Goal: Task Accomplishment & Management: Use online tool/utility

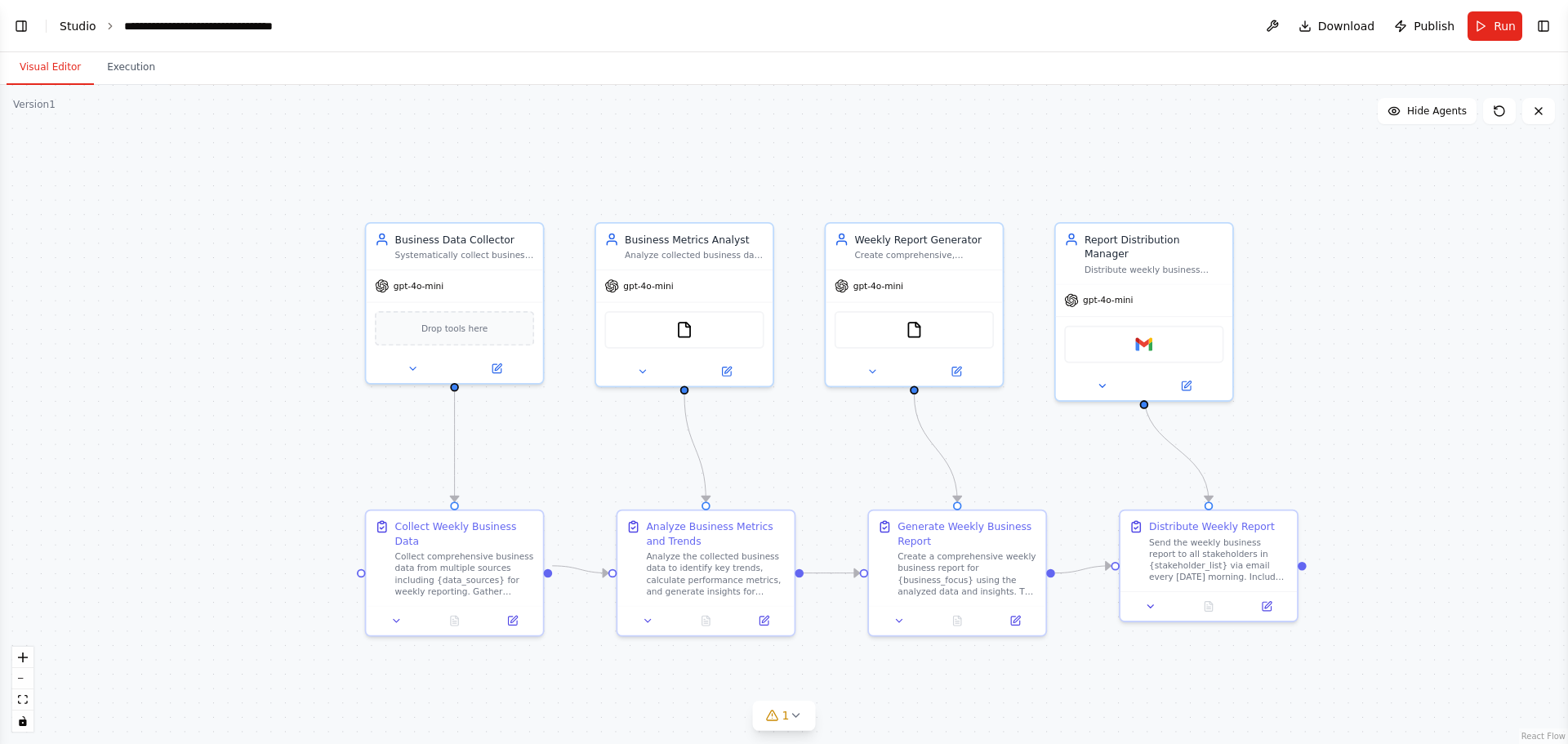
click at [68, 28] on link "Studio" at bounding box center [78, 26] width 36 height 13
click at [24, 28] on button "Toggle Left Sidebar" at bounding box center [21, 25] width 23 height 23
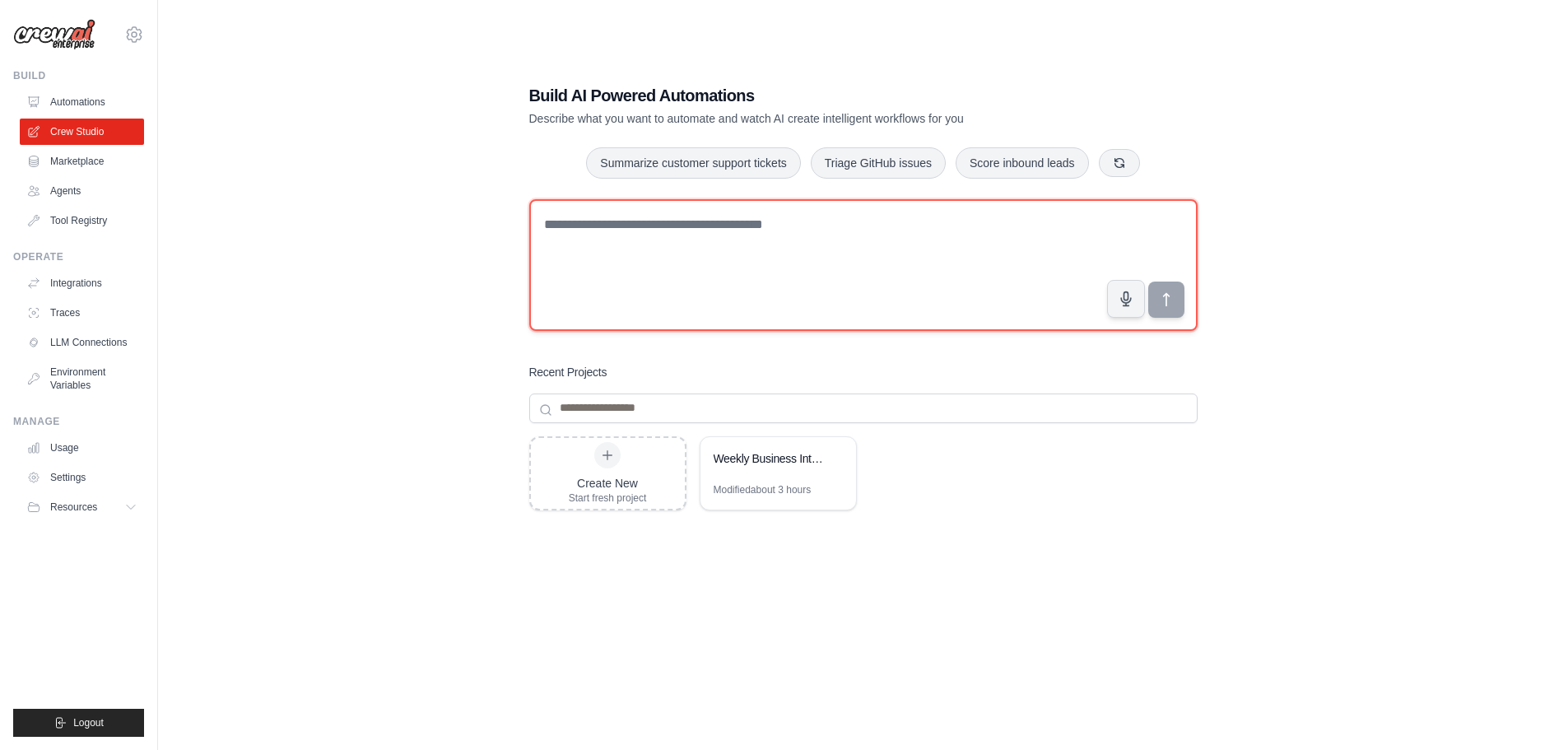
click at [706, 249] on textarea at bounding box center [863, 265] width 668 height 132
click at [780, 244] on textarea at bounding box center [863, 265] width 668 height 132
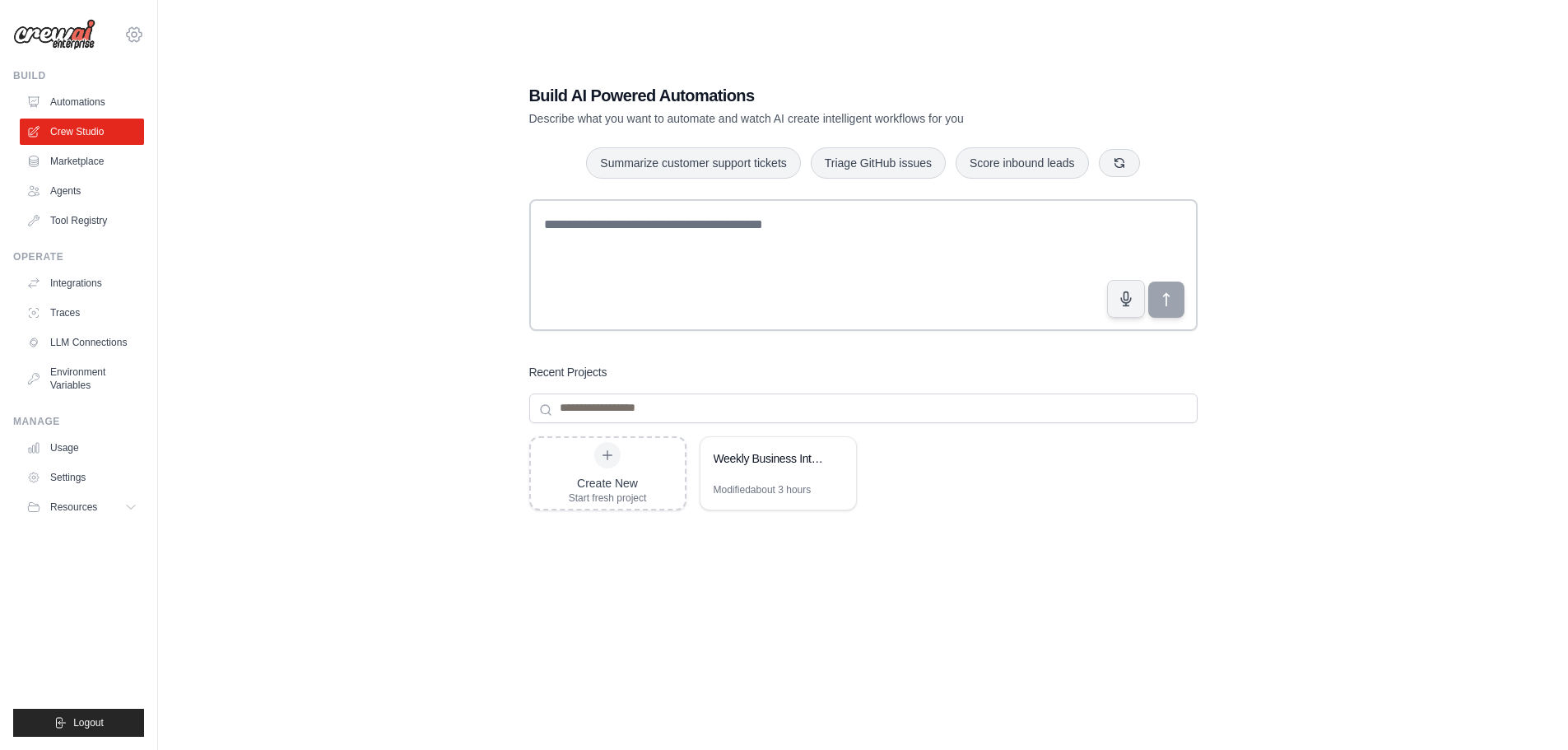
click at [130, 28] on icon at bounding box center [134, 34] width 15 height 14
click at [139, 122] on link "Settings" at bounding box center [134, 111] width 145 height 29
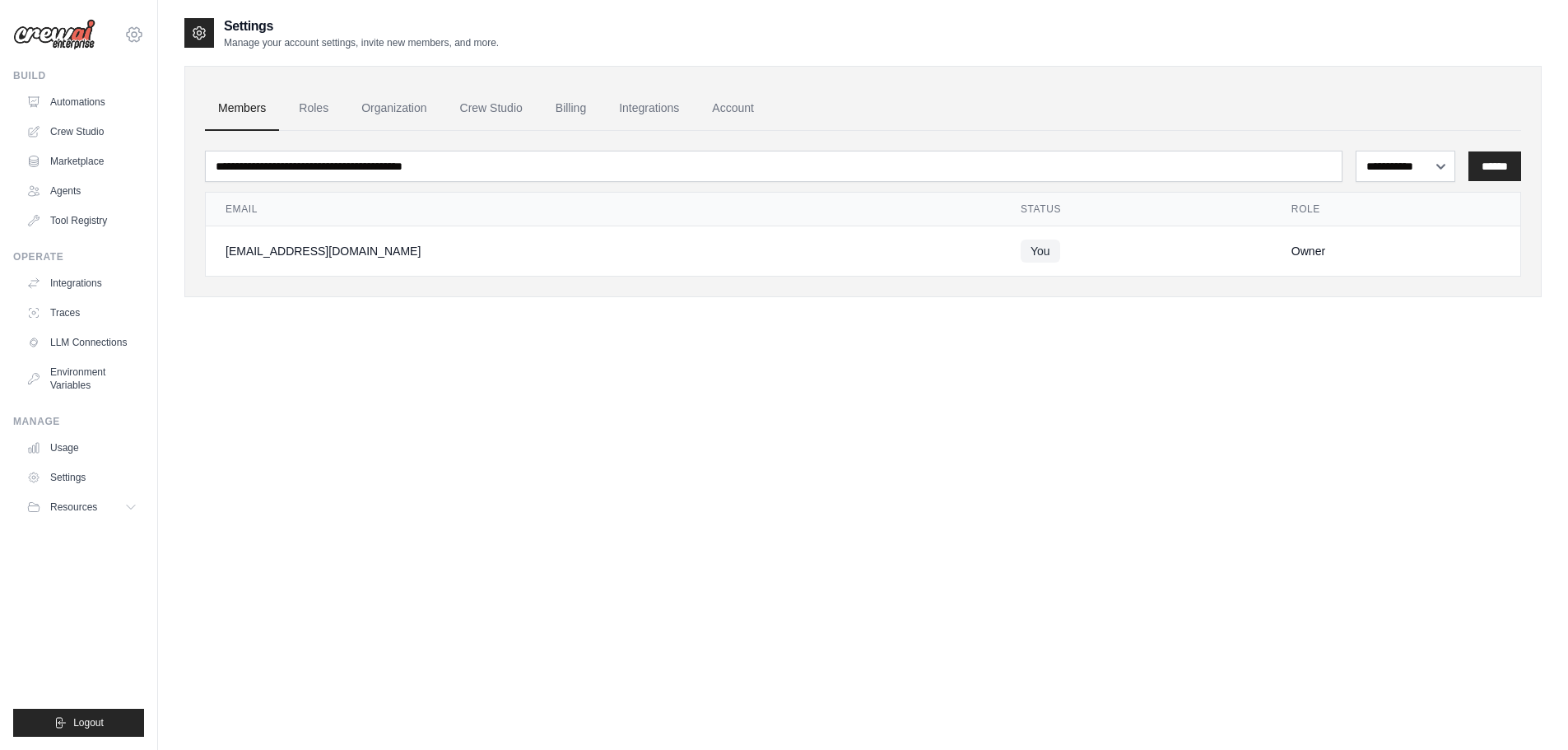
click at [135, 35] on icon at bounding box center [135, 35] width 20 height 20
click at [993, 314] on div "**********" at bounding box center [862, 170] width 1357 height 307
click at [340, 115] on ul "Members Roles Organization Crew Studio Billing Integrations Account" at bounding box center [863, 108] width 1316 height 45
click at [316, 122] on link "Roles" at bounding box center [313, 108] width 56 height 45
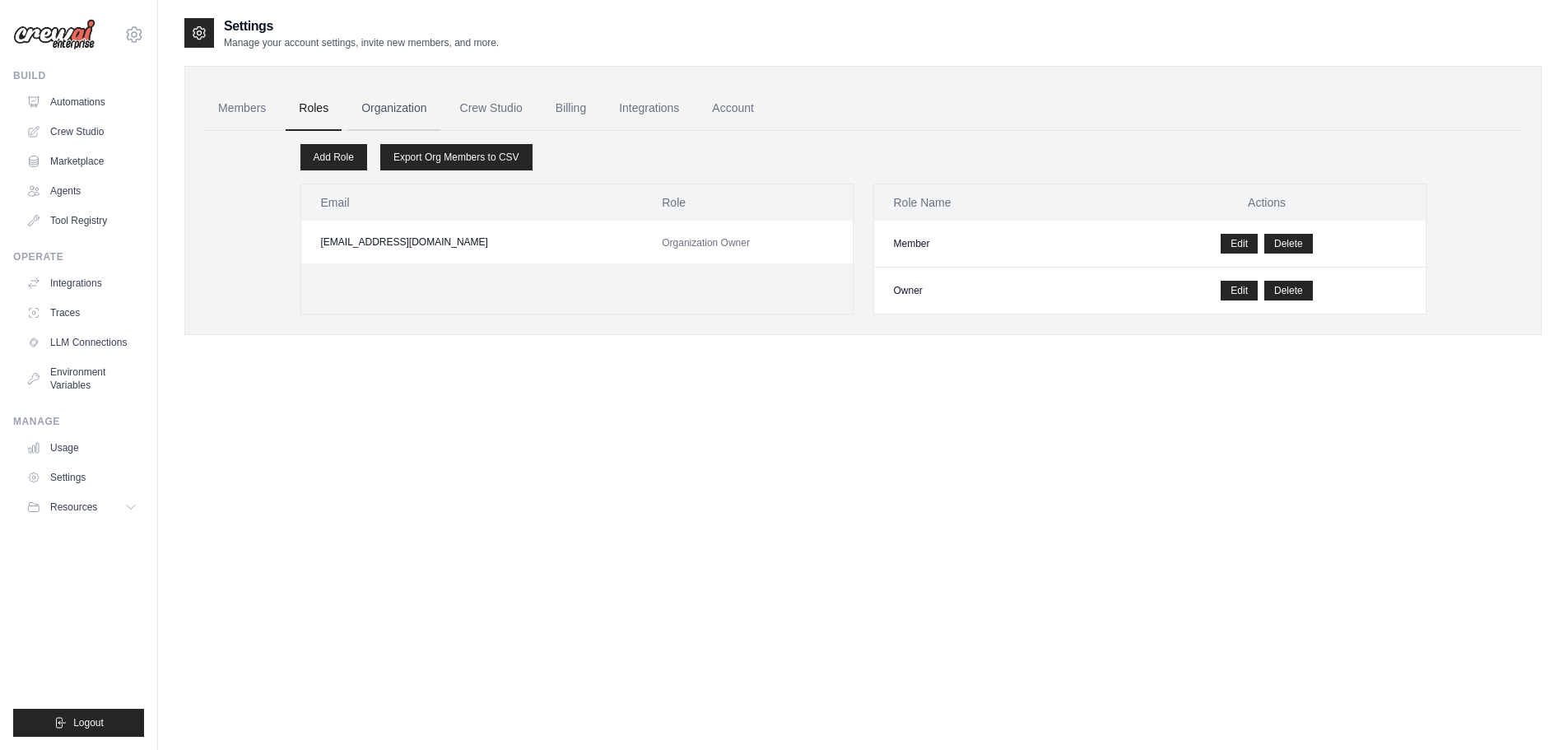
click at [395, 113] on link "Organization" at bounding box center [394, 108] width 92 height 45
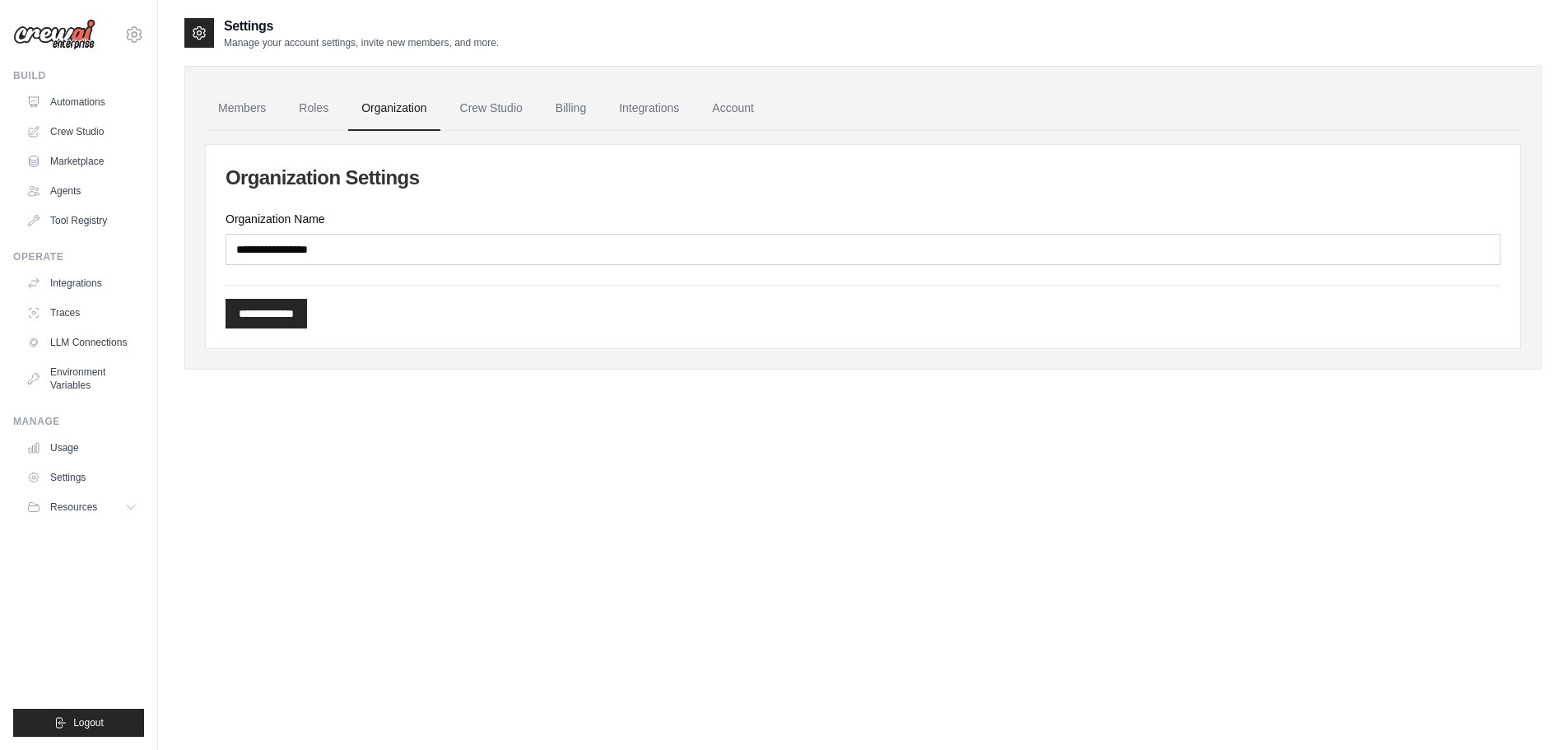
click at [568, 270] on div "**********" at bounding box center [863, 247] width 1314 height 204
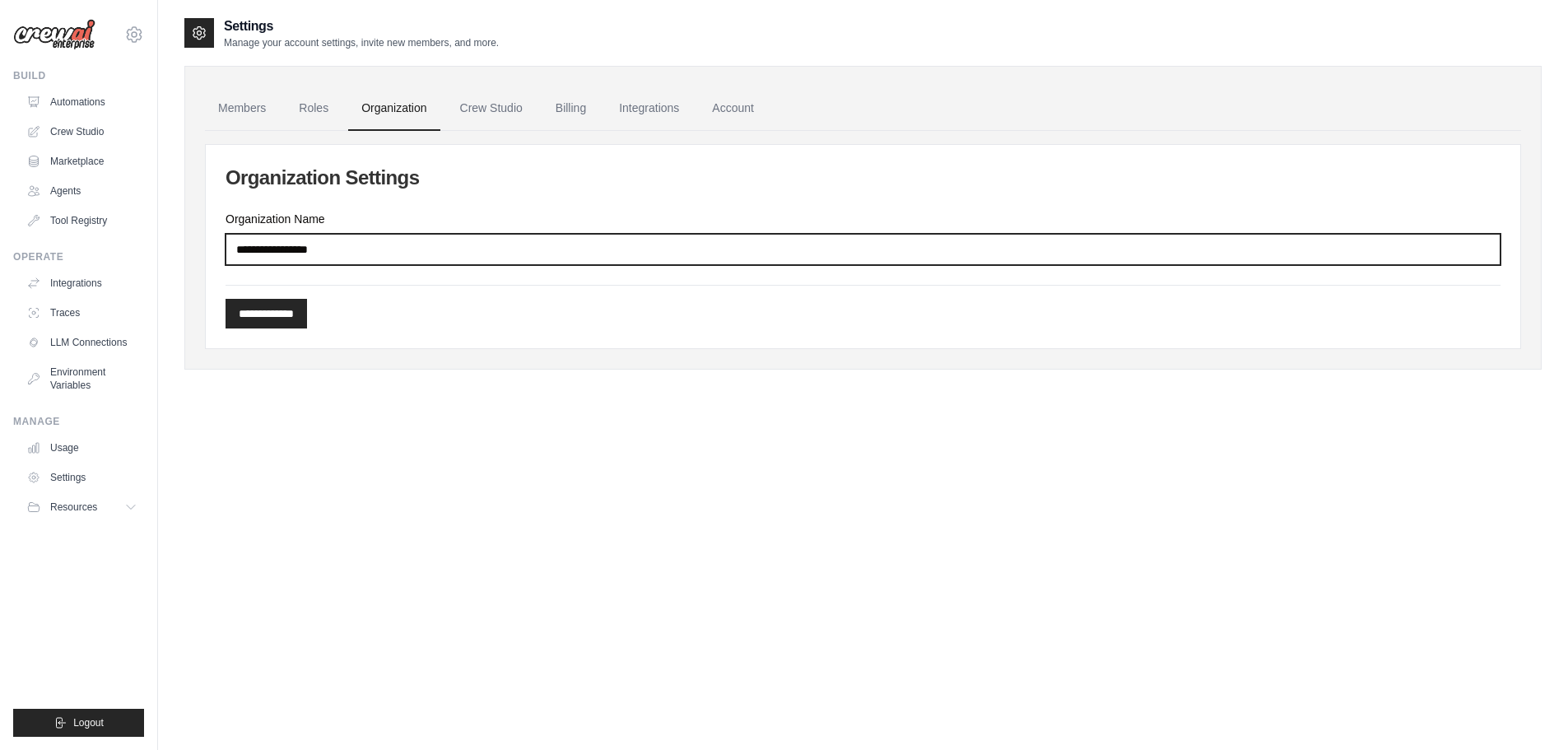
click at [444, 248] on input "Organization Name" at bounding box center [862, 249] width 1275 height 31
drag, startPoint x: 245, startPoint y: 255, endPoint x: 351, endPoint y: 246, distance: 106.4
click at [350, 244] on input "Organization Name" at bounding box center [862, 249] width 1275 height 31
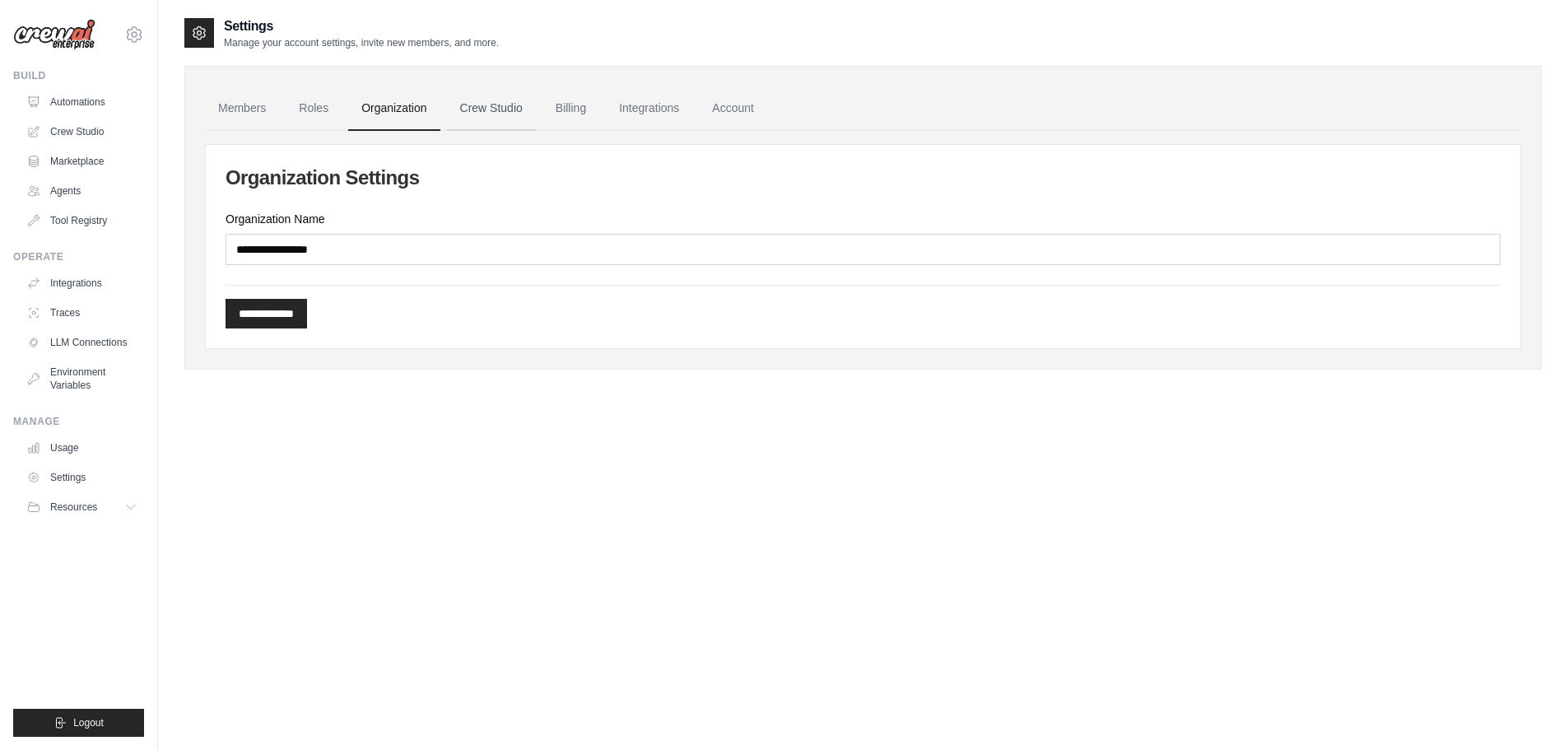
click at [500, 116] on link "Crew Studio" at bounding box center [491, 108] width 89 height 45
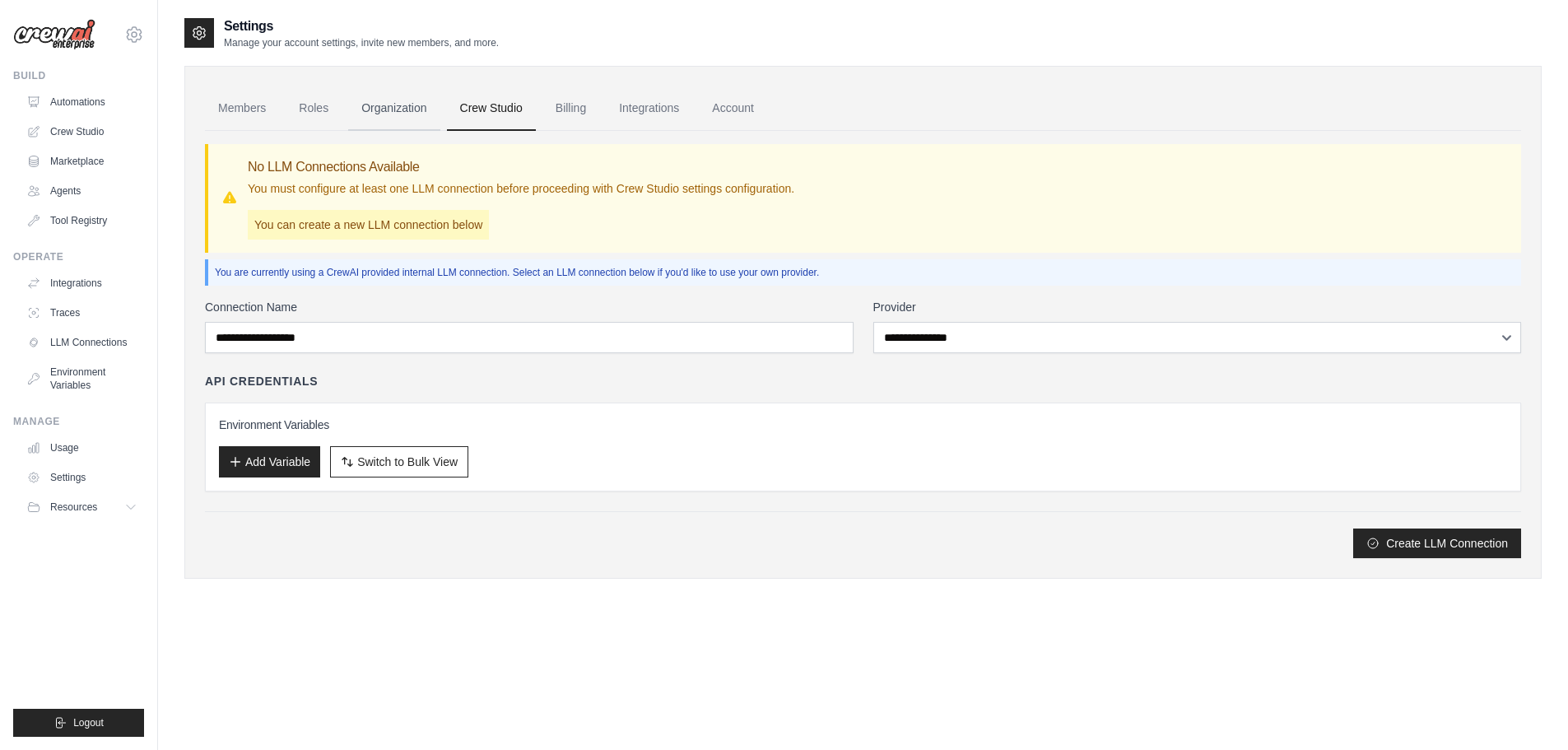
click at [380, 113] on link "Organization" at bounding box center [394, 108] width 92 height 45
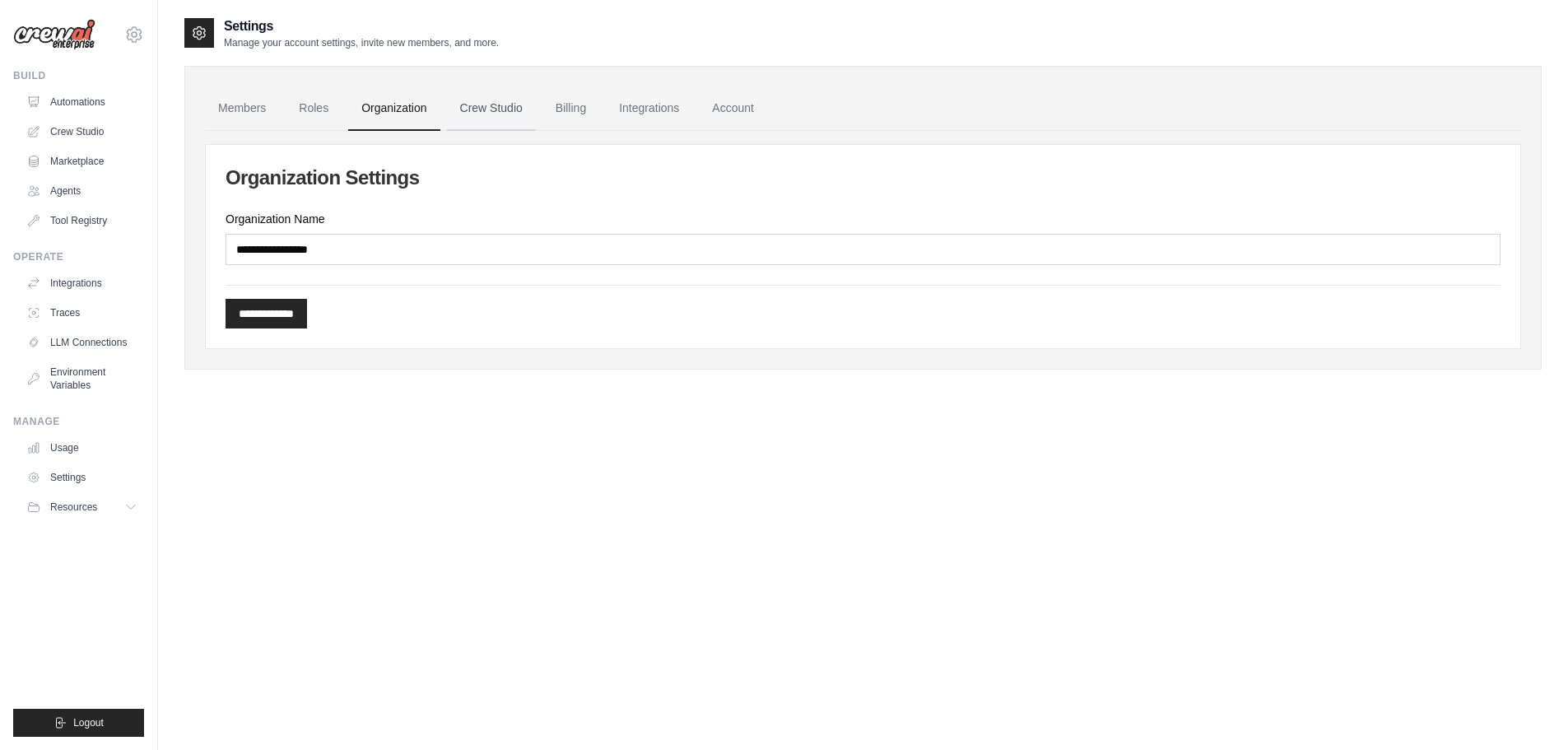
click at [470, 108] on link "Crew Studio" at bounding box center [491, 108] width 89 height 45
click at [101, 138] on link "Crew Studio" at bounding box center [83, 131] width 125 height 27
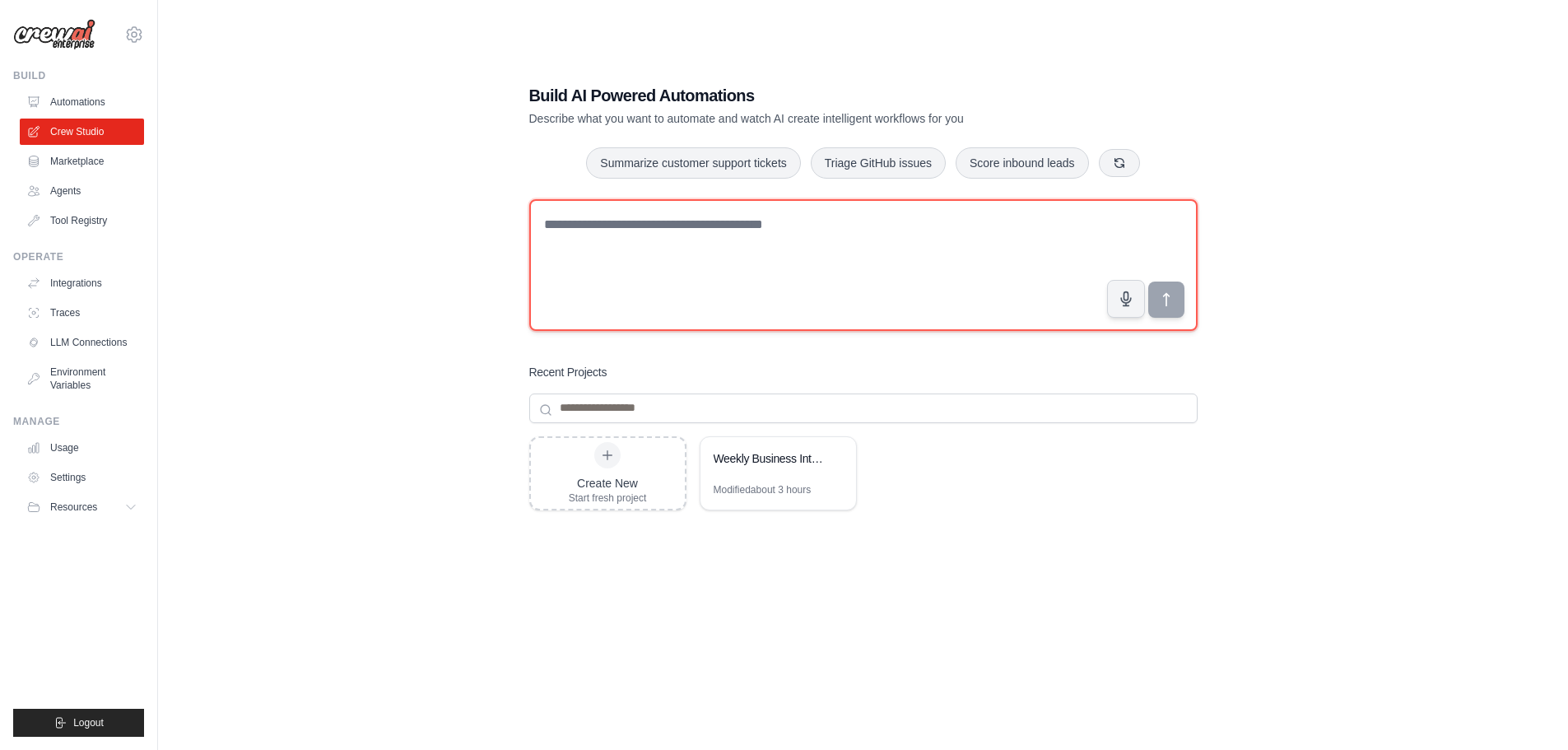
click at [597, 278] on textarea at bounding box center [863, 265] width 668 height 132
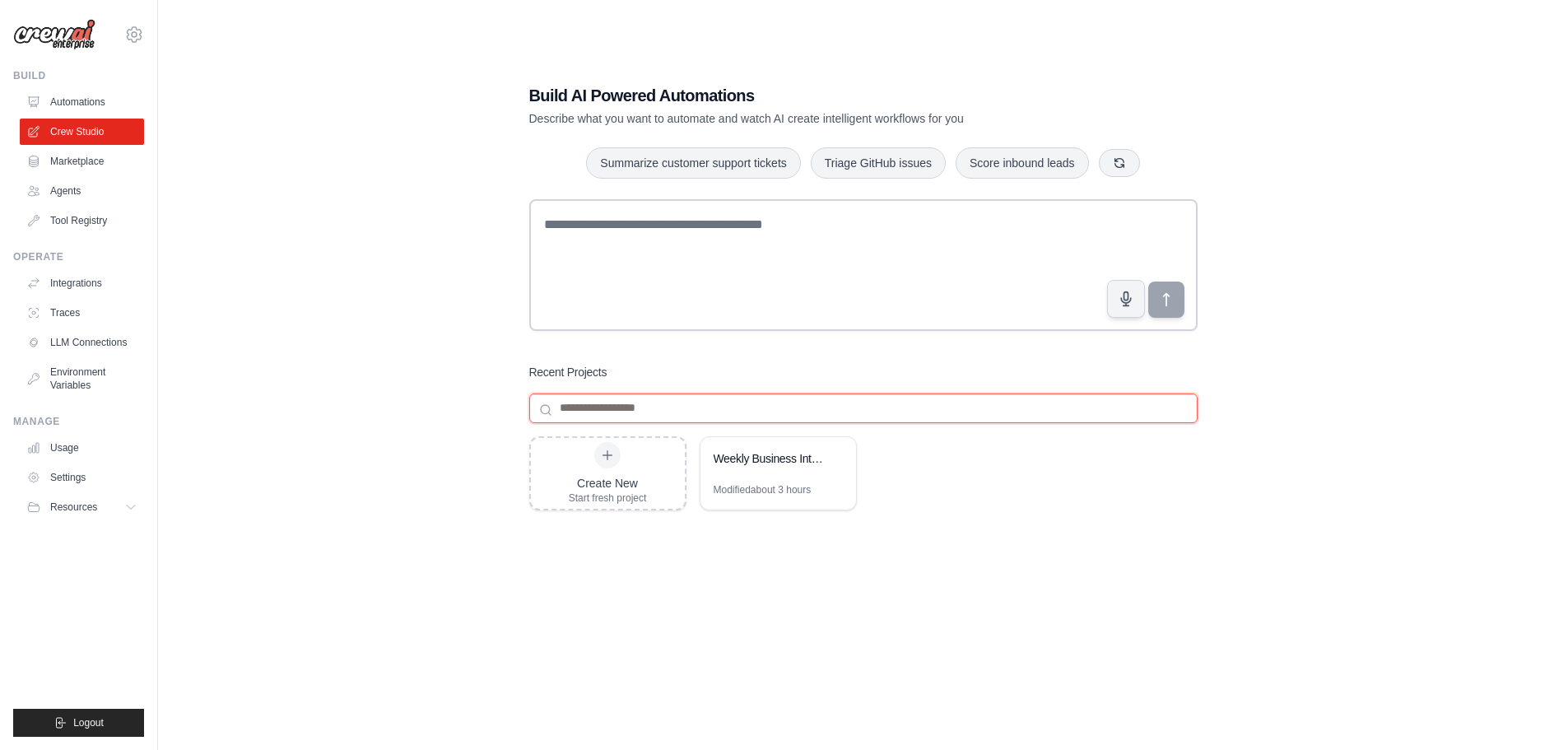
click at [588, 418] on input at bounding box center [863, 408] width 668 height 29
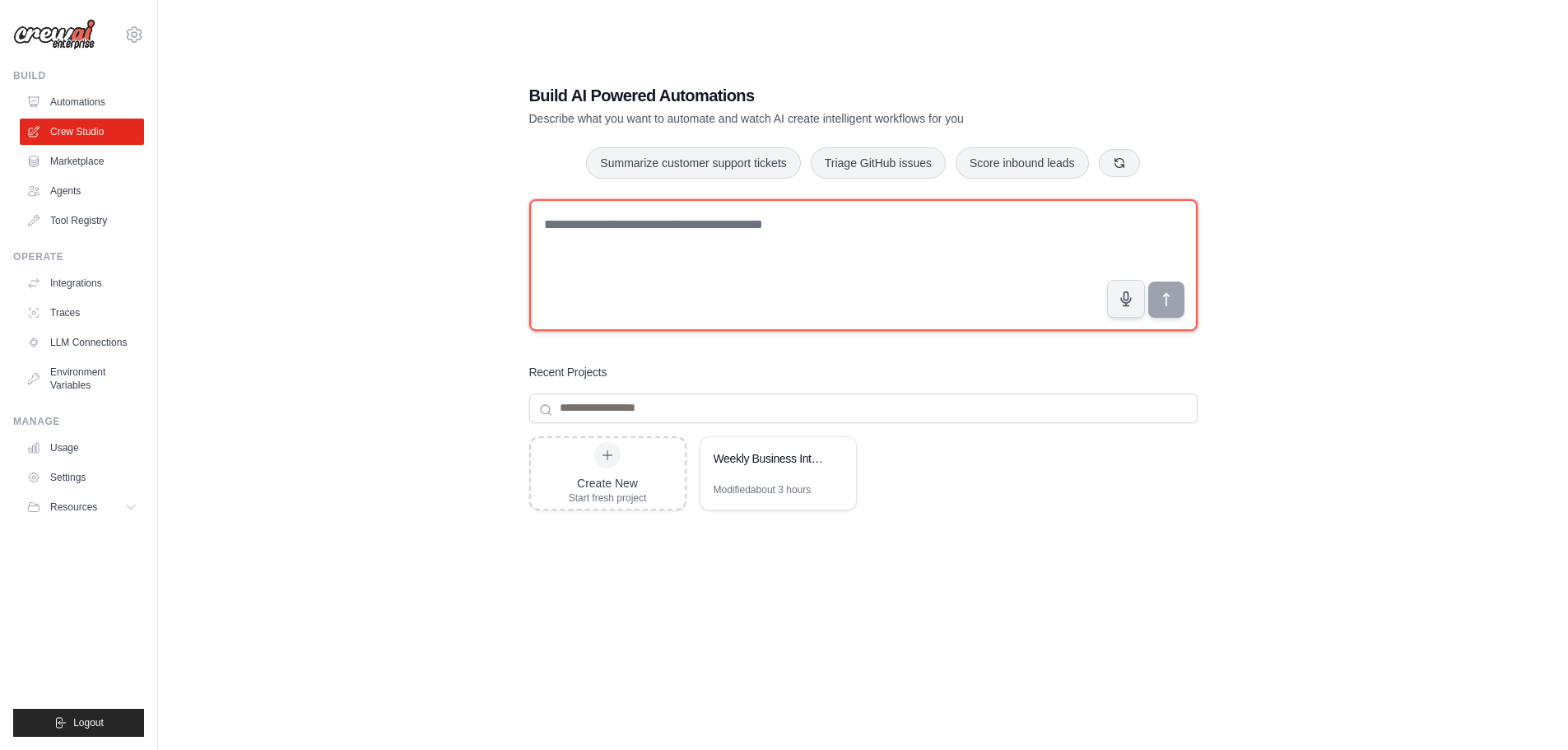
click at [630, 246] on textarea at bounding box center [863, 265] width 668 height 132
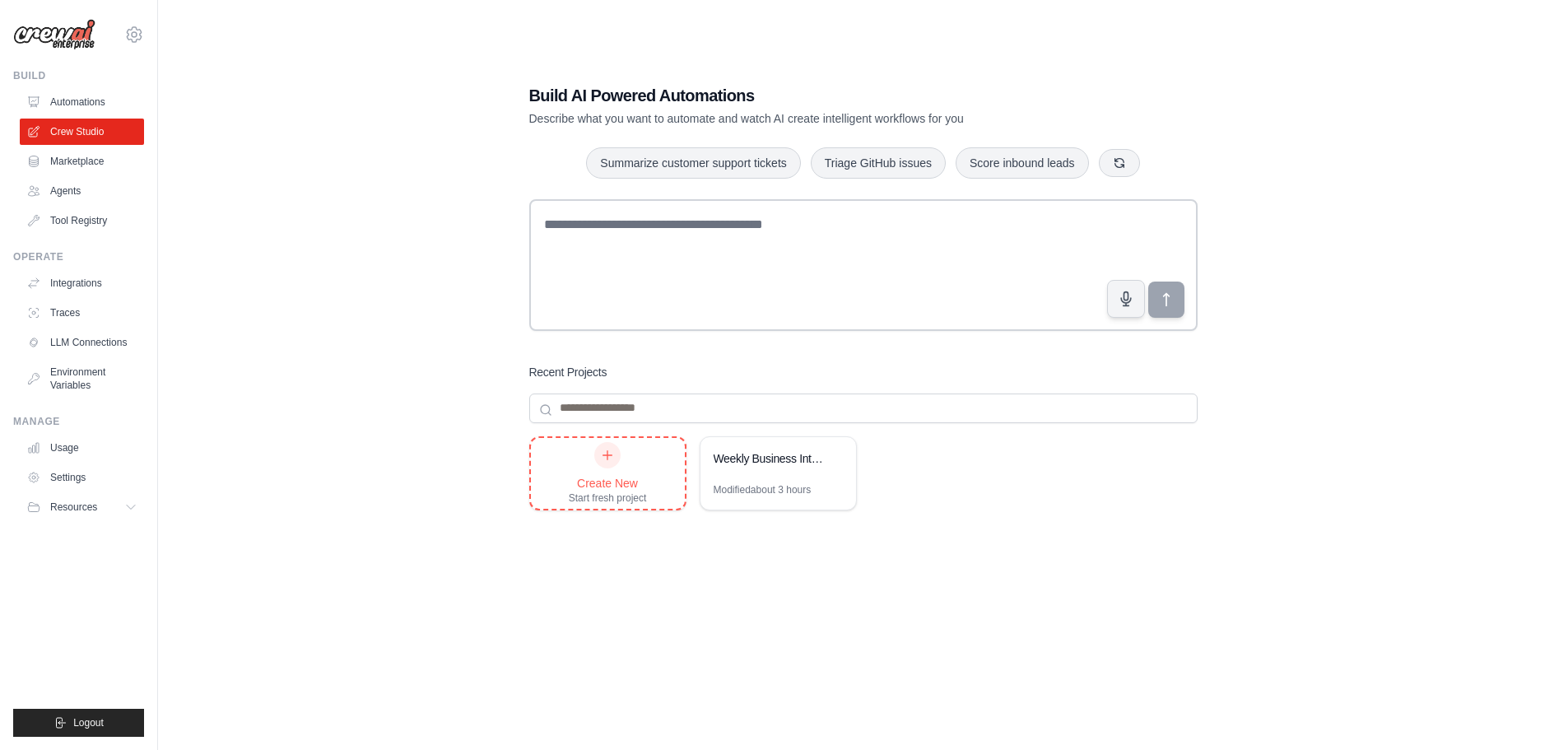
click at [630, 468] on div "Create New Start fresh project" at bounding box center [608, 473] width 78 height 62
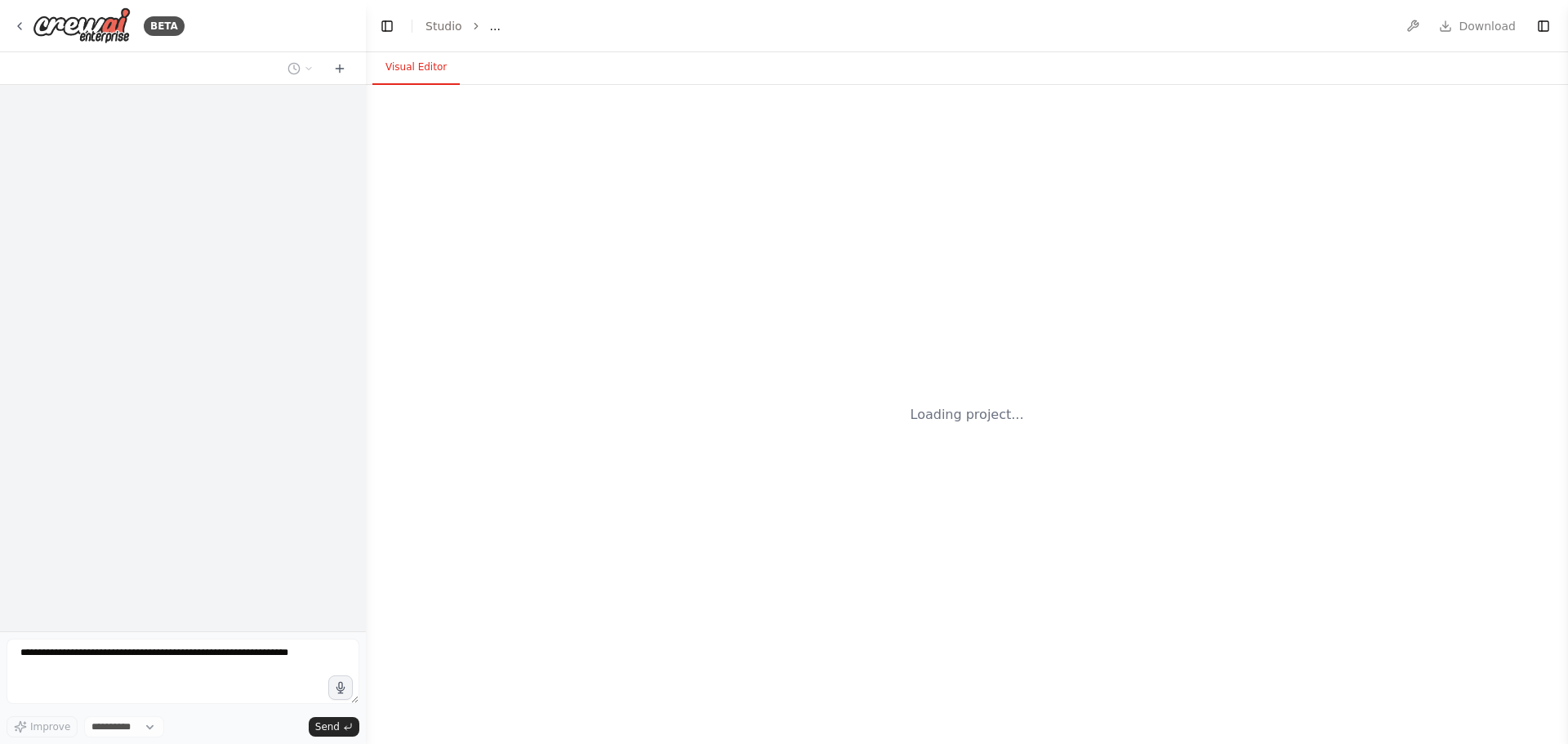
select select "****"
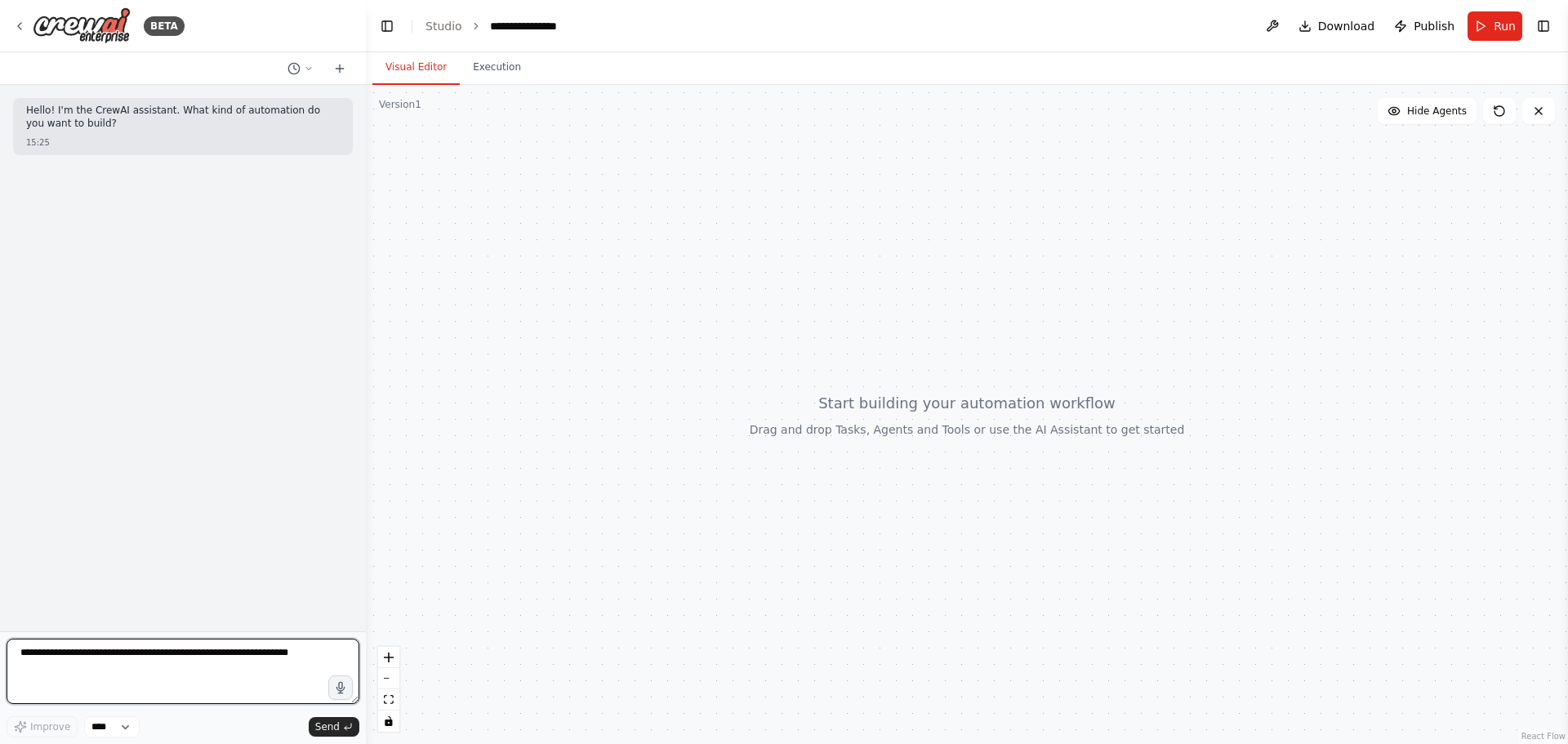
click at [221, 669] on textarea at bounding box center [183, 671] width 353 height 65
click at [219, 662] on textarea at bounding box center [183, 671] width 353 height 65
type textarea "**********"
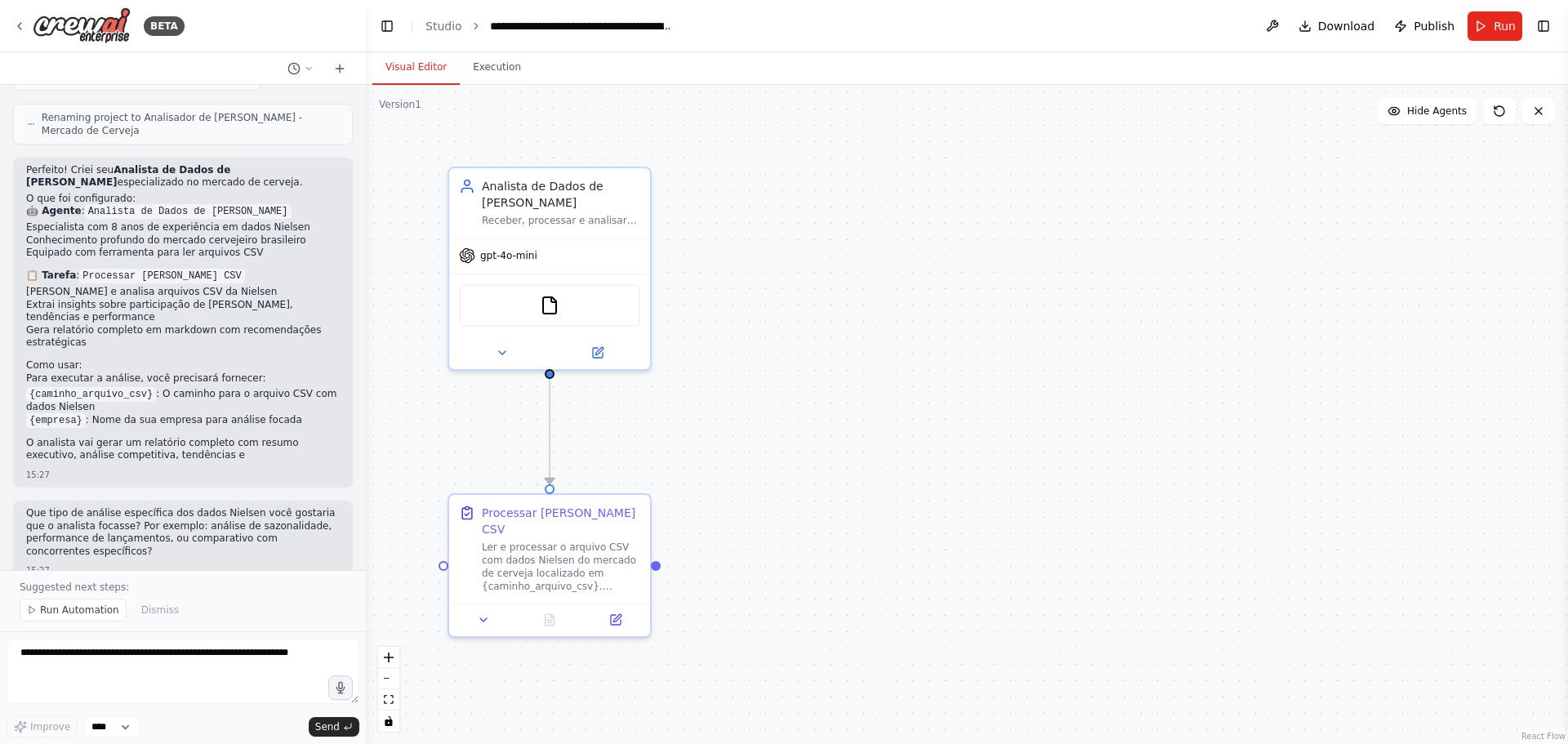
scroll to position [809, 0]
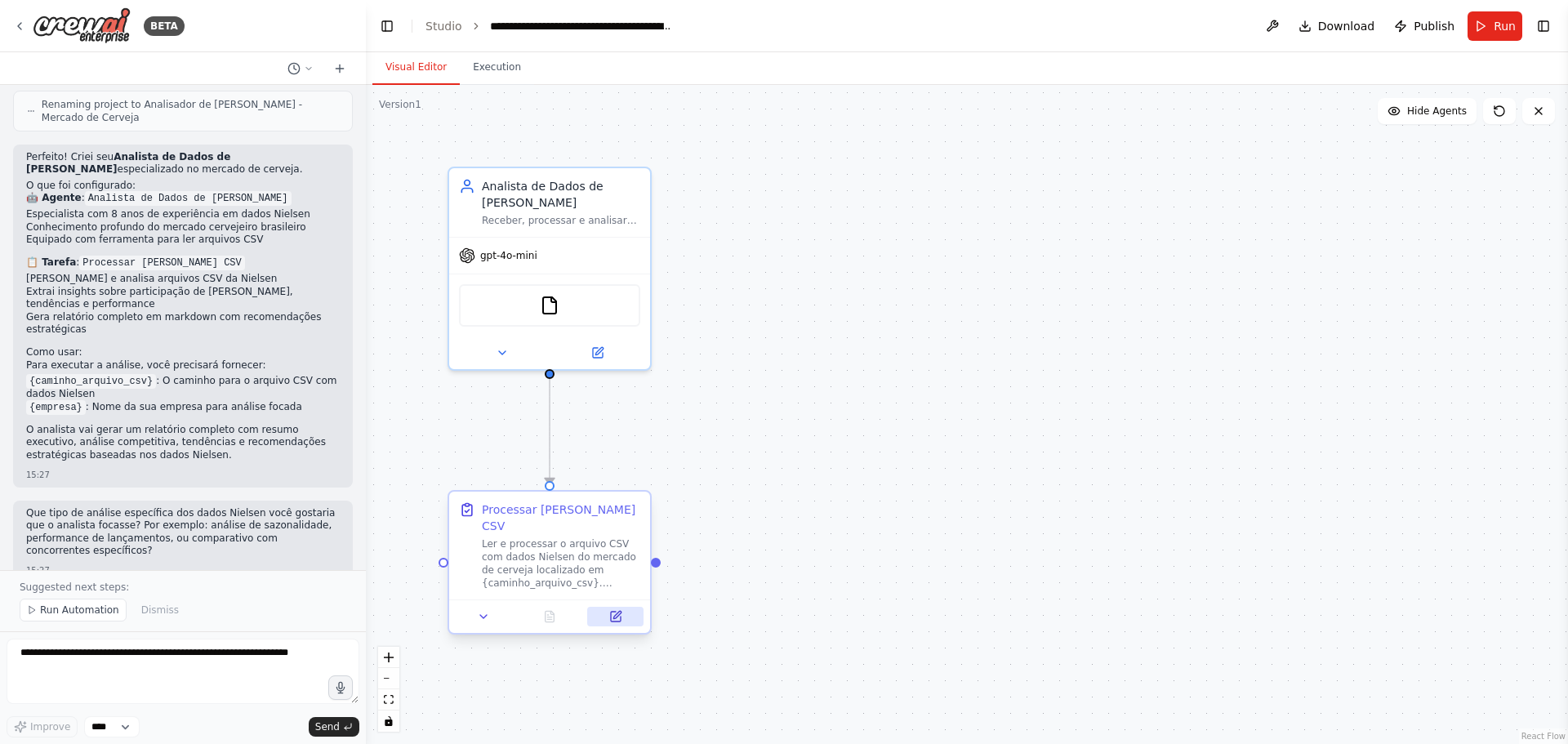
click at [618, 611] on icon at bounding box center [618, 615] width 7 height 7
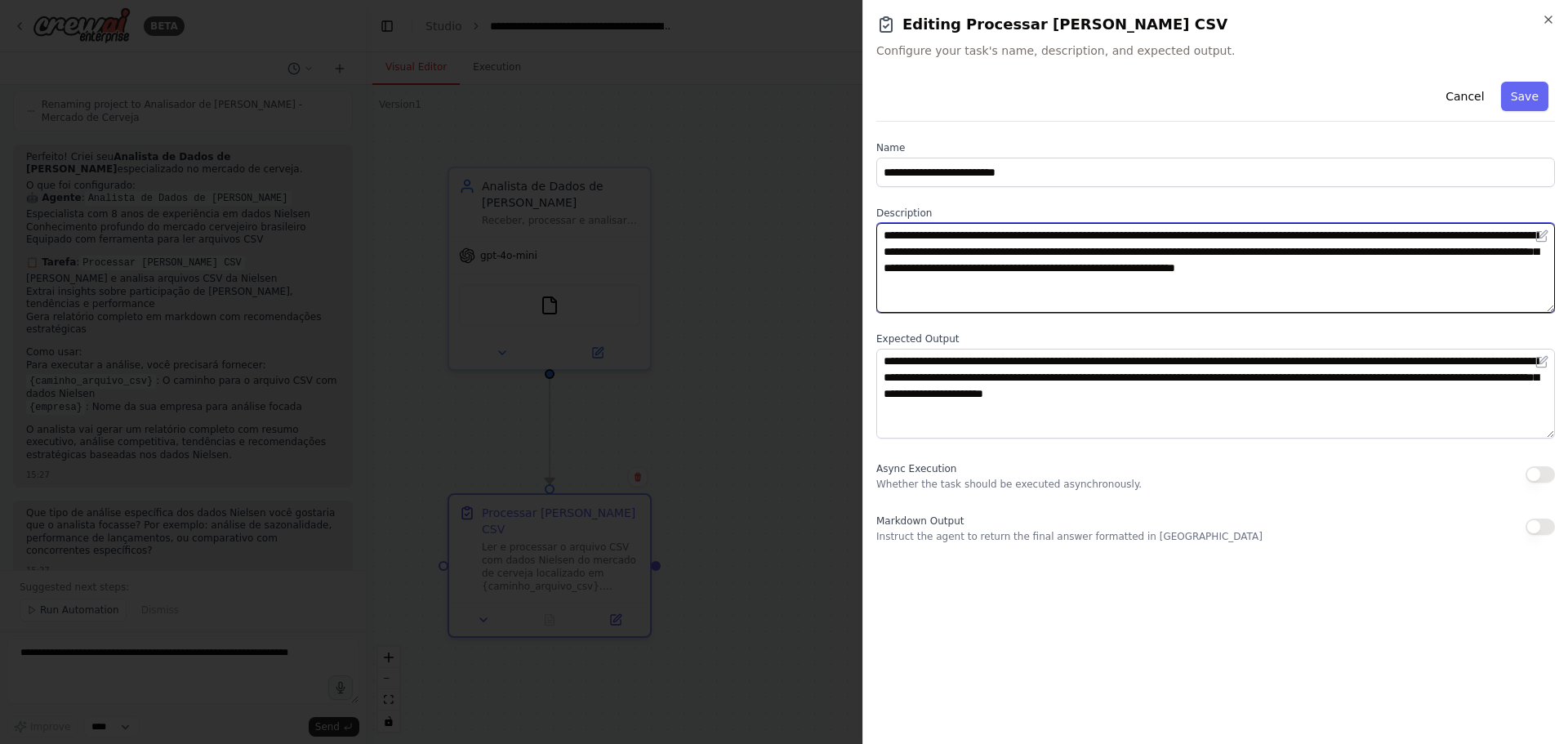
drag, startPoint x: 1022, startPoint y: 253, endPoint x: 1173, endPoint y: 258, distance: 151.1
click at [1173, 258] on textarea "**********" at bounding box center [1216, 267] width 678 height 90
drag, startPoint x: 1222, startPoint y: 254, endPoint x: 1282, endPoint y: 254, distance: 60.0
click at [1282, 254] on textarea "**********" at bounding box center [1216, 267] width 678 height 90
click at [1335, 252] on textarea "**********" at bounding box center [1216, 267] width 678 height 90
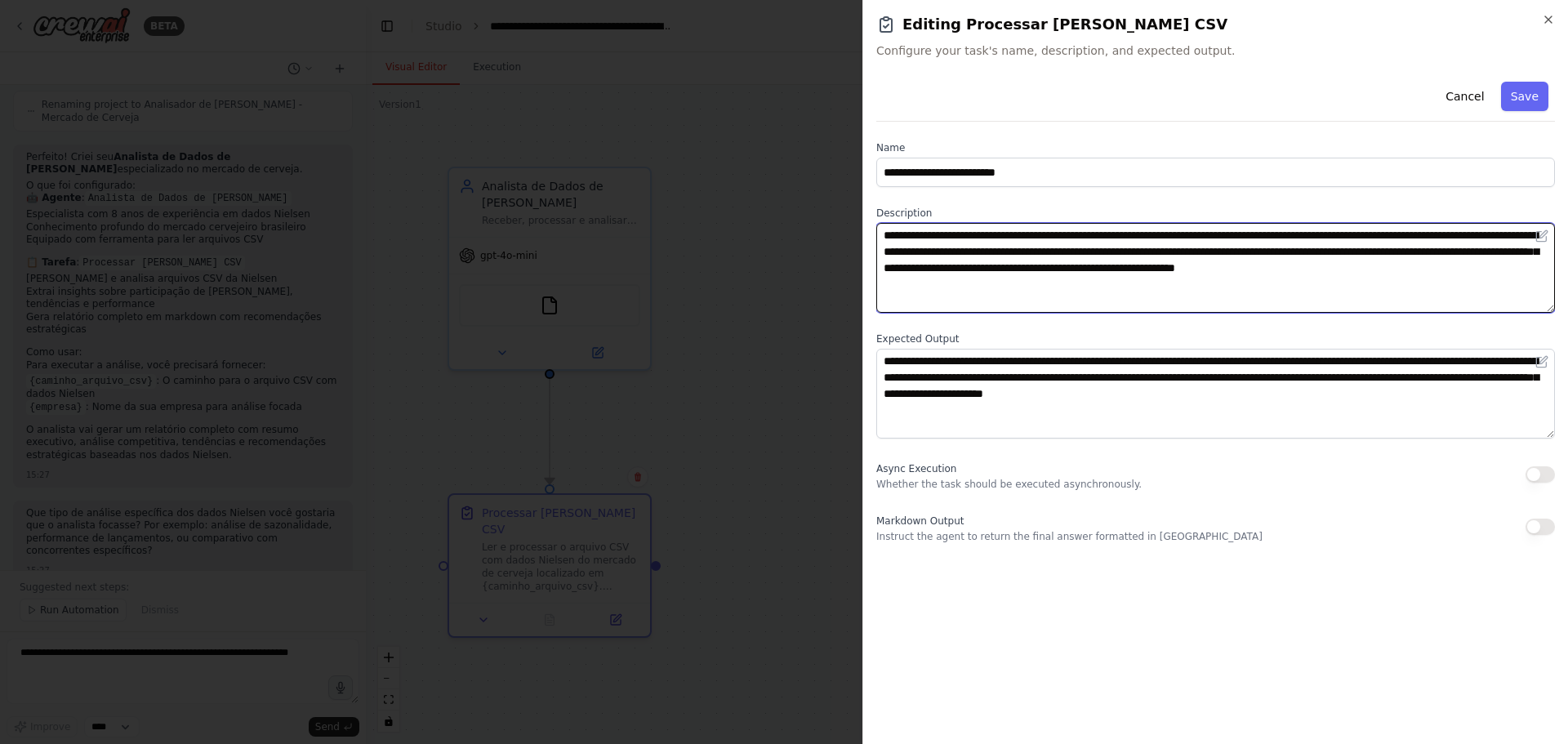
drag, startPoint x: 1382, startPoint y: 254, endPoint x: 1462, endPoint y: 253, distance: 80.0
click at [1467, 255] on textarea "**********" at bounding box center [1216, 267] width 678 height 90
drag, startPoint x: 1211, startPoint y: 272, endPoint x: 1223, endPoint y: 272, distance: 12.0
click at [1212, 272] on textarea "**********" at bounding box center [1216, 267] width 678 height 90
click at [1287, 274] on textarea "**********" at bounding box center [1216, 267] width 678 height 90
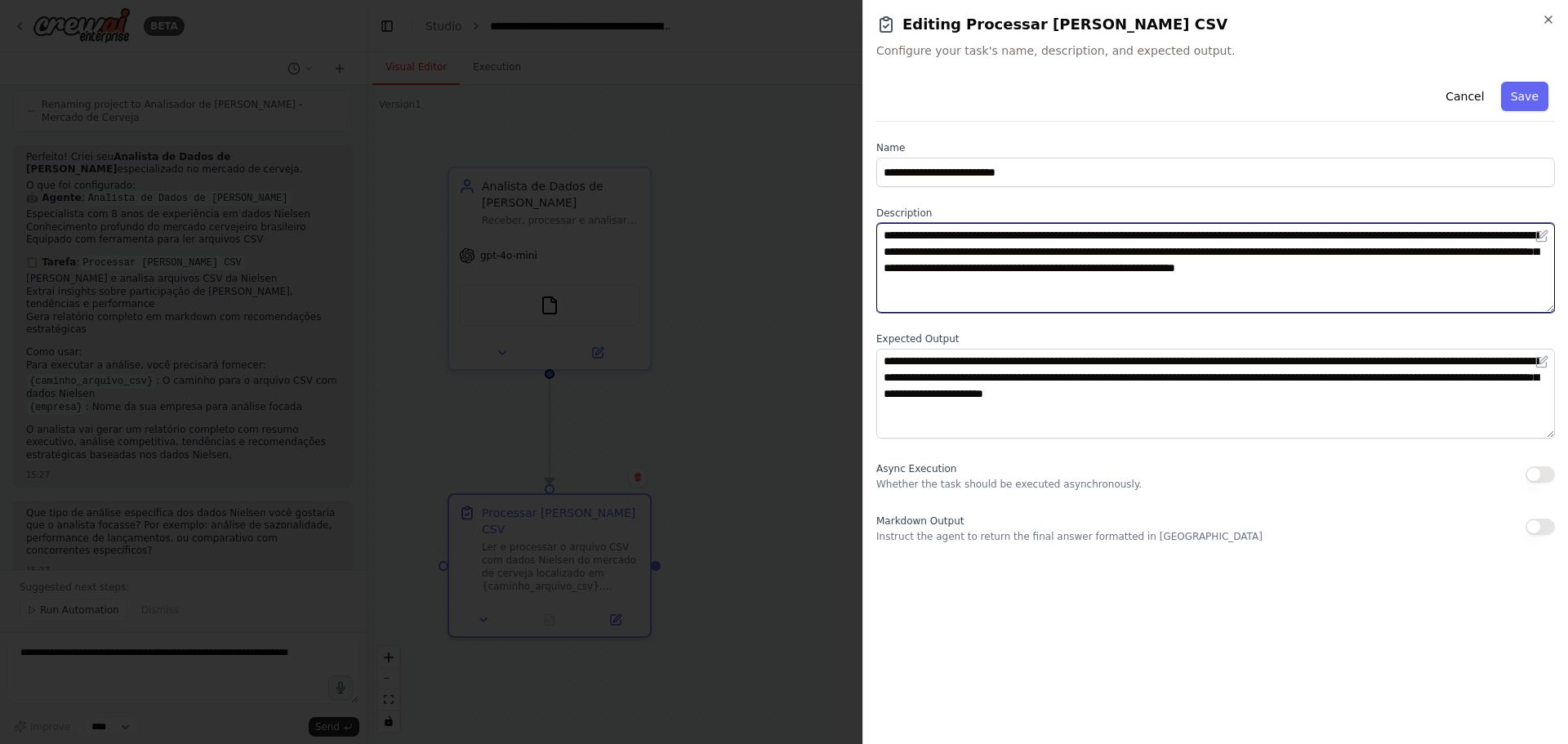
click at [996, 292] on textarea "**********" at bounding box center [1216, 267] width 678 height 90
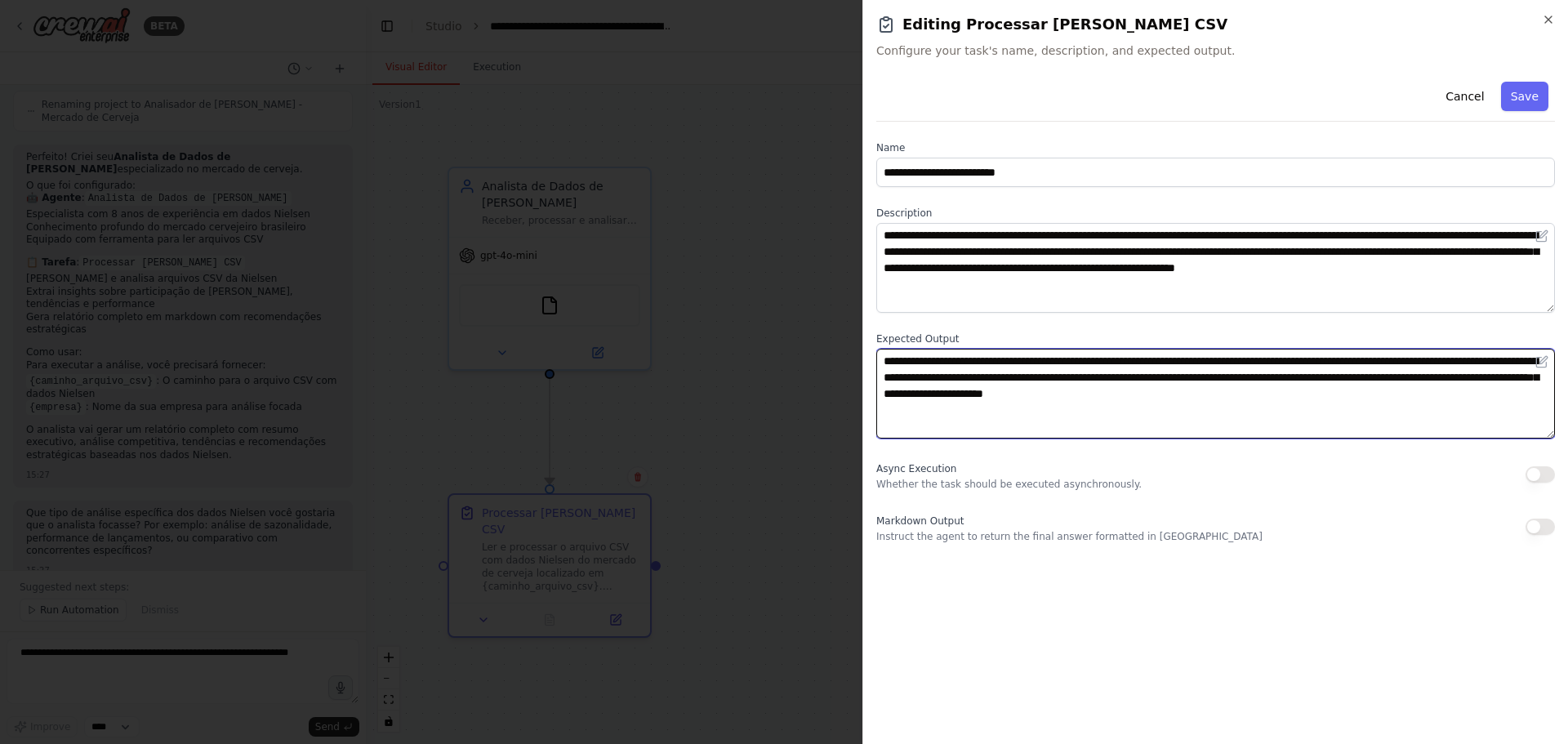
click at [1052, 407] on textarea "**********" at bounding box center [1216, 394] width 678 height 90
click at [1436, 390] on textarea "**********" at bounding box center [1216, 394] width 678 height 90
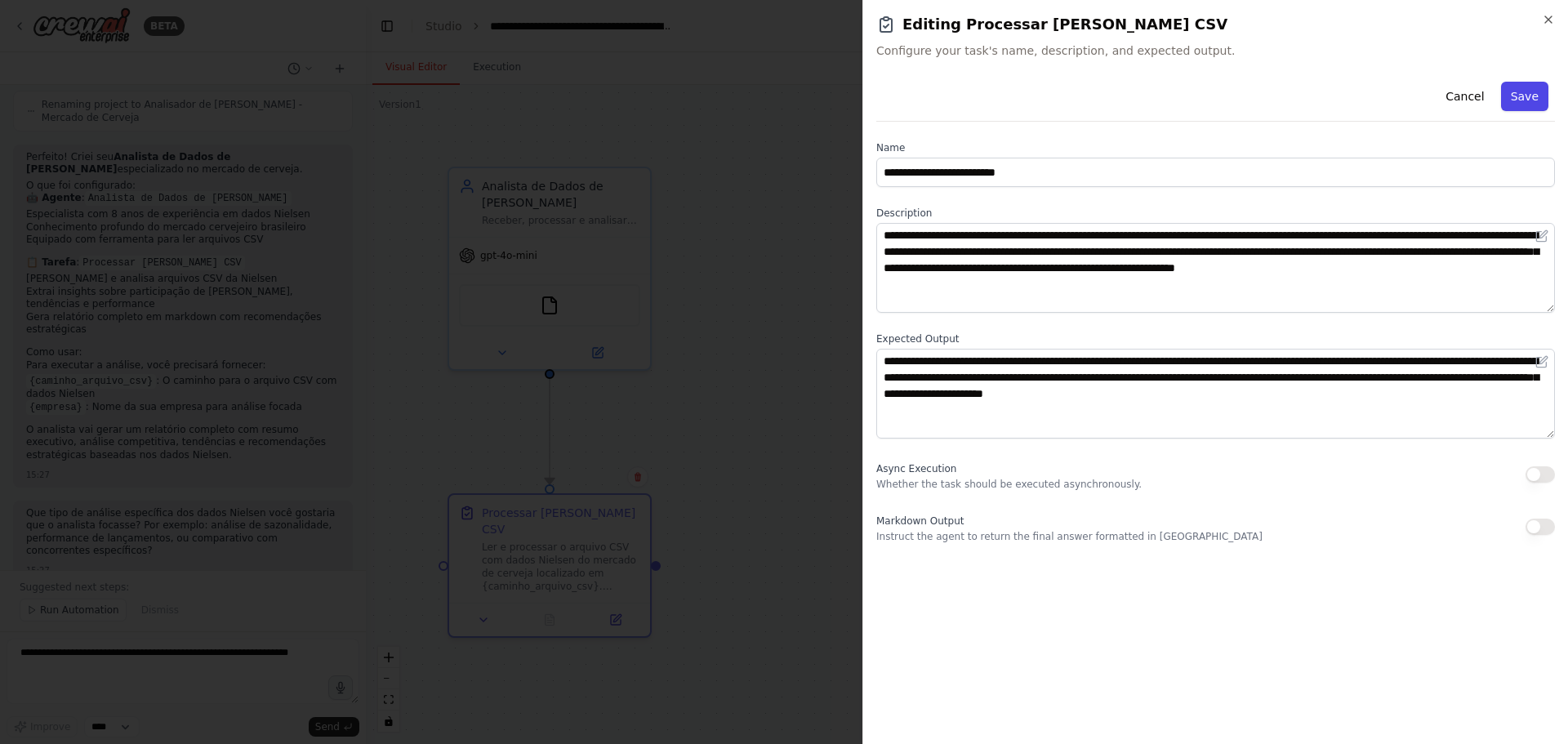
click at [1537, 96] on button "Save" at bounding box center [1525, 96] width 47 height 29
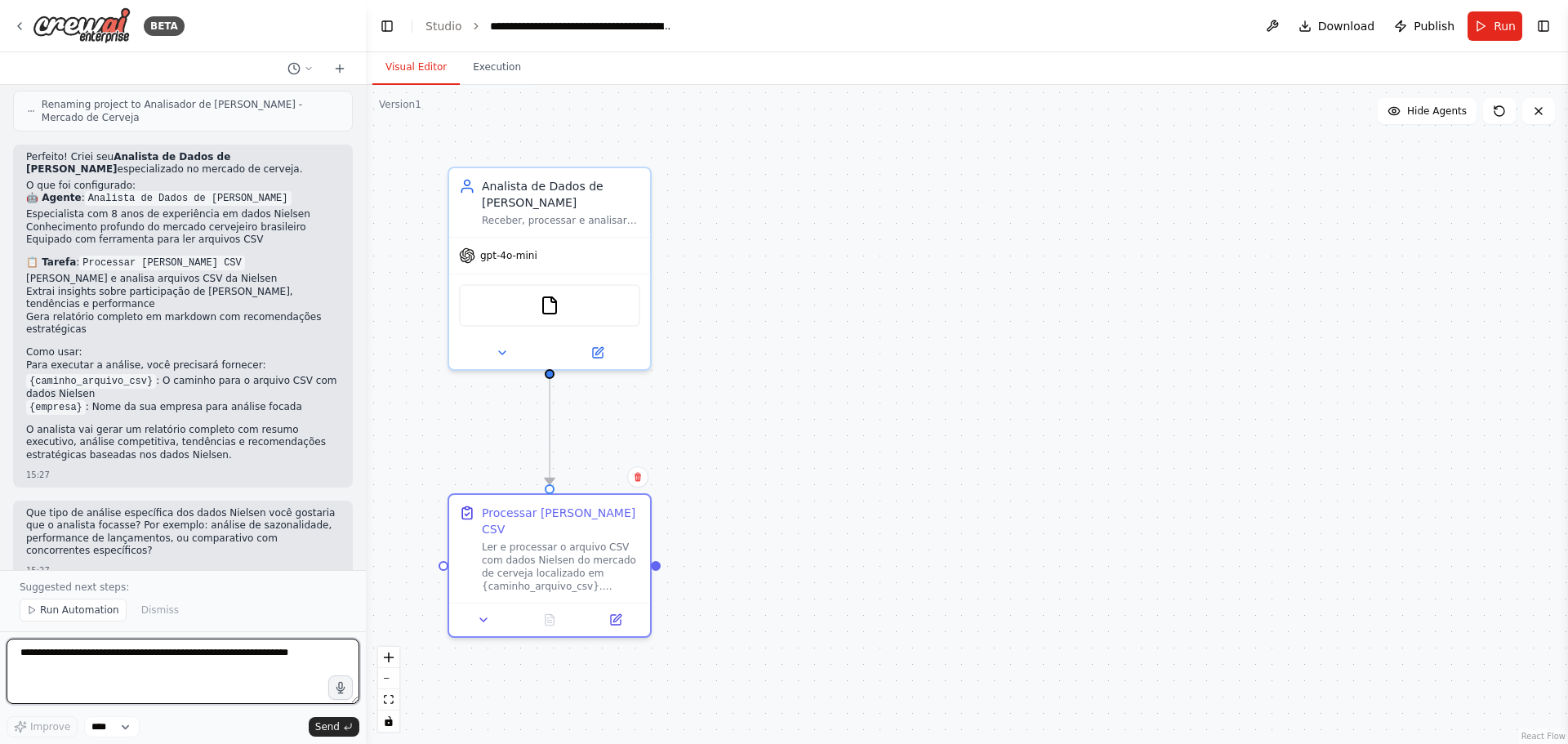
click at [228, 669] on textarea at bounding box center [183, 671] width 353 height 65
type textarea "**********"
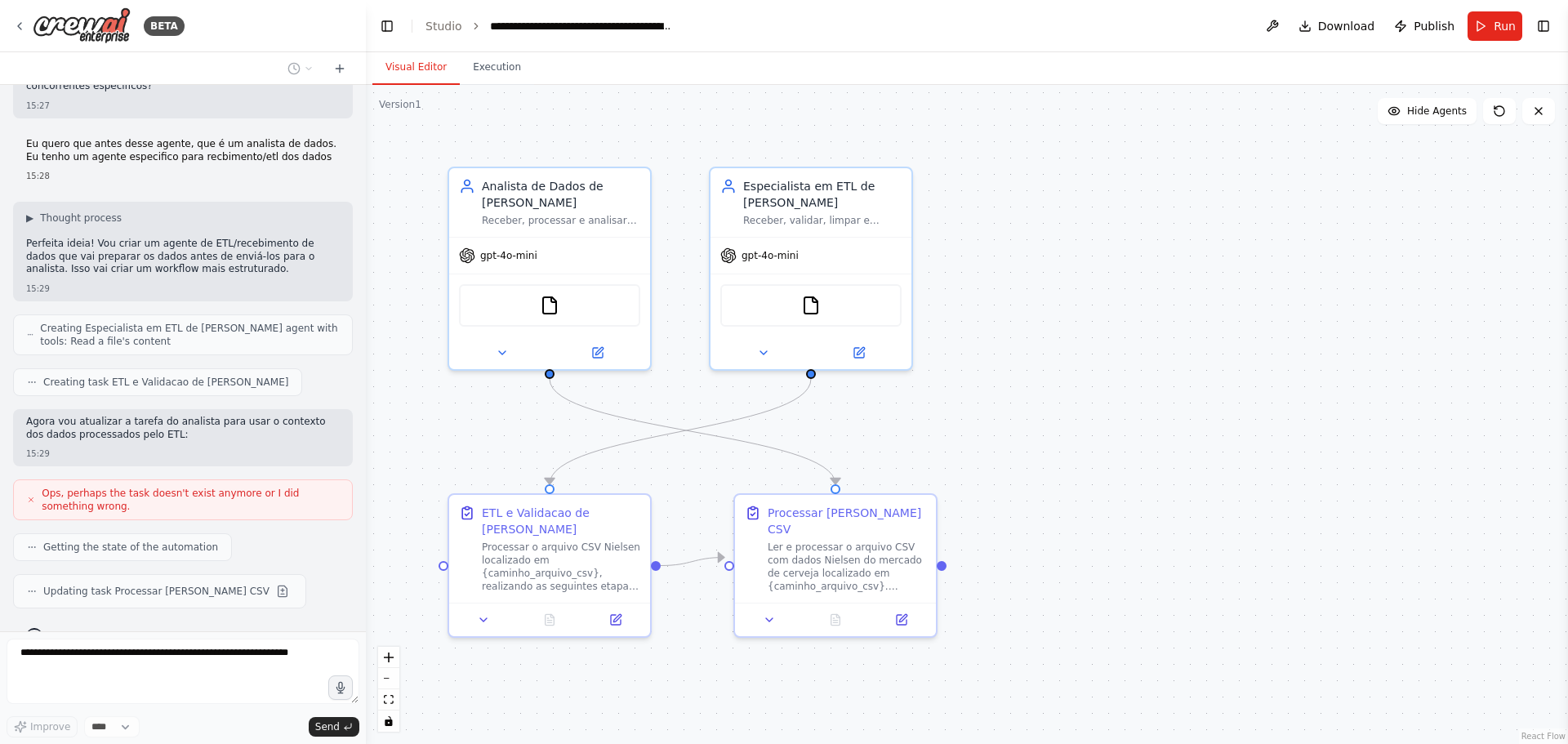
scroll to position [1321, 0]
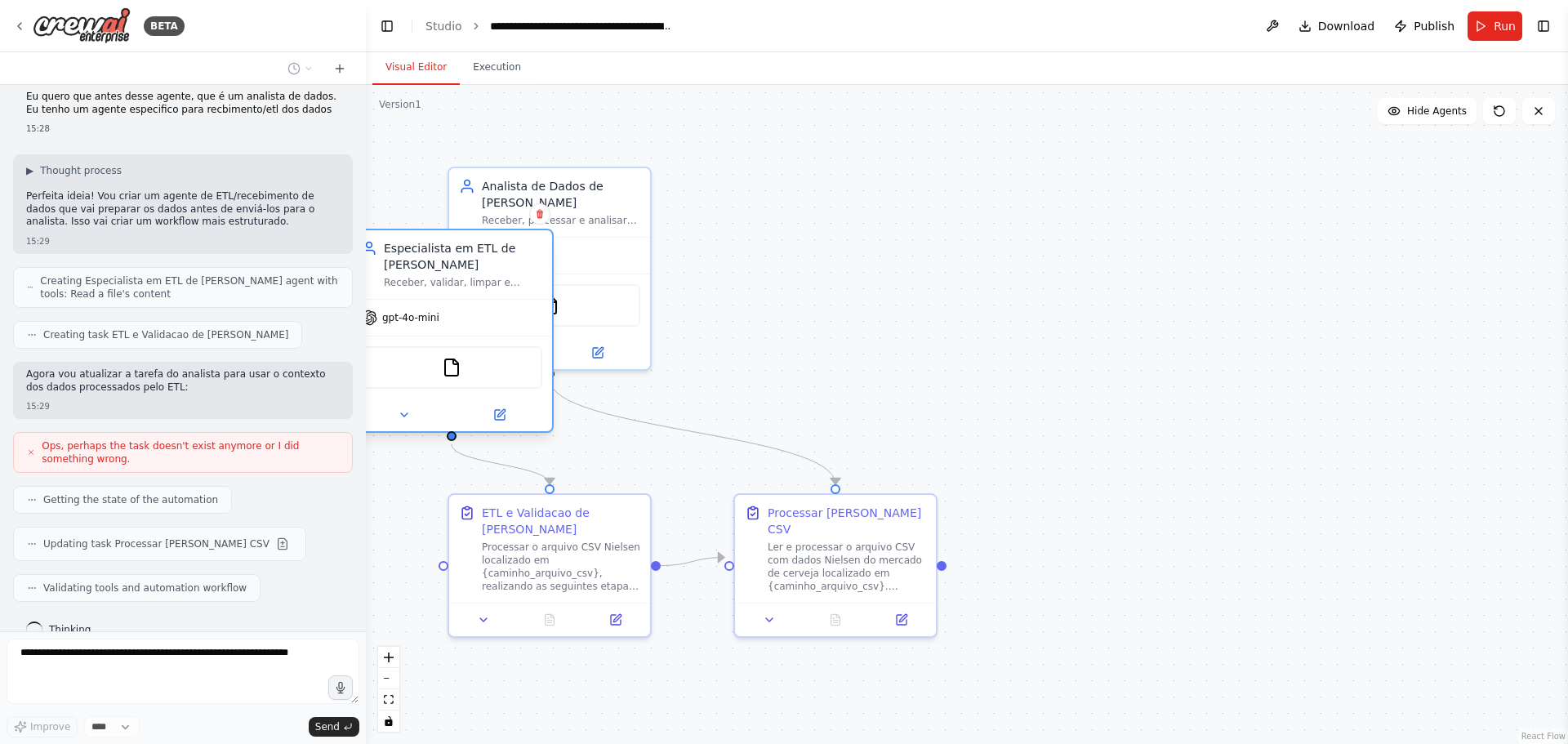
drag, startPoint x: 798, startPoint y: 202, endPoint x: 446, endPoint y: 261, distance: 356.9
click at [445, 262] on div "Especialista em ETL de [PERSON_NAME]" at bounding box center [463, 256] width 158 height 33
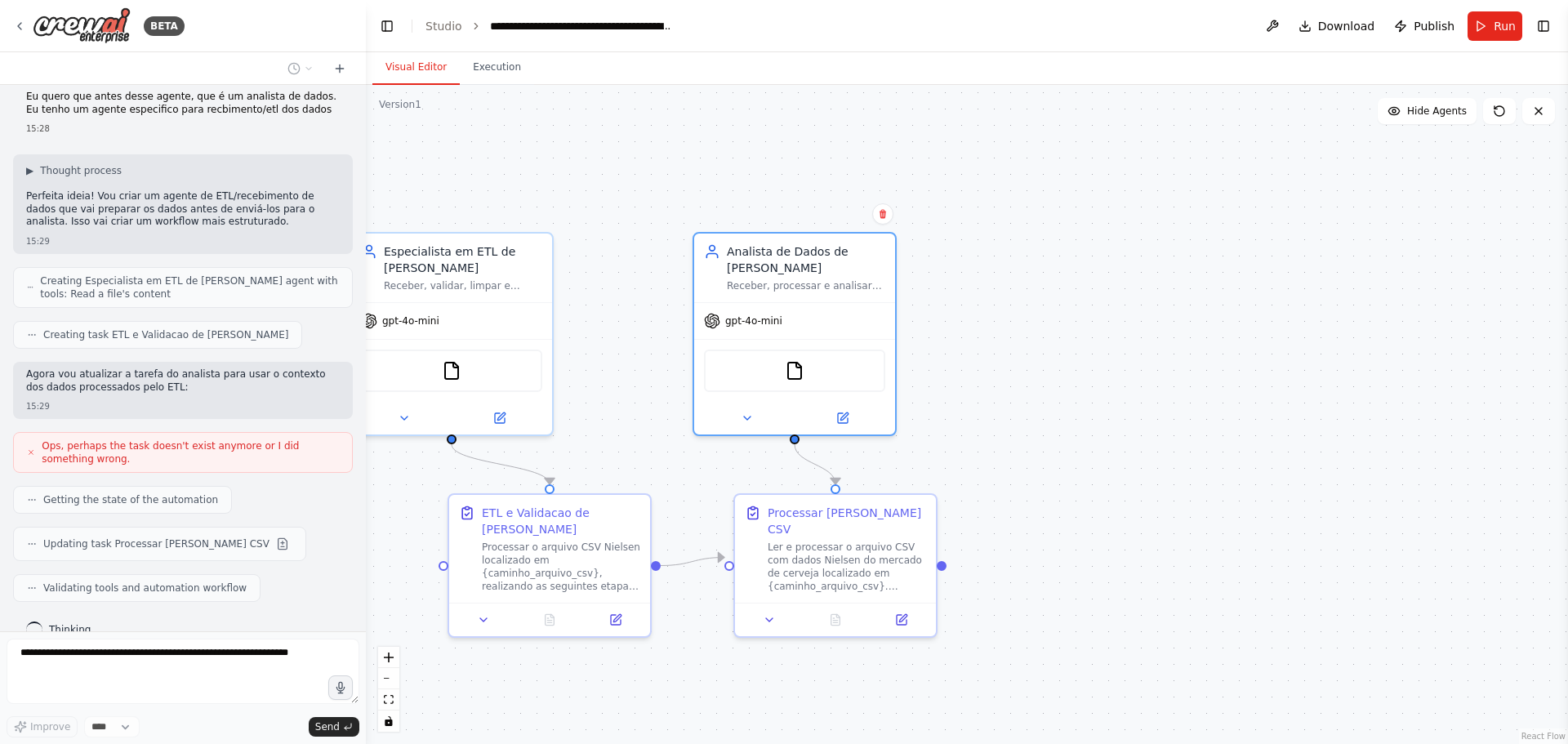
drag, startPoint x: 744, startPoint y: 200, endPoint x: 929, endPoint y: 268, distance: 197.1
click at [929, 267] on div ".deletable-edge-delete-btn { width: 20px; height: 20px; border: 0px solid #ffff…" at bounding box center [967, 414] width 1202 height 659
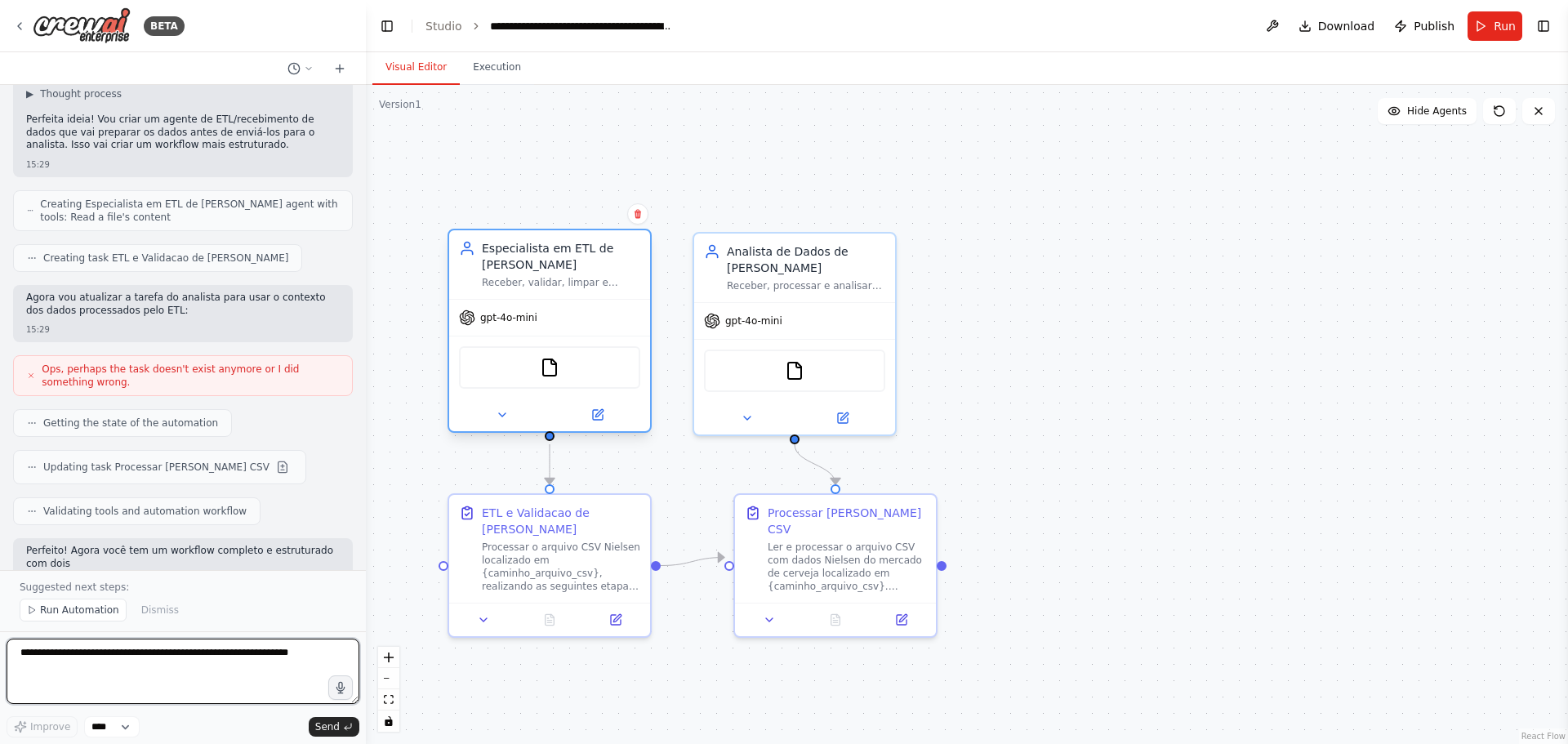
drag, startPoint x: 496, startPoint y: 268, endPoint x: 544, endPoint y: 271, distance: 48.1
click at [544, 271] on div "Especialista em ETL de [PERSON_NAME]" at bounding box center [561, 256] width 158 height 33
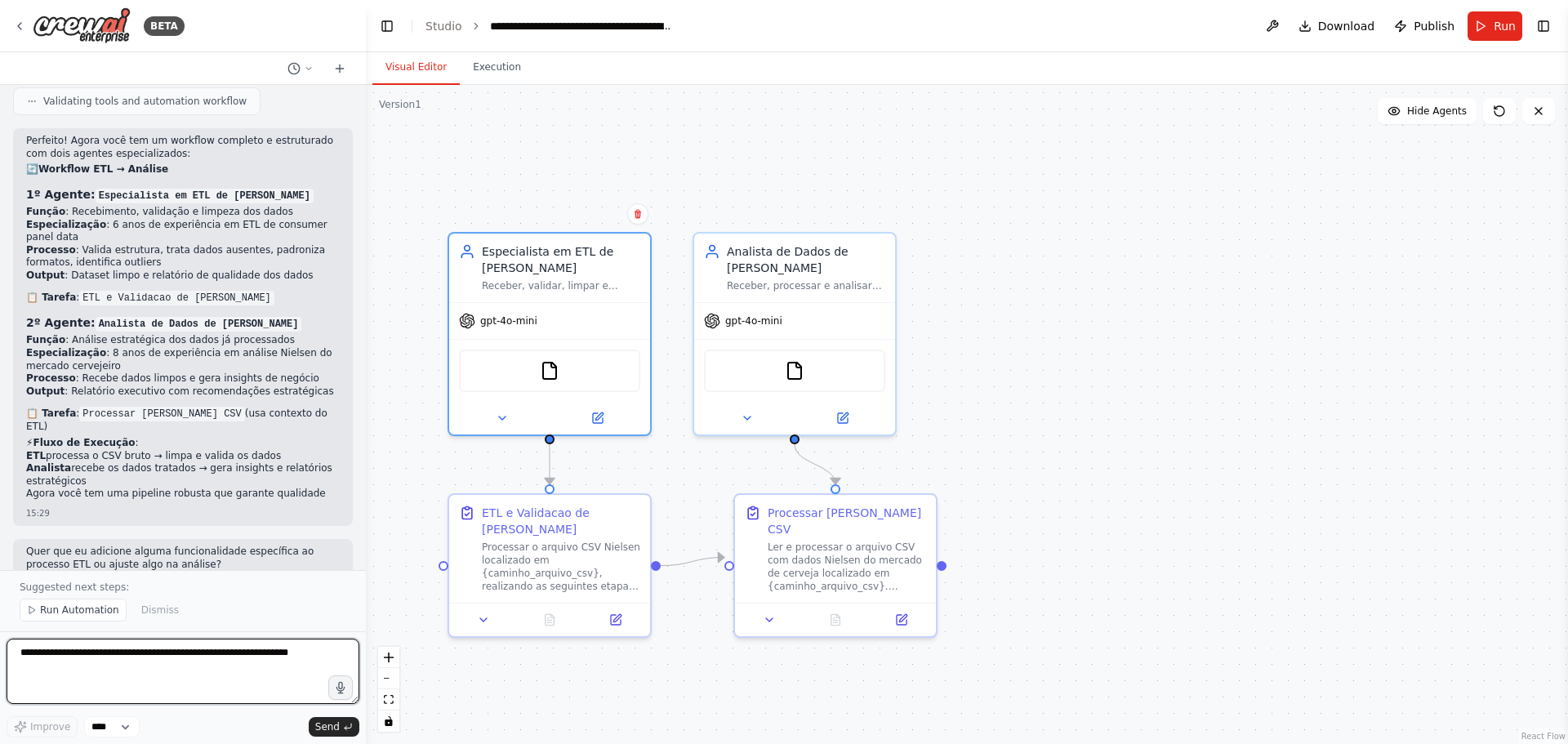
scroll to position [1821, 0]
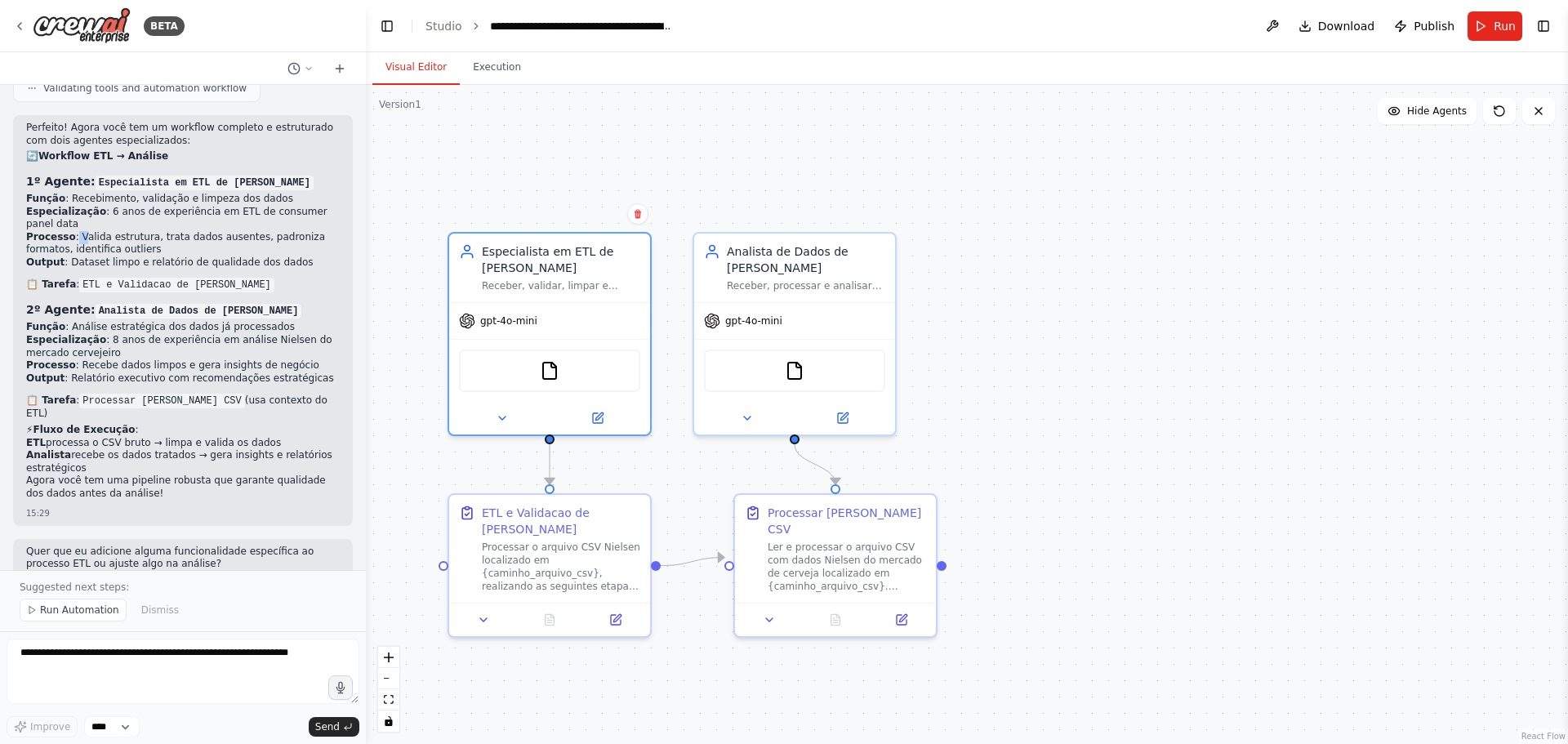
drag, startPoint x: 68, startPoint y: 212, endPoint x: 76, endPoint y: 215, distance: 8.5
click at [76, 231] on li "Processo : Valida estrutura, trata dados ausentes, padroniza formatos, identifi…" at bounding box center [183, 244] width 314 height 25
click at [169, 334] on li "Especialização : 8 anos de experiência em análise Nielsen do mercado cervejeiro" at bounding box center [183, 347] width 314 height 25
click at [63, 321] on li "Função : Análise estratégica dos dados já processados" at bounding box center [183, 327] width 314 height 13
drag, startPoint x: 92, startPoint y: 309, endPoint x: 145, endPoint y: 320, distance: 54.1
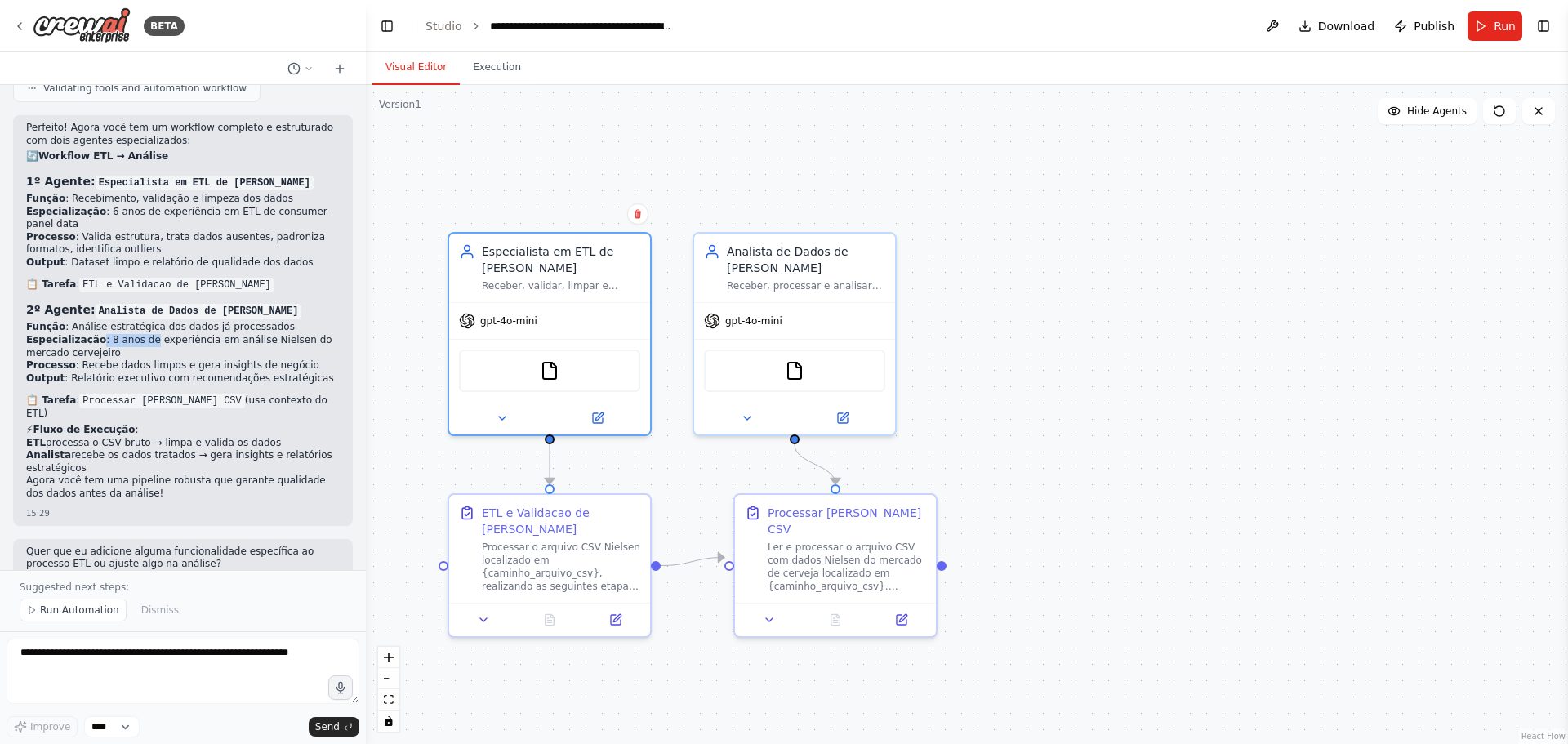
click at [143, 334] on li "Especialização : 8 anos de experiência em análise Nielsen do mercado cervejeiro" at bounding box center [183, 347] width 314 height 25
click at [145, 334] on li "Especialização : 8 anos de experiência em análise Nielsen do mercado cervejeiro" at bounding box center [183, 347] width 314 height 25
click at [176, 334] on li "Especialização : 8 anos de experiência em análise Nielsen do mercado cervejeiro" at bounding box center [183, 347] width 314 height 25
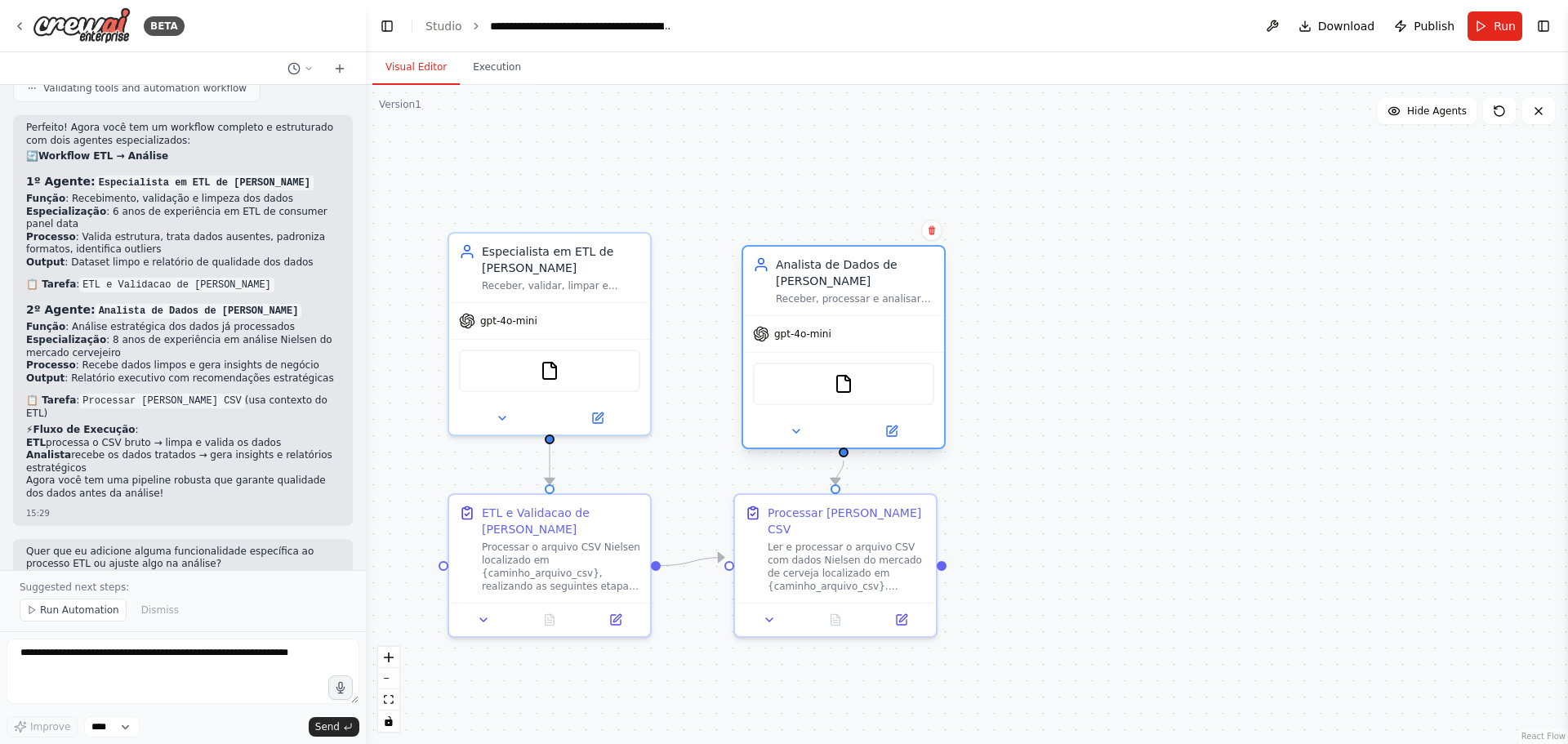
drag, startPoint x: 739, startPoint y: 264, endPoint x: 779, endPoint y: 283, distance: 44.3
click at [782, 282] on div "Analista de Dados de [PERSON_NAME]" at bounding box center [855, 273] width 158 height 33
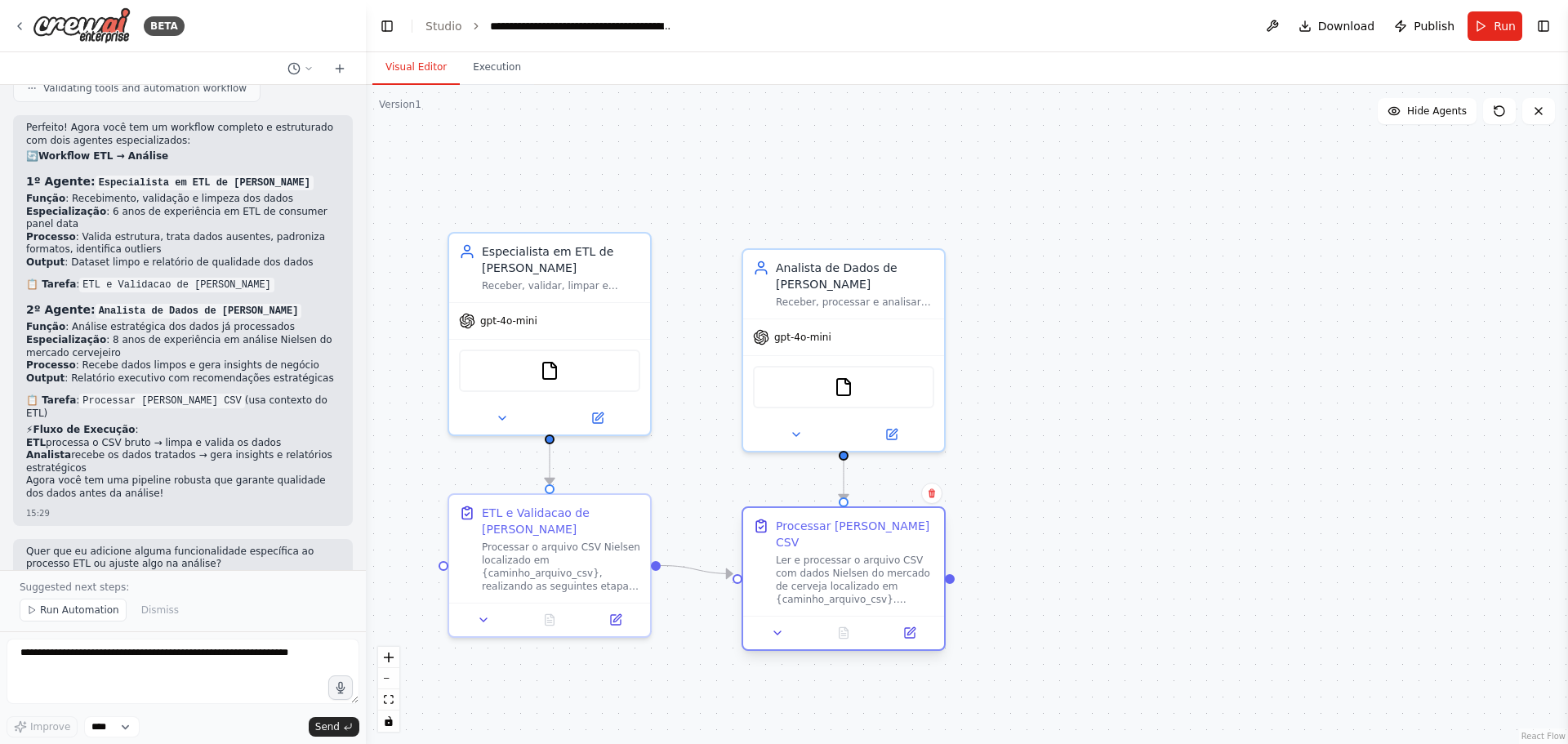
drag, startPoint x: 793, startPoint y: 512, endPoint x: 805, endPoint y: 528, distance: 20.0
click at [805, 528] on div "Processar [PERSON_NAME] CSV" at bounding box center [855, 534] width 158 height 33
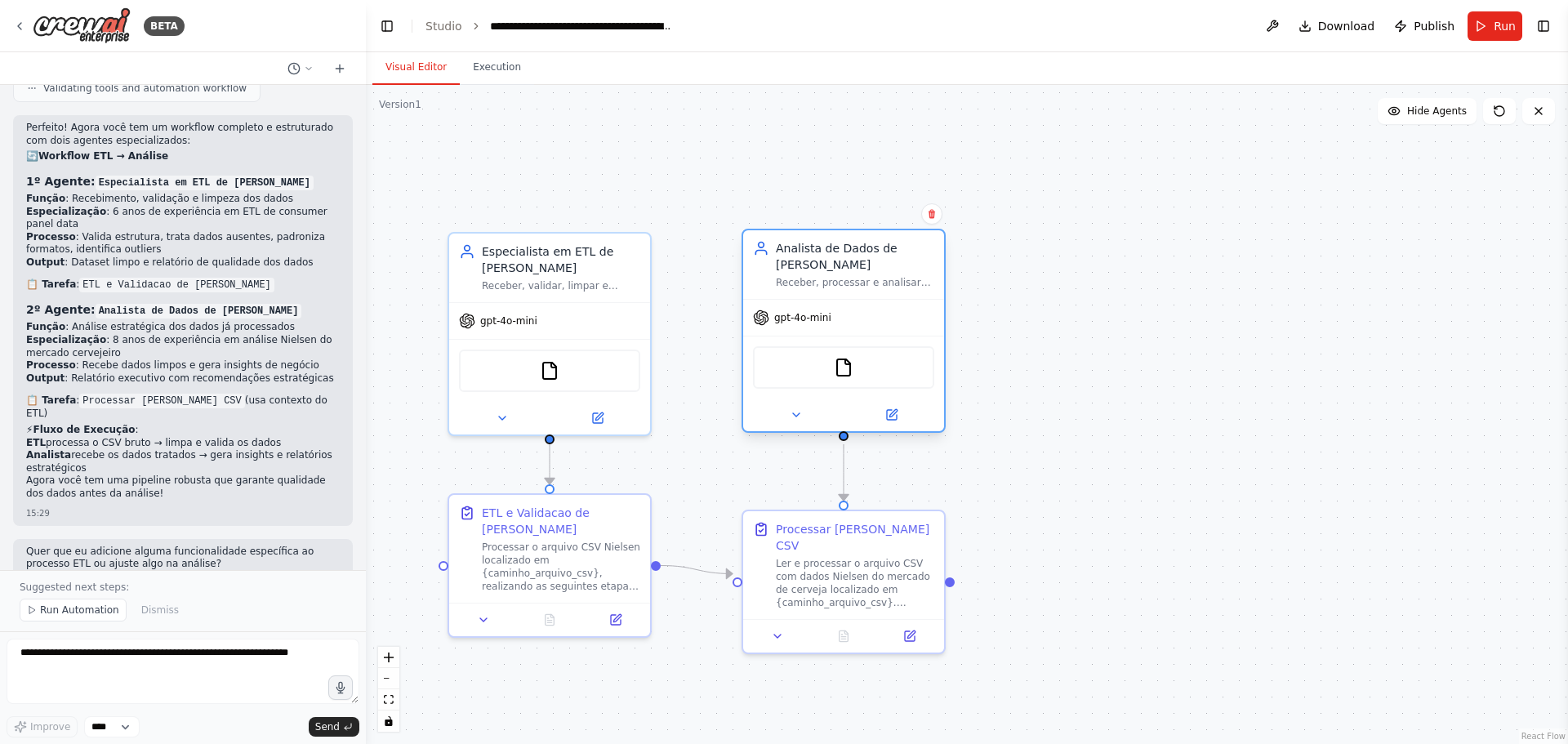
drag, startPoint x: 778, startPoint y: 293, endPoint x: 780, endPoint y: 279, distance: 14.1
click at [780, 279] on div "Receber, processar e analisar dados da Nielsen sobre o mercado de cerveja em pl…" at bounding box center [855, 283] width 158 height 13
click at [1070, 399] on div ".deletable-edge-delete-btn { width: 20px; height: 20px; border: 0px solid #ffff…" at bounding box center [967, 414] width 1202 height 659
click at [1068, 397] on div ".deletable-edge-delete-btn { width: 20px; height: 20px; border: 0px solid #ffff…" at bounding box center [967, 414] width 1202 height 659
click at [218, 637] on form "Improve **** Send" at bounding box center [183, 688] width 366 height 113
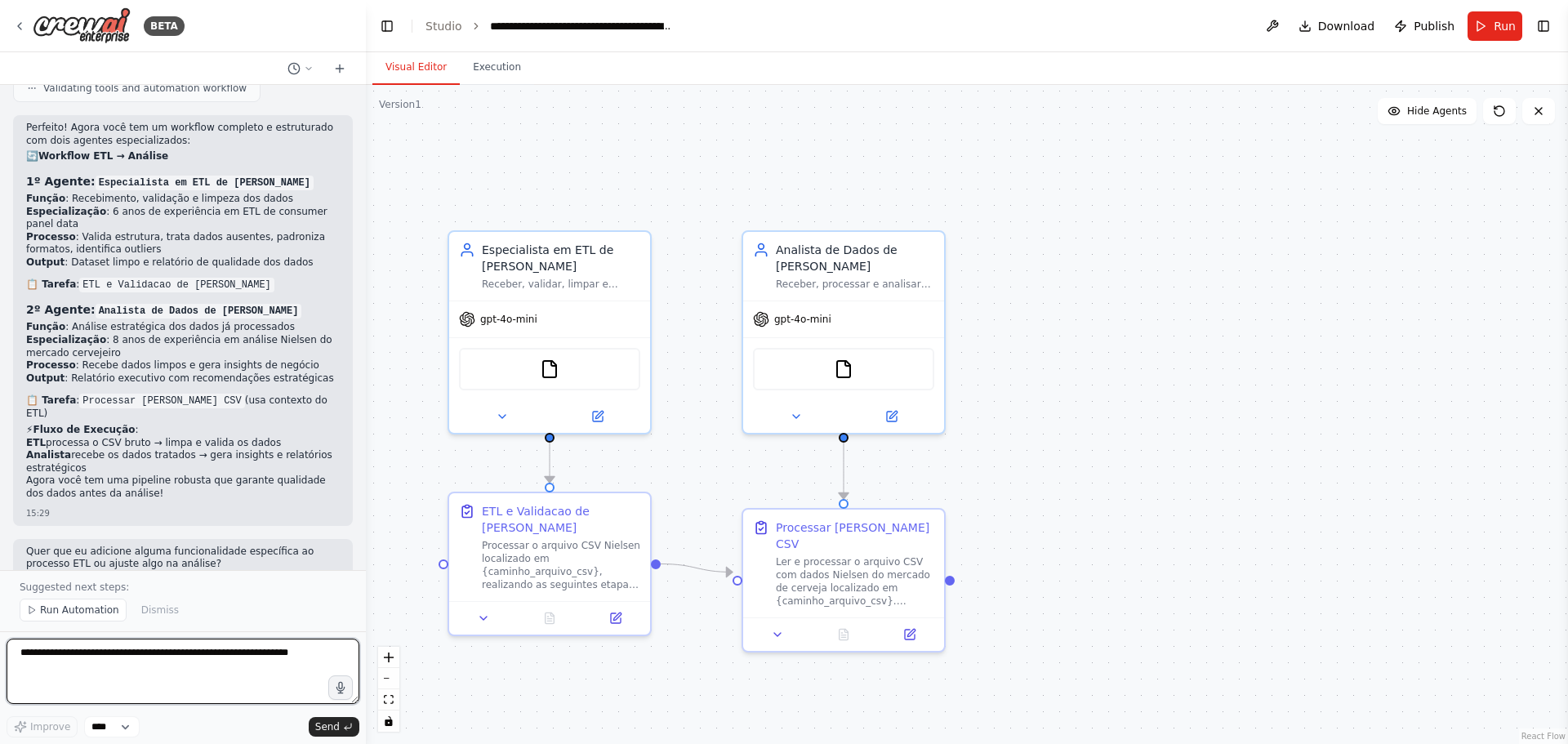
click at [238, 659] on textarea at bounding box center [183, 671] width 353 height 65
type textarea "**********"
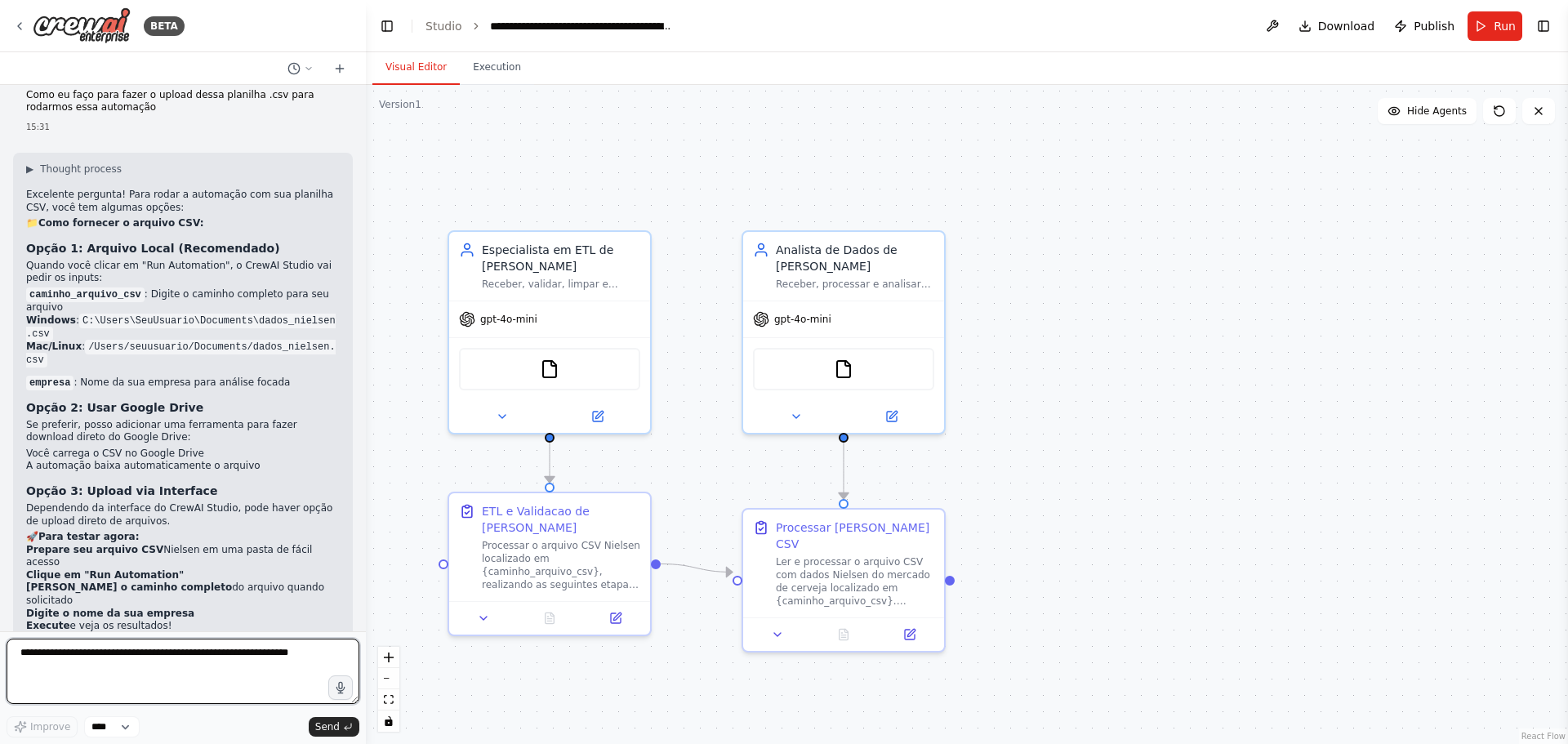
scroll to position [2361, 0]
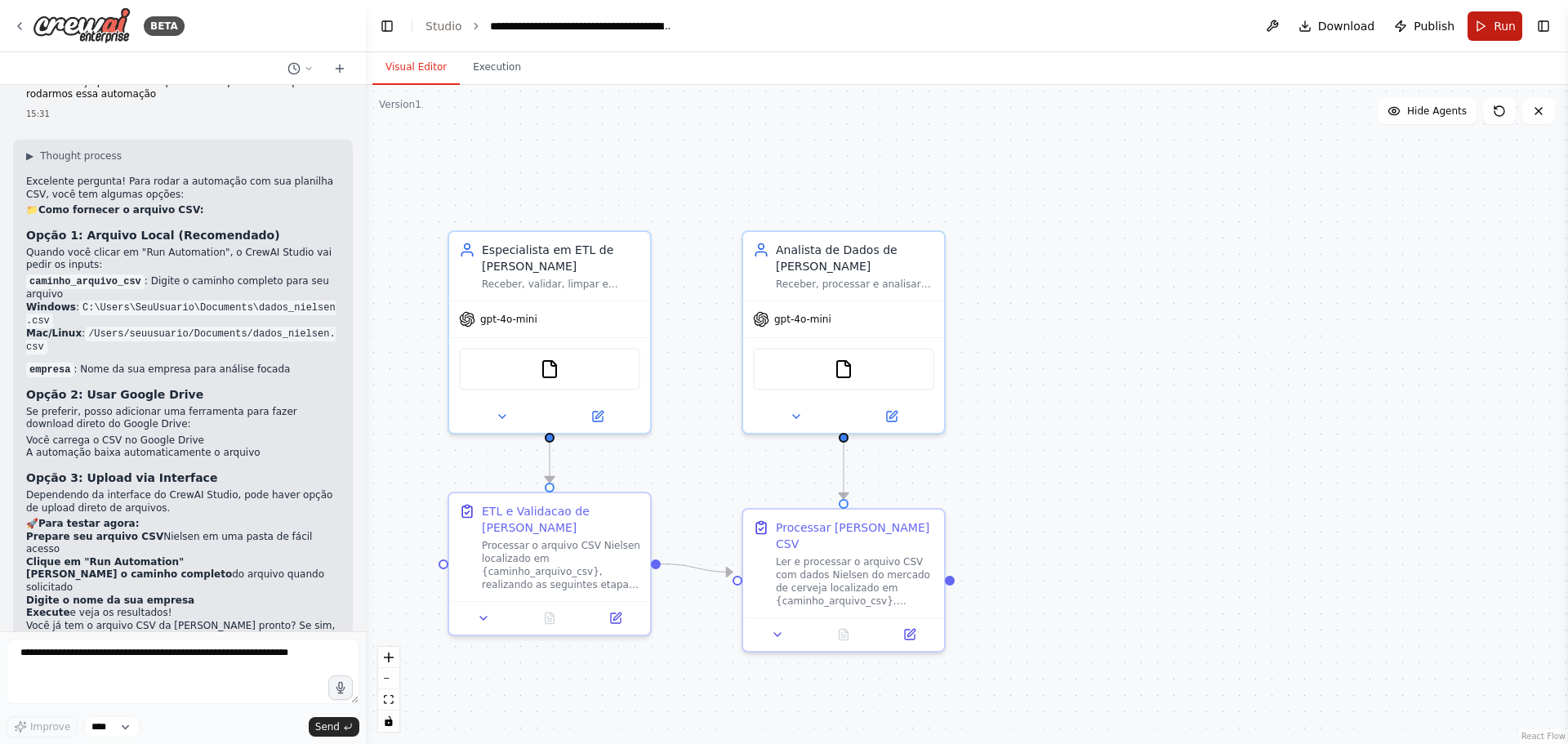
click at [1502, 20] on span "Run" at bounding box center [1505, 26] width 22 height 16
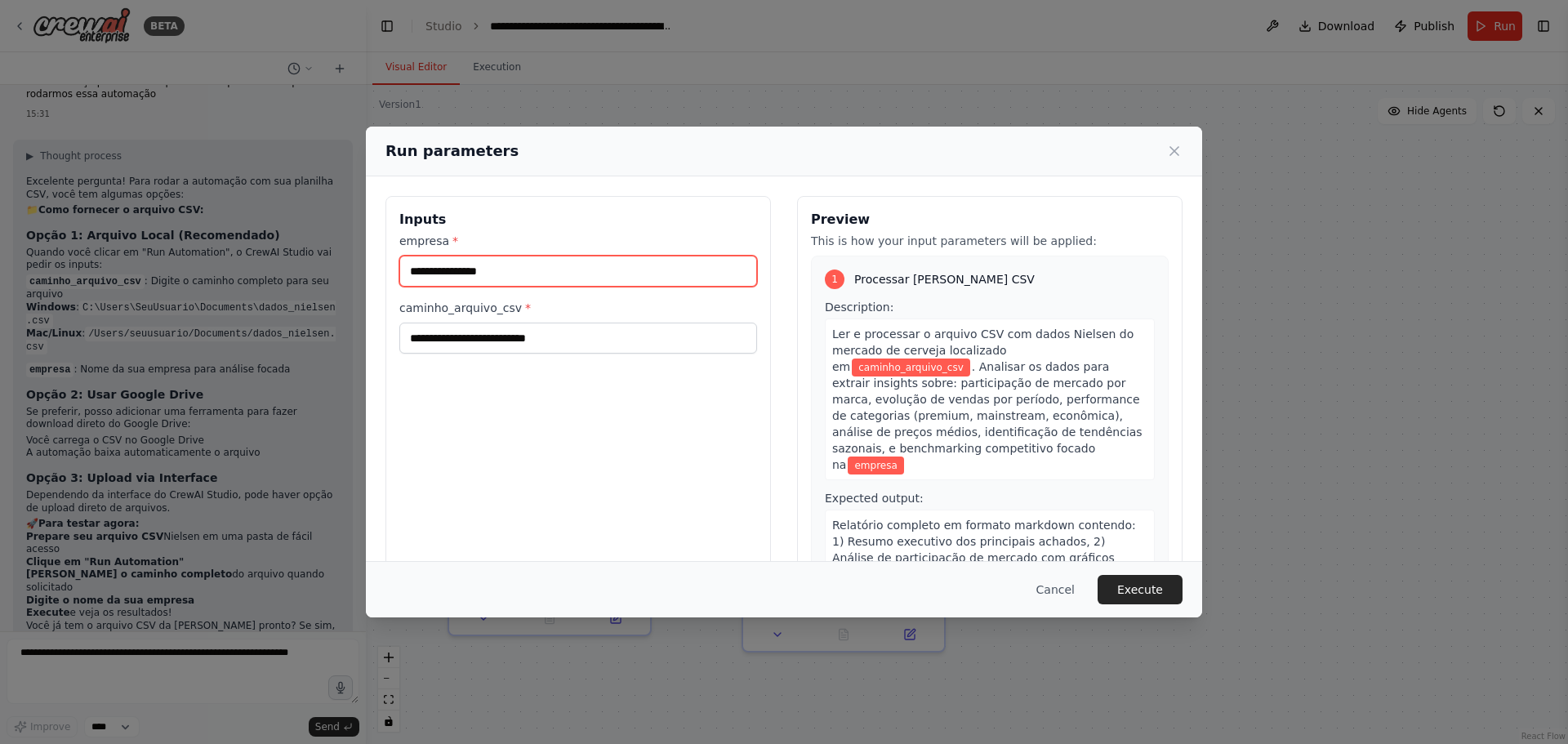
click at [565, 274] on input "empresa *" at bounding box center [578, 271] width 357 height 31
type input "*****"
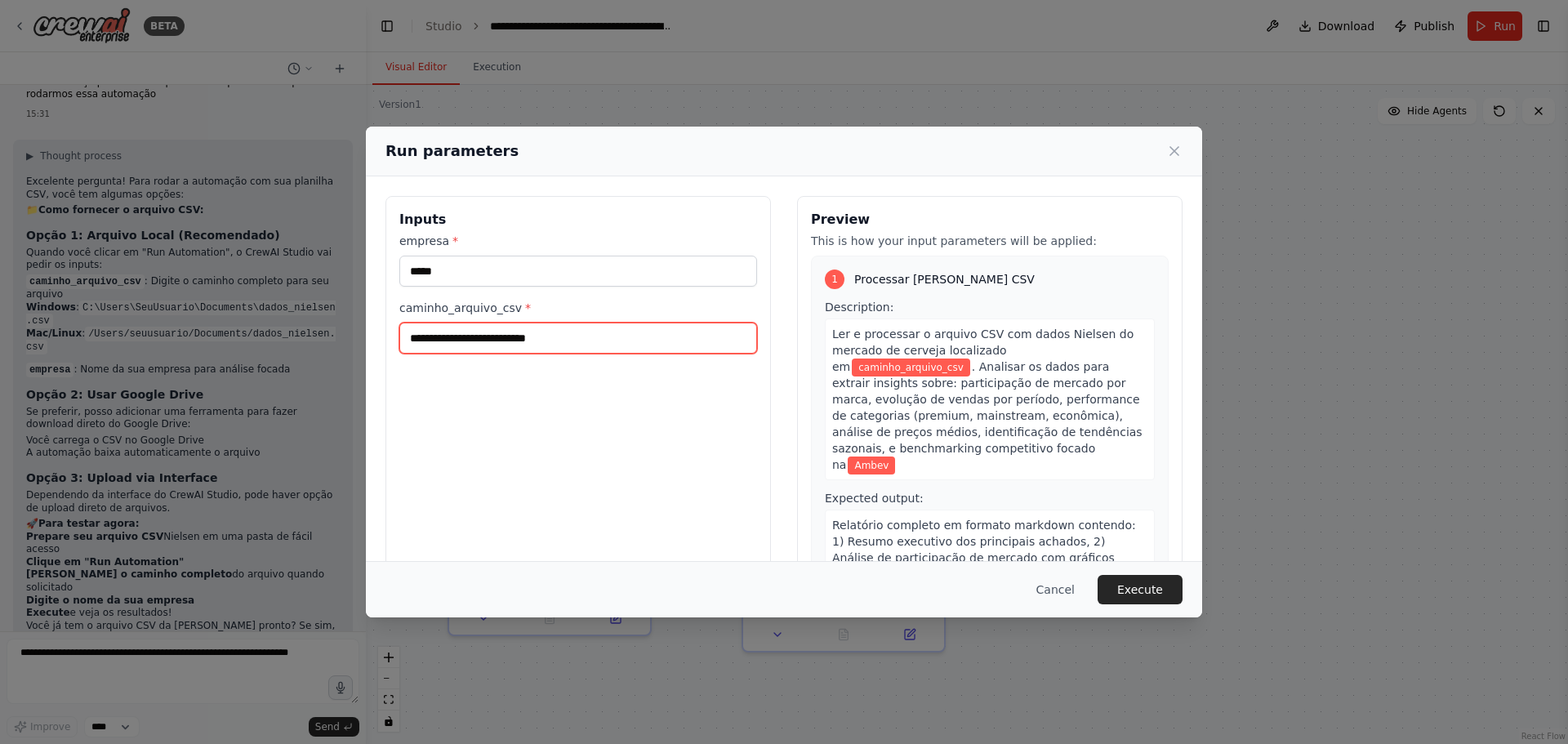
click at [588, 345] on input "caminho_arquivo_csv *" at bounding box center [578, 338] width 357 height 31
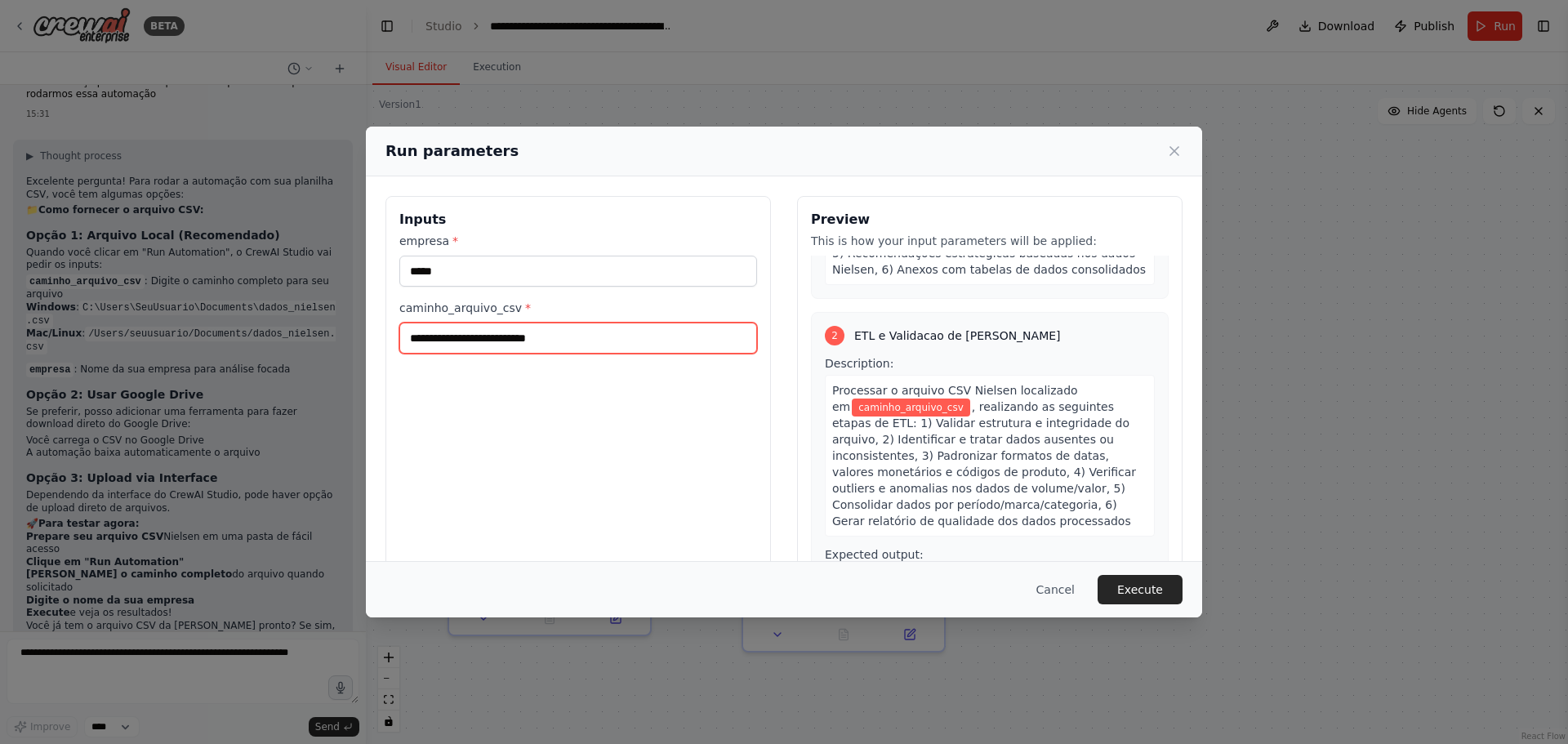
scroll to position [412, 0]
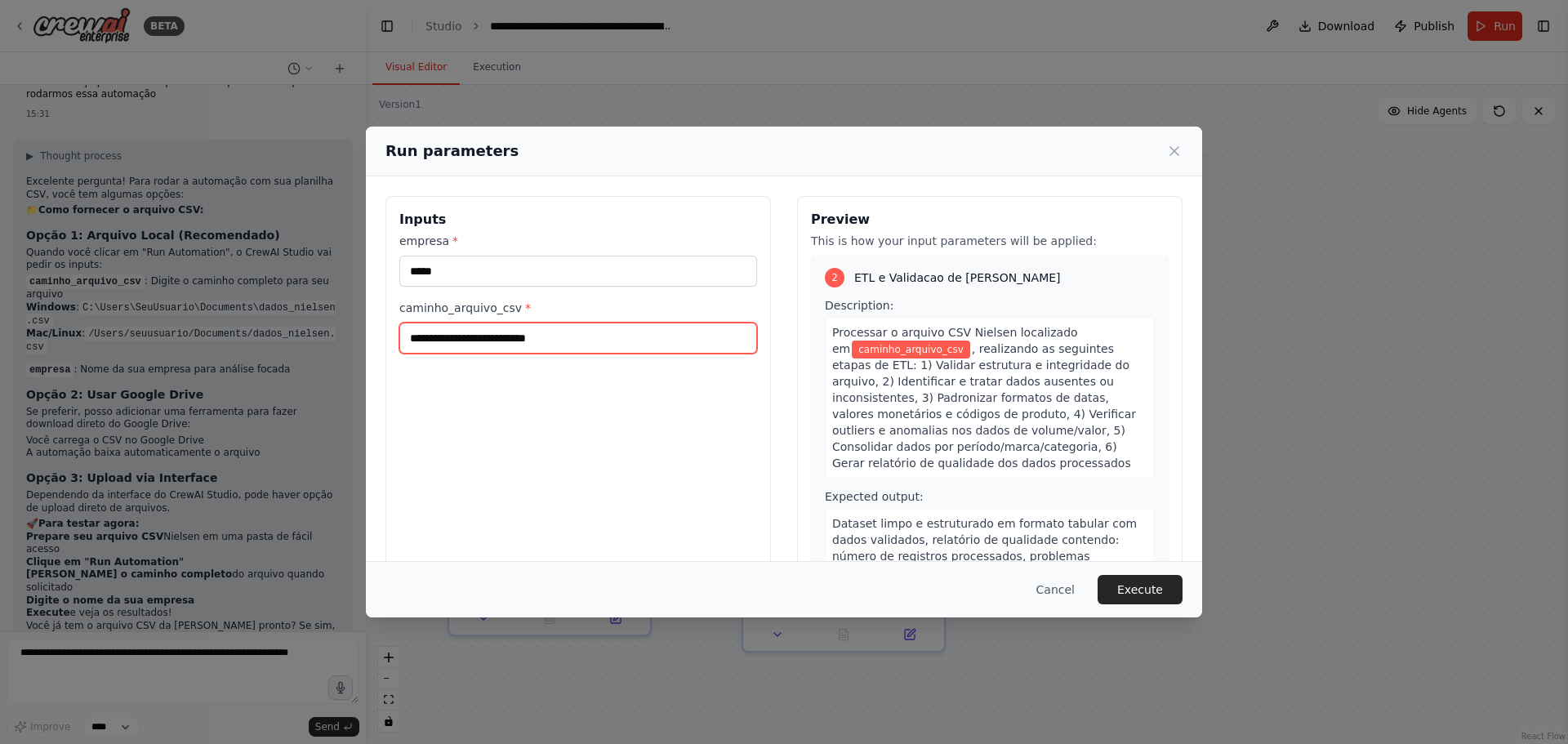
click at [580, 341] on input "caminho_arquivo_csv *" at bounding box center [578, 338] width 357 height 31
paste input "**********"
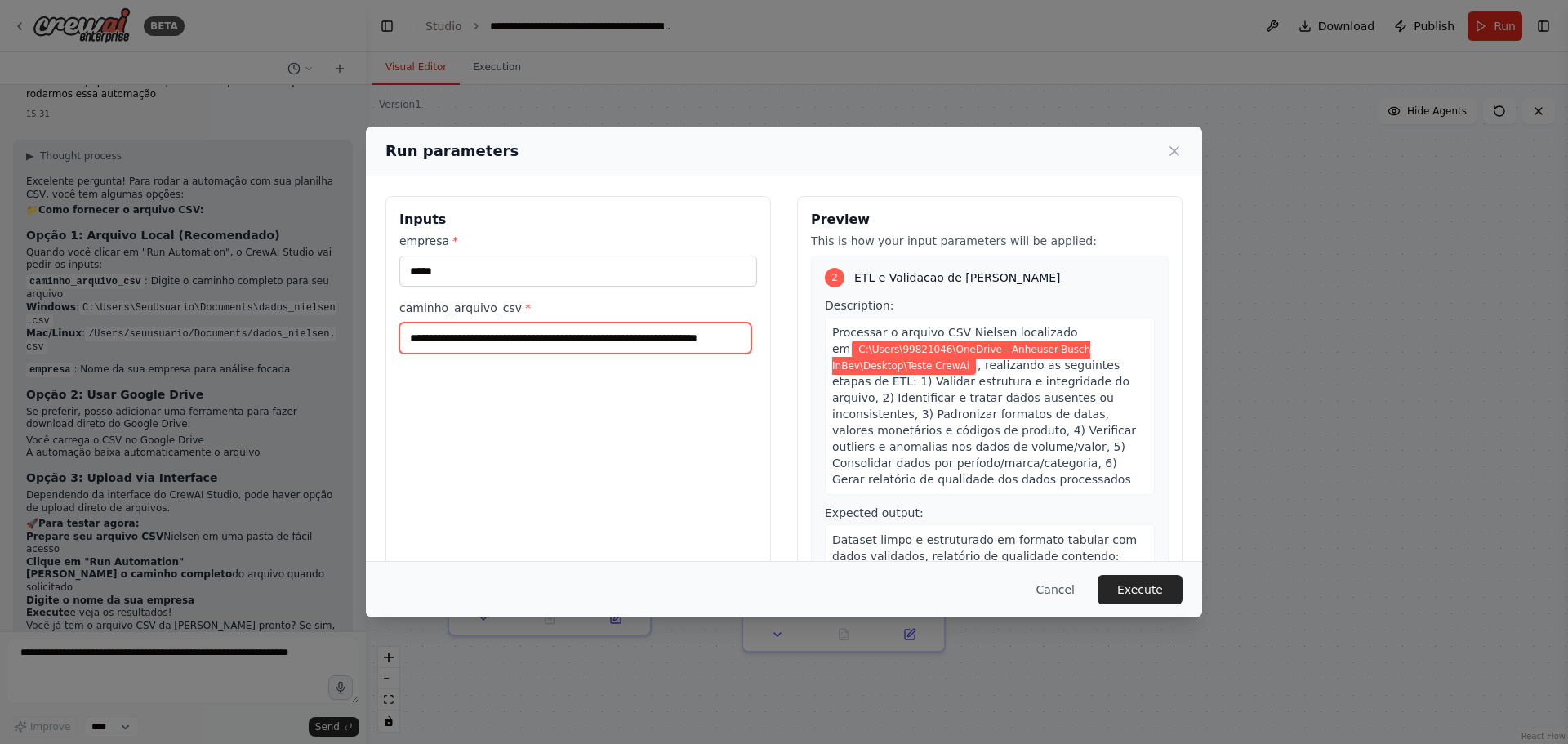
type input "**********"
click at [724, 426] on div "**********" at bounding box center [578, 390] width 386 height 387
click at [1133, 596] on button "Execute" at bounding box center [1140, 589] width 85 height 29
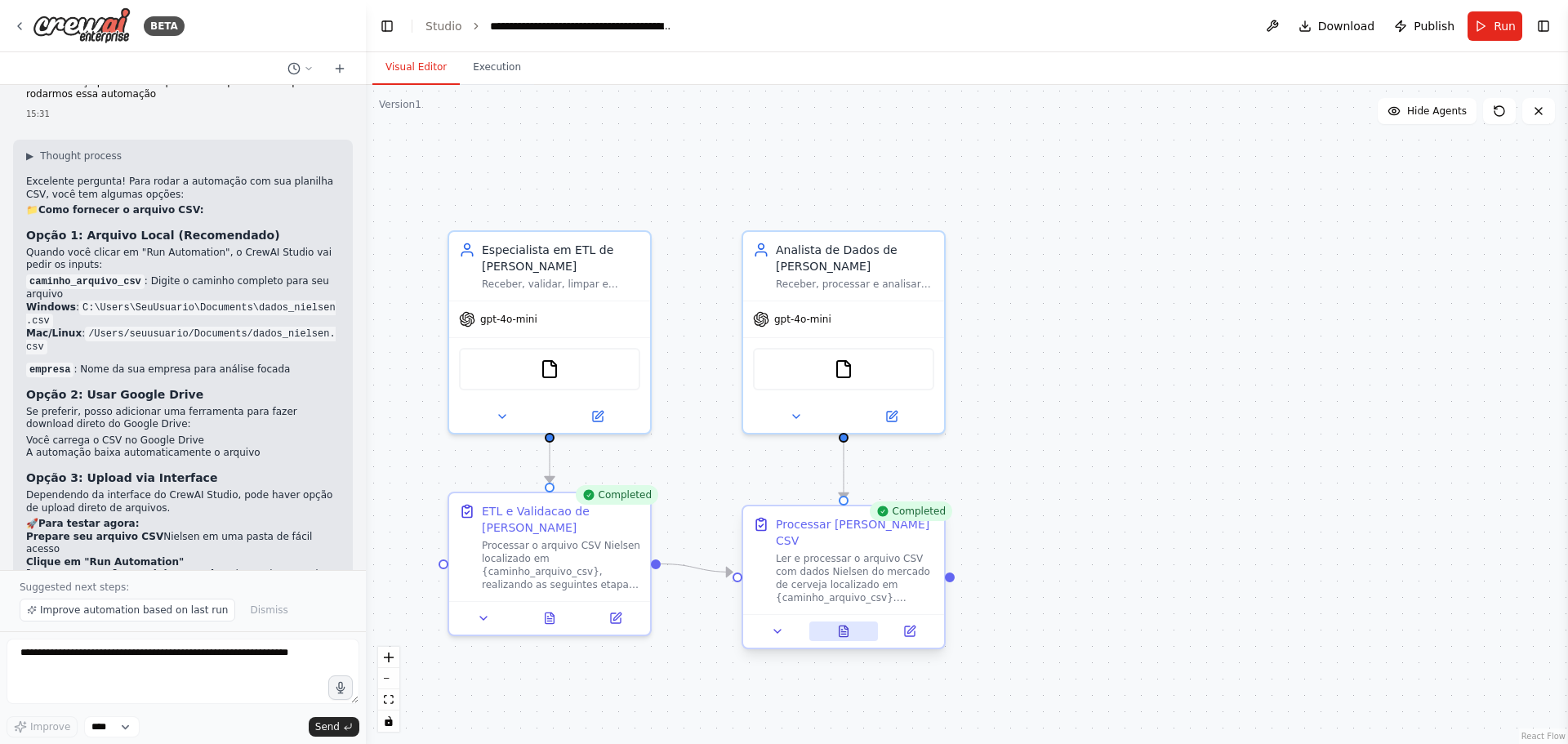
click at [846, 634] on icon at bounding box center [843, 634] width 4 height 0
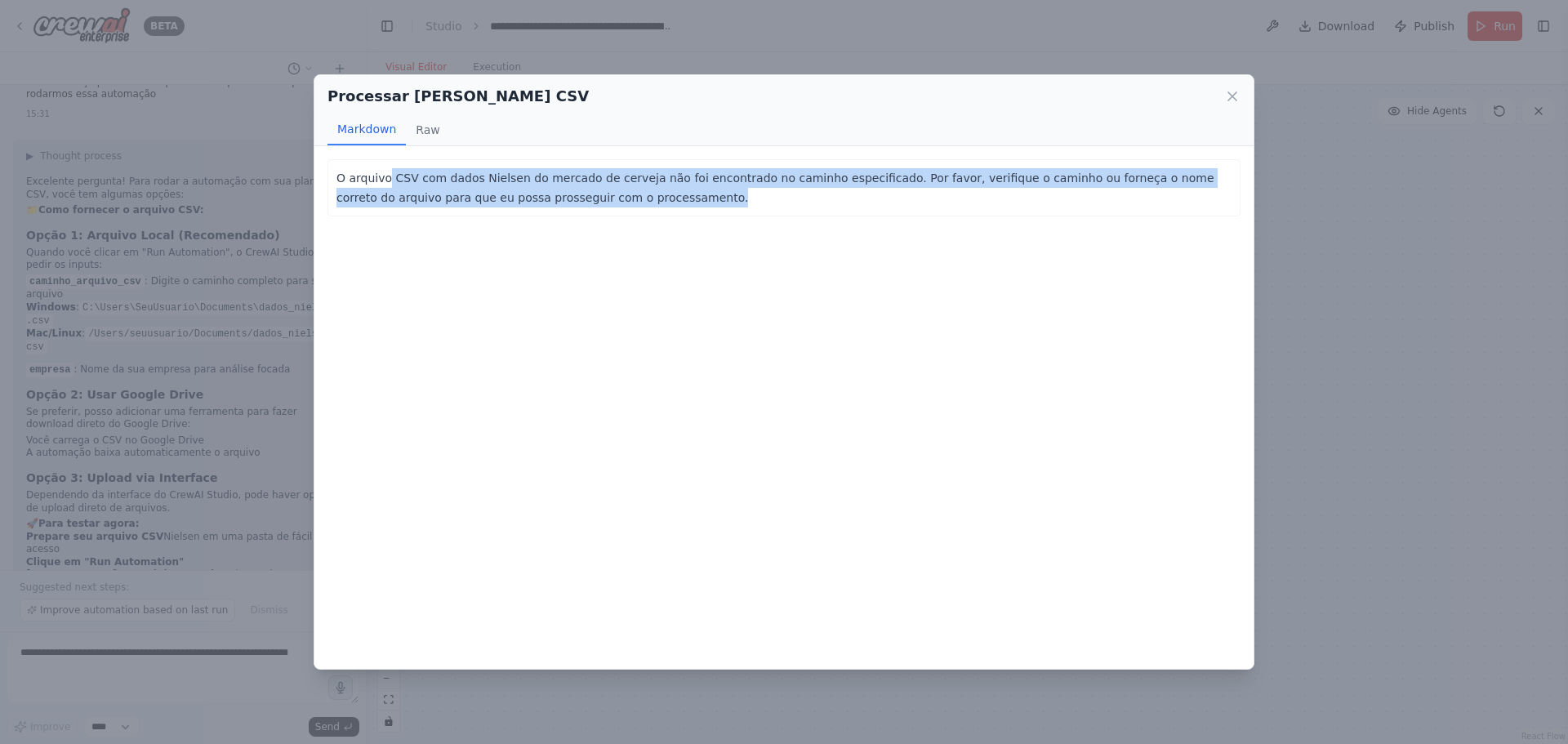
drag, startPoint x: 388, startPoint y: 175, endPoint x: 769, endPoint y: 192, distance: 381.4
click at [769, 192] on p "O arquivo CSV com dados Nielsen do mercado de cerveja não foi encontrado no cam…" at bounding box center [784, 187] width 895 height 39
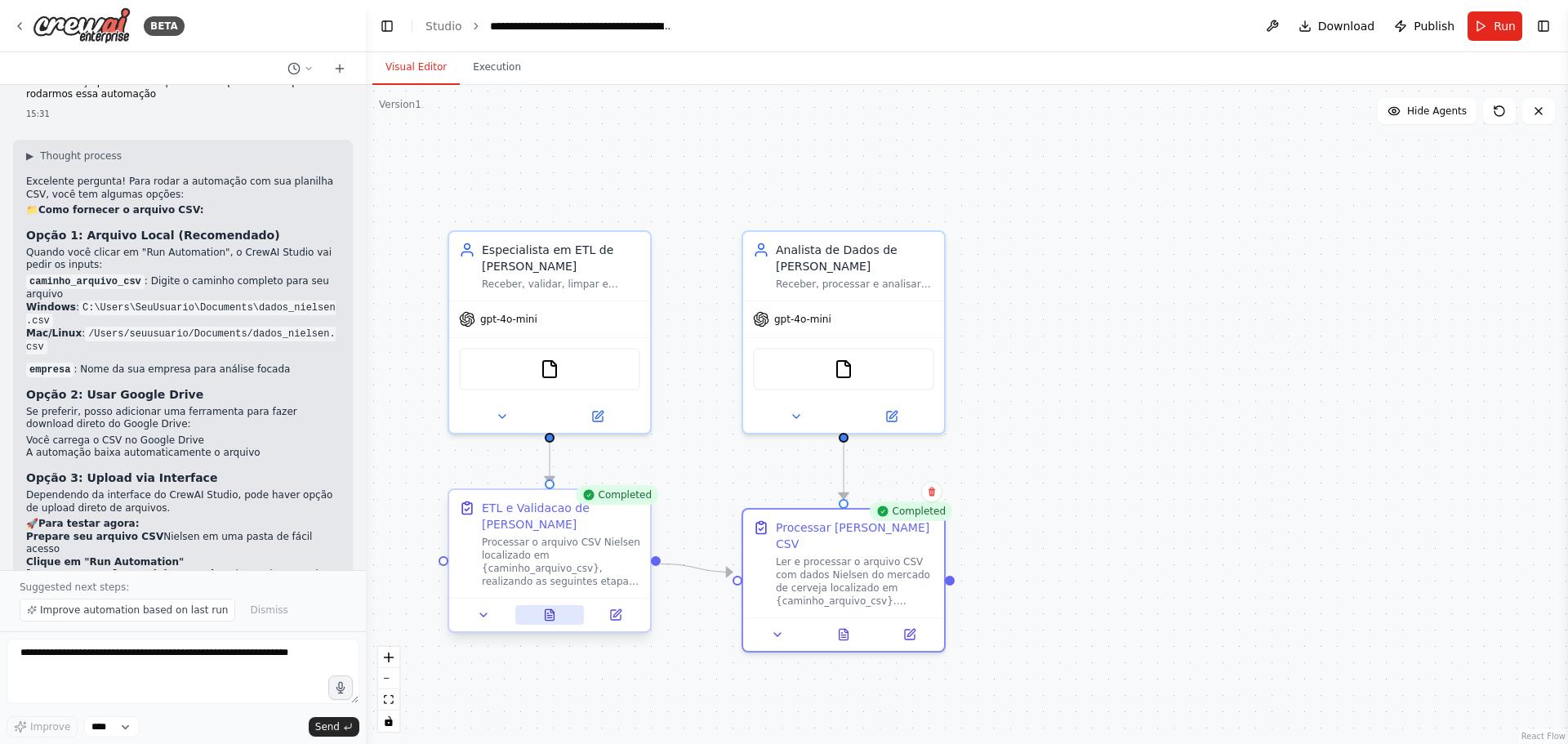
click at [541, 622] on button at bounding box center [550, 616] width 69 height 20
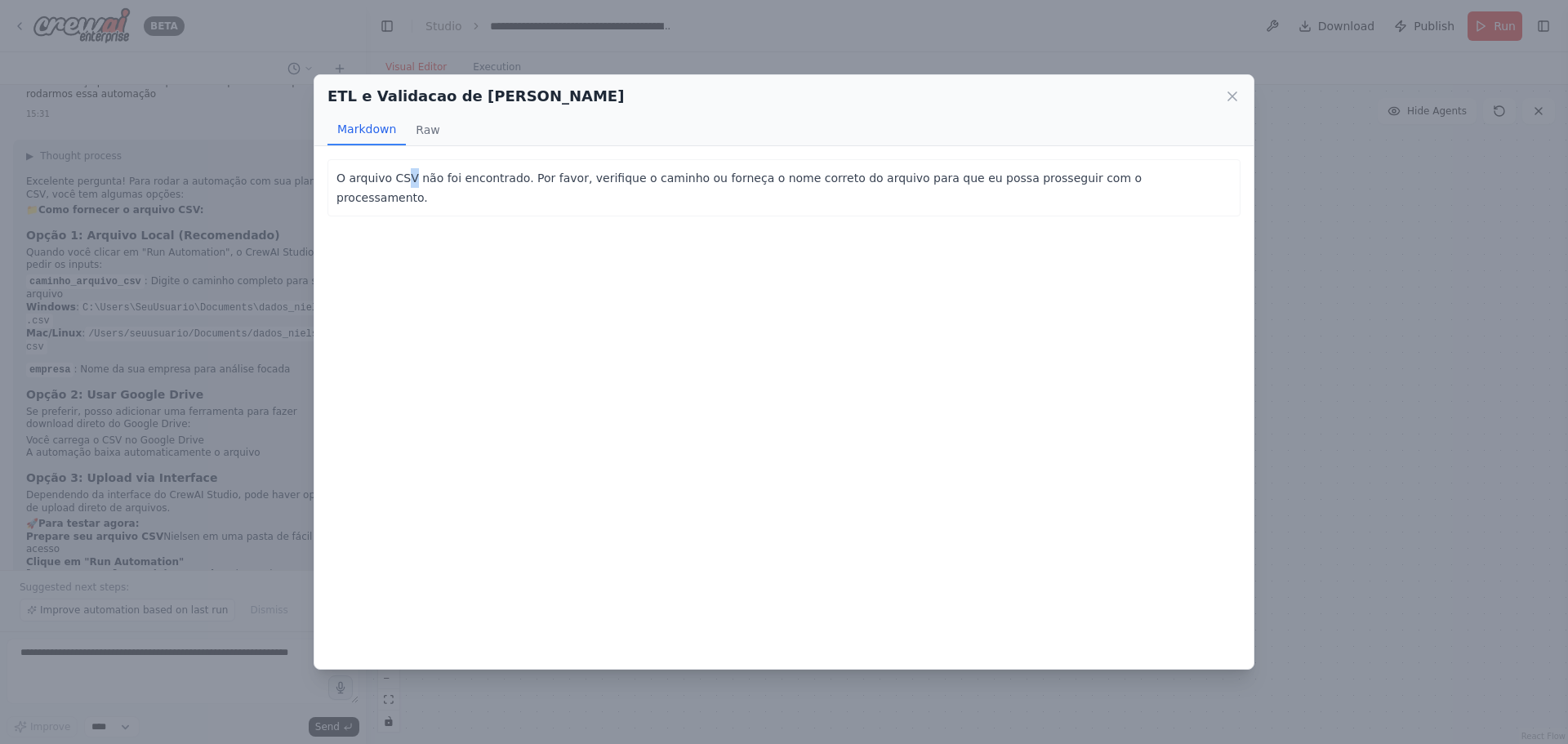
click at [408, 182] on p "O arquivo CSV não foi encontrado. Por favor, verifique o caminho ou forneça o n…" at bounding box center [784, 187] width 895 height 39
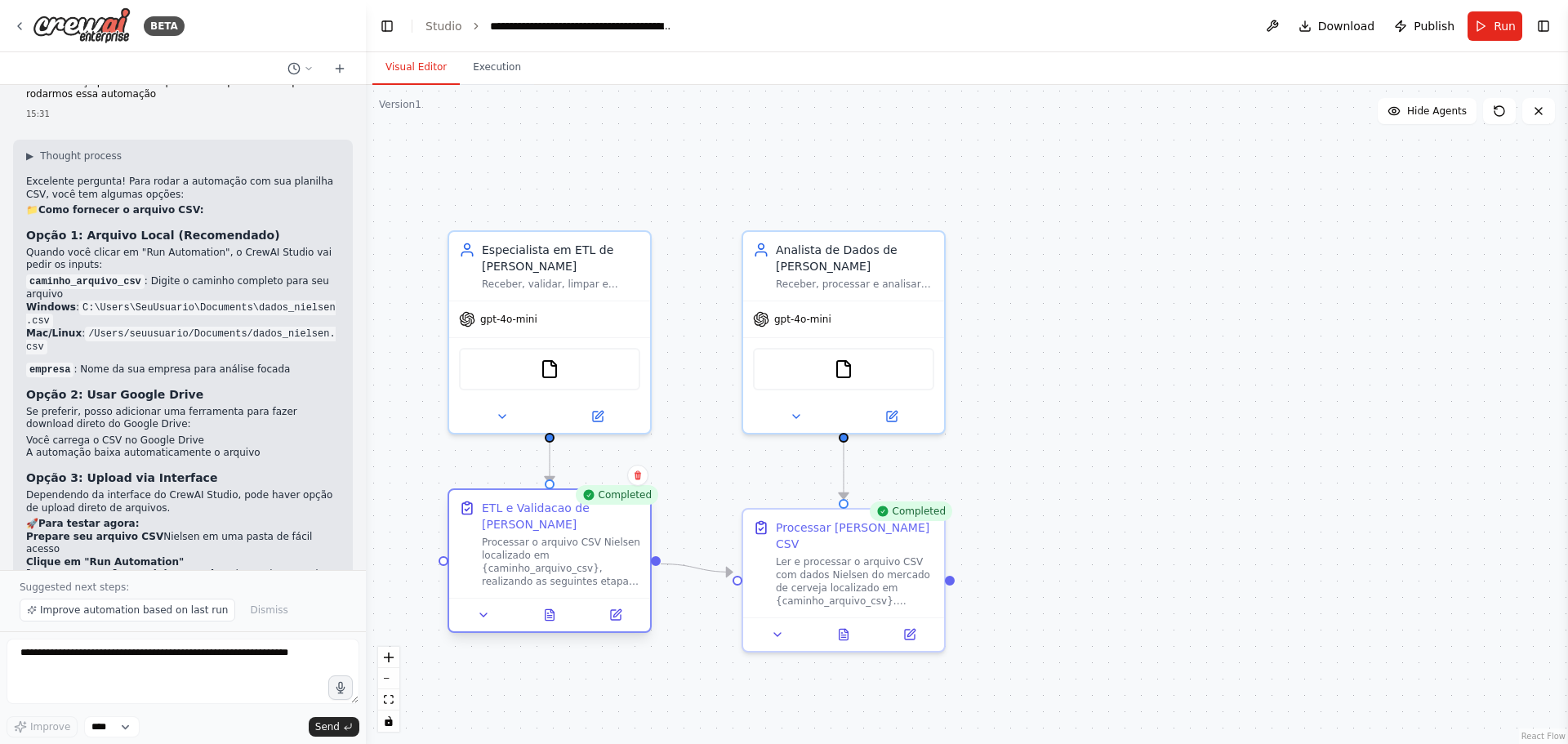
click at [544, 574] on div "Processar o arquivo CSV Nielsen localizado em {caminho_arquivo_csv}, realizando…" at bounding box center [561, 561] width 158 height 52
click at [543, 565] on div "Processar o arquivo CSV Nielsen localizado em {caminho_arquivo_csv}, realizando…" at bounding box center [561, 561] width 158 height 52
click at [610, 621] on button at bounding box center [616, 616] width 56 height 20
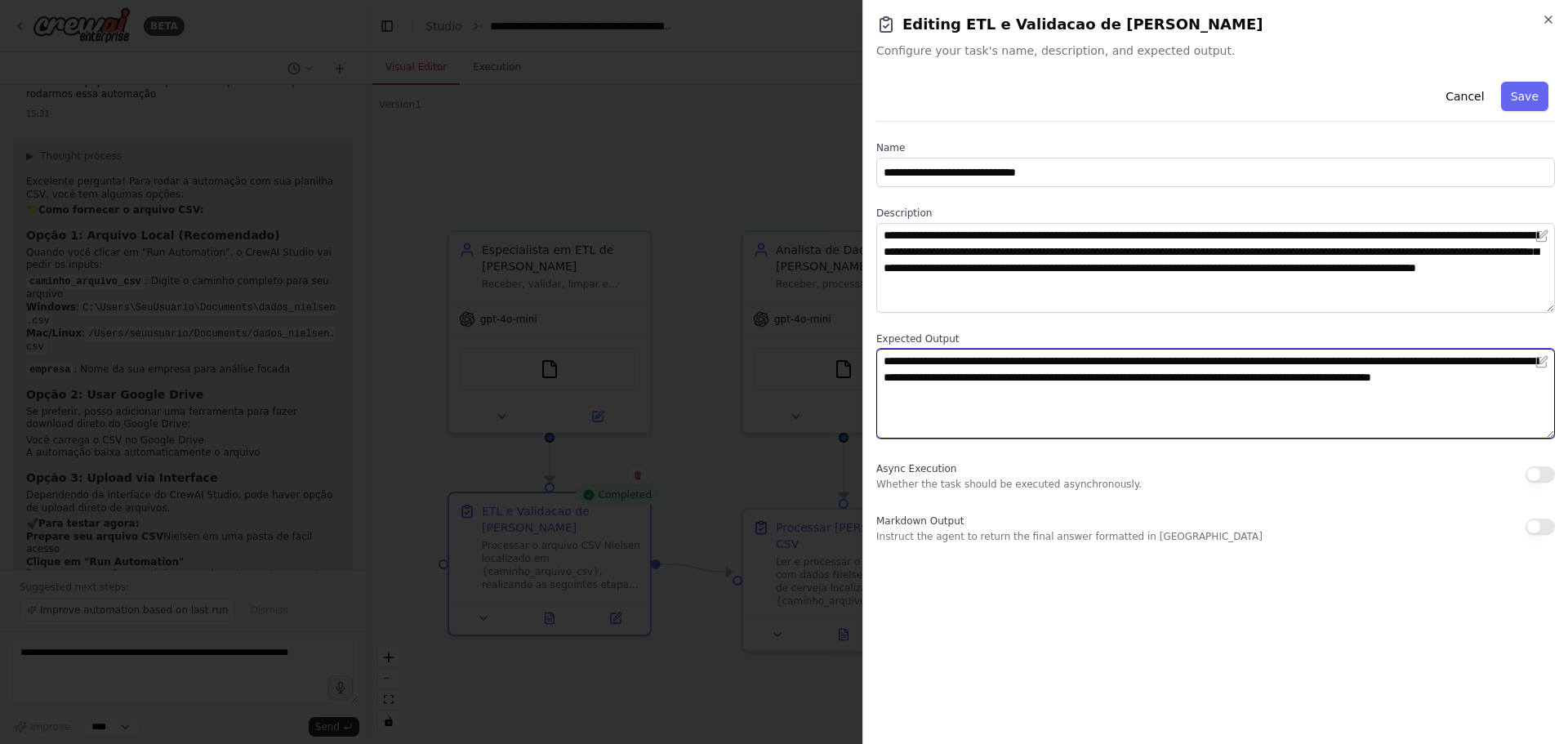
click at [1056, 397] on textarea "**********" at bounding box center [1216, 394] width 678 height 90
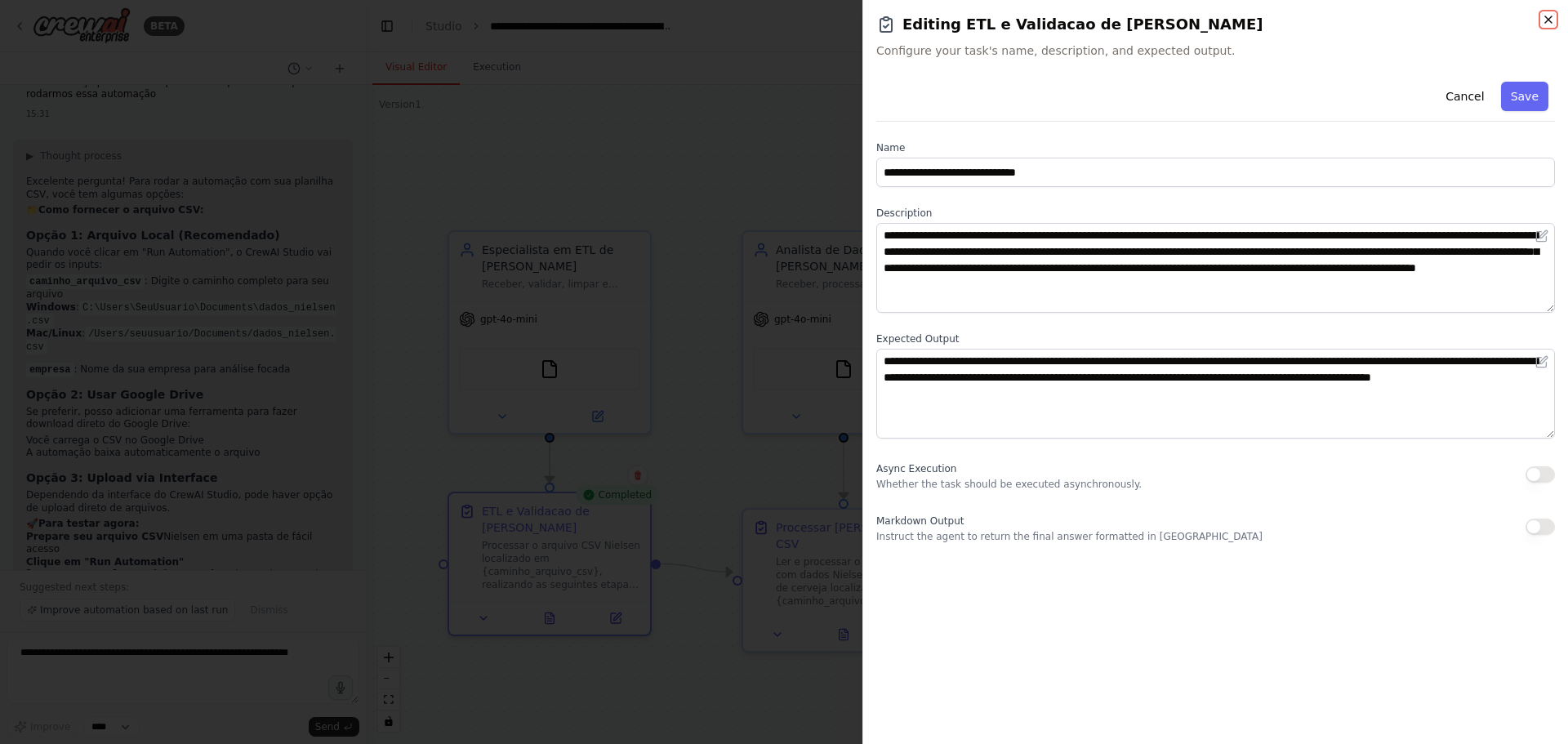
click at [1547, 20] on icon "button" at bounding box center [1549, 19] width 13 height 13
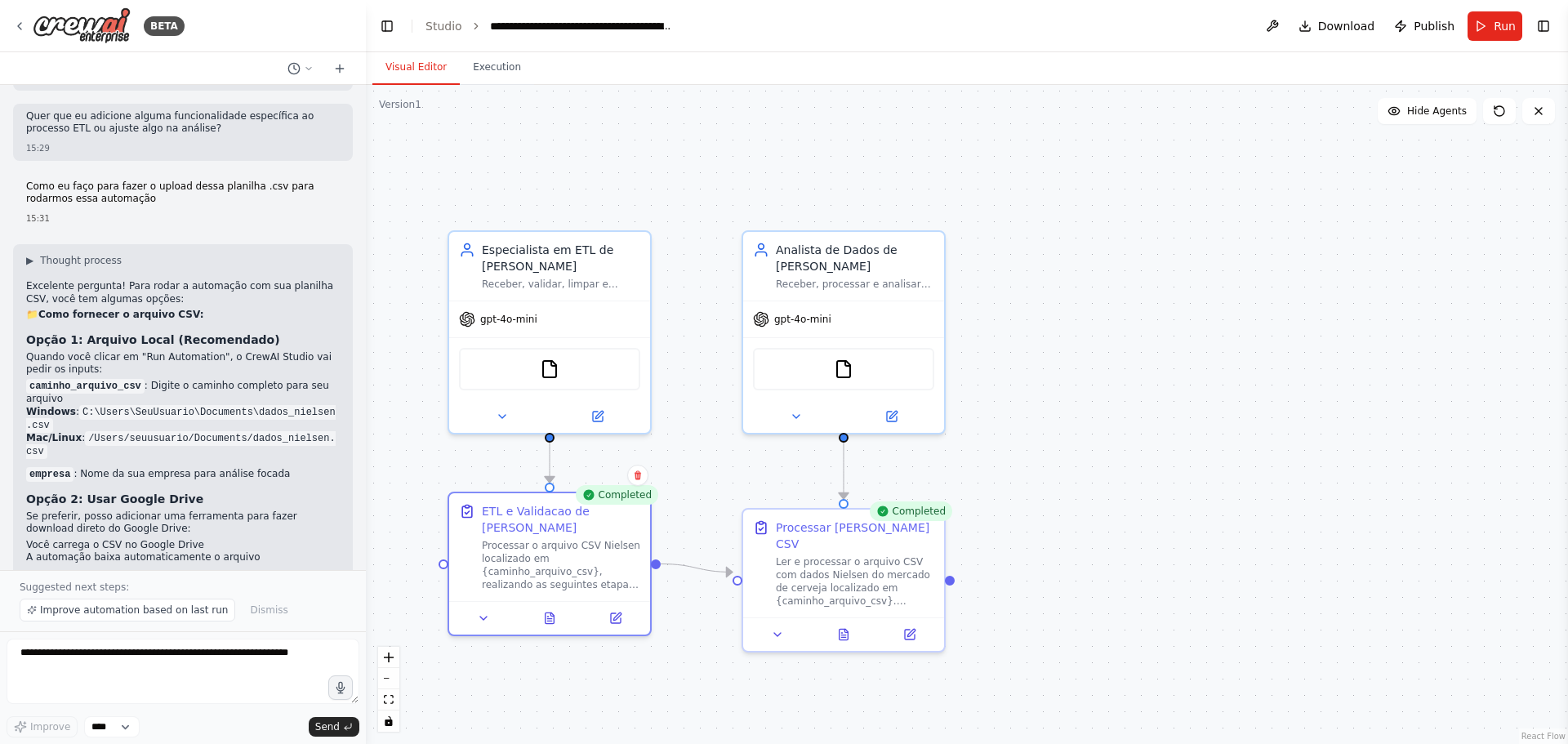
scroll to position [2256, 0]
drag, startPoint x: 33, startPoint y: 481, endPoint x: 137, endPoint y: 478, distance: 104.0
click at [134, 511] on p "Se preferir, posso adicionar uma ferramenta para fazer download direto do Googl…" at bounding box center [183, 524] width 314 height 25
drag, startPoint x: 141, startPoint y: 493, endPoint x: 58, endPoint y: 480, distance: 84.0
click at [59, 511] on p "Se preferir, posso adicionar uma ferramenta para fazer download direto do Googl…" at bounding box center [183, 524] width 314 height 25
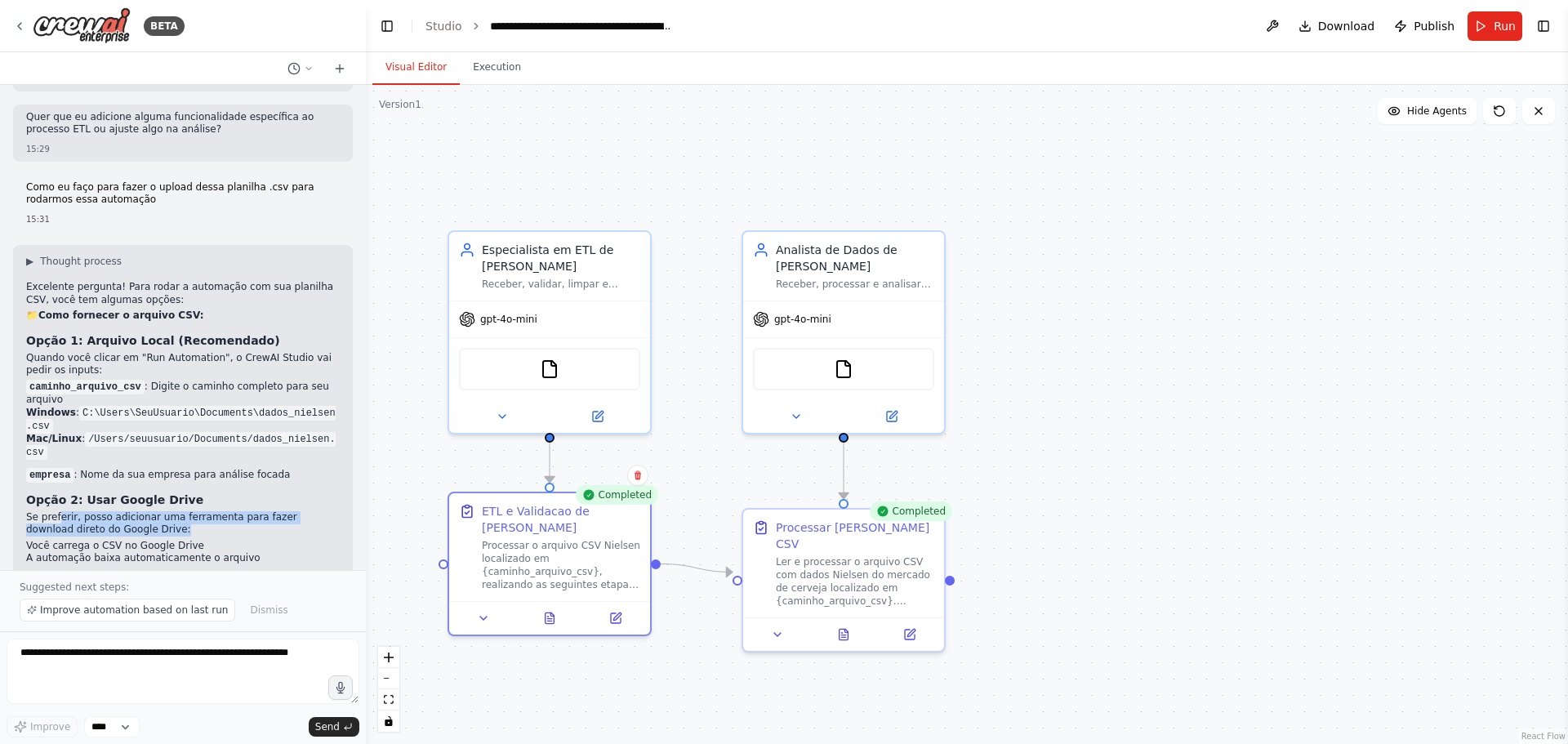
click at [126, 511] on p "Se preferir, posso adicionar uma ferramenta para fazer download direto do Googl…" at bounding box center [183, 524] width 314 height 25
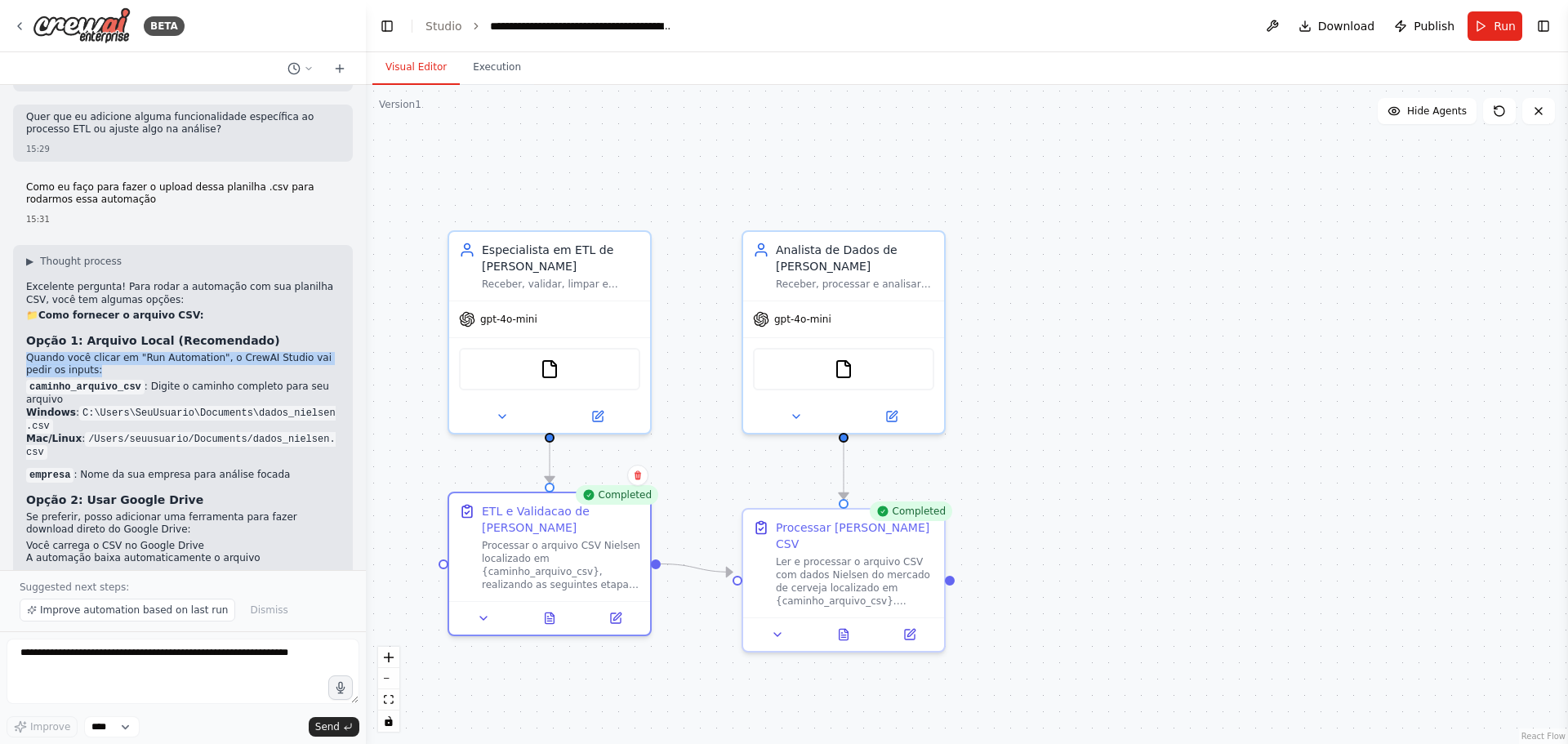
drag, startPoint x: 28, startPoint y: 325, endPoint x: 170, endPoint y: 335, distance: 142.4
click at [170, 352] on p "Quando você clicar em "Run Automation", o CrewAI Studio vai pedir os inputs:" at bounding box center [183, 365] width 314 height 25
click at [566, 543] on div "Processar o arquivo CSV Nielsen localizado em {caminho_arquivo_csv}, realizando…" at bounding box center [561, 561] width 158 height 52
click at [528, 373] on div "FileReadTool" at bounding box center [549, 366] width 181 height 43
click at [275, 407] on li "Windows : C:\Users\SeuUsuario\Documents\dados_nielsen.csv" at bounding box center [183, 419] width 314 height 26
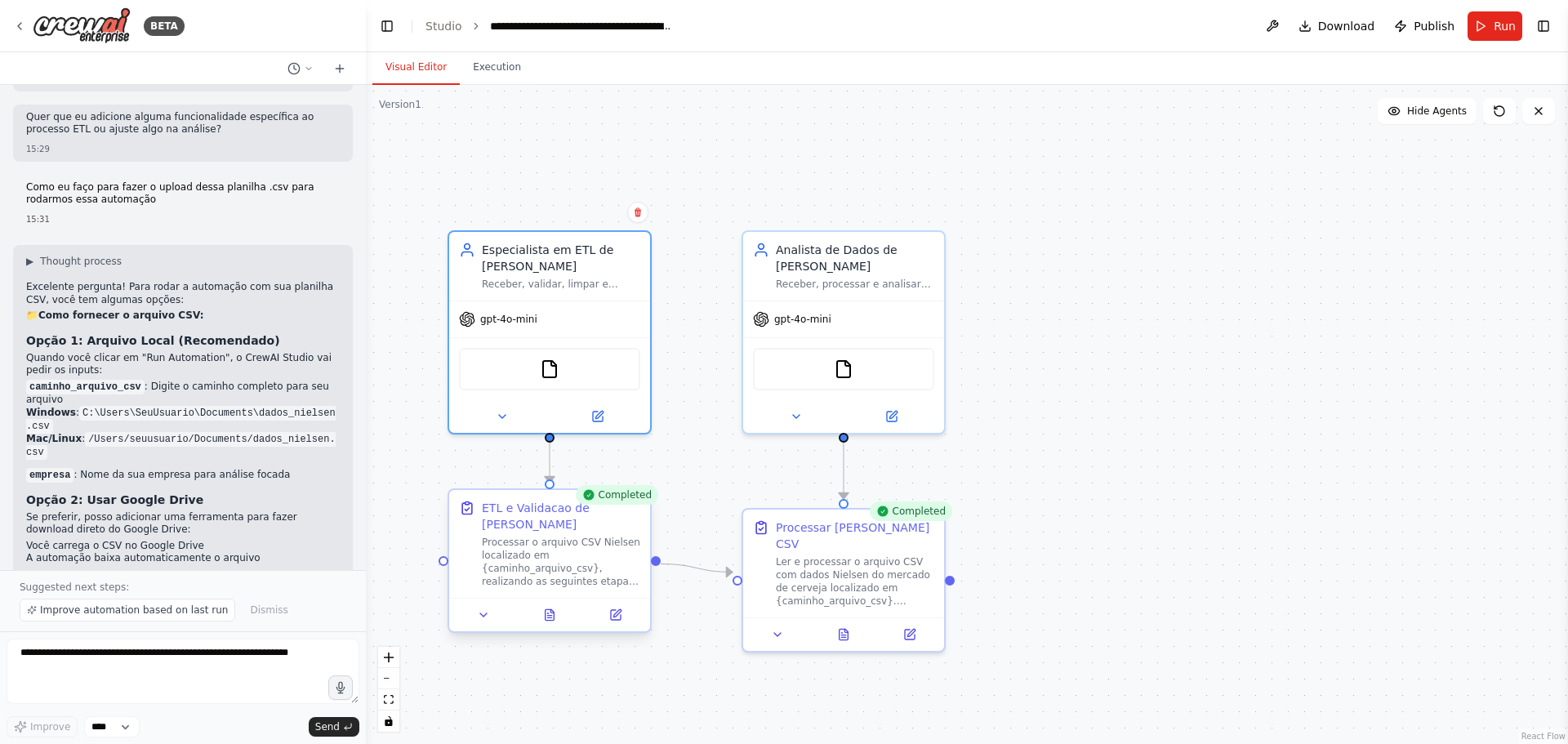
scroll to position [2422, 0]
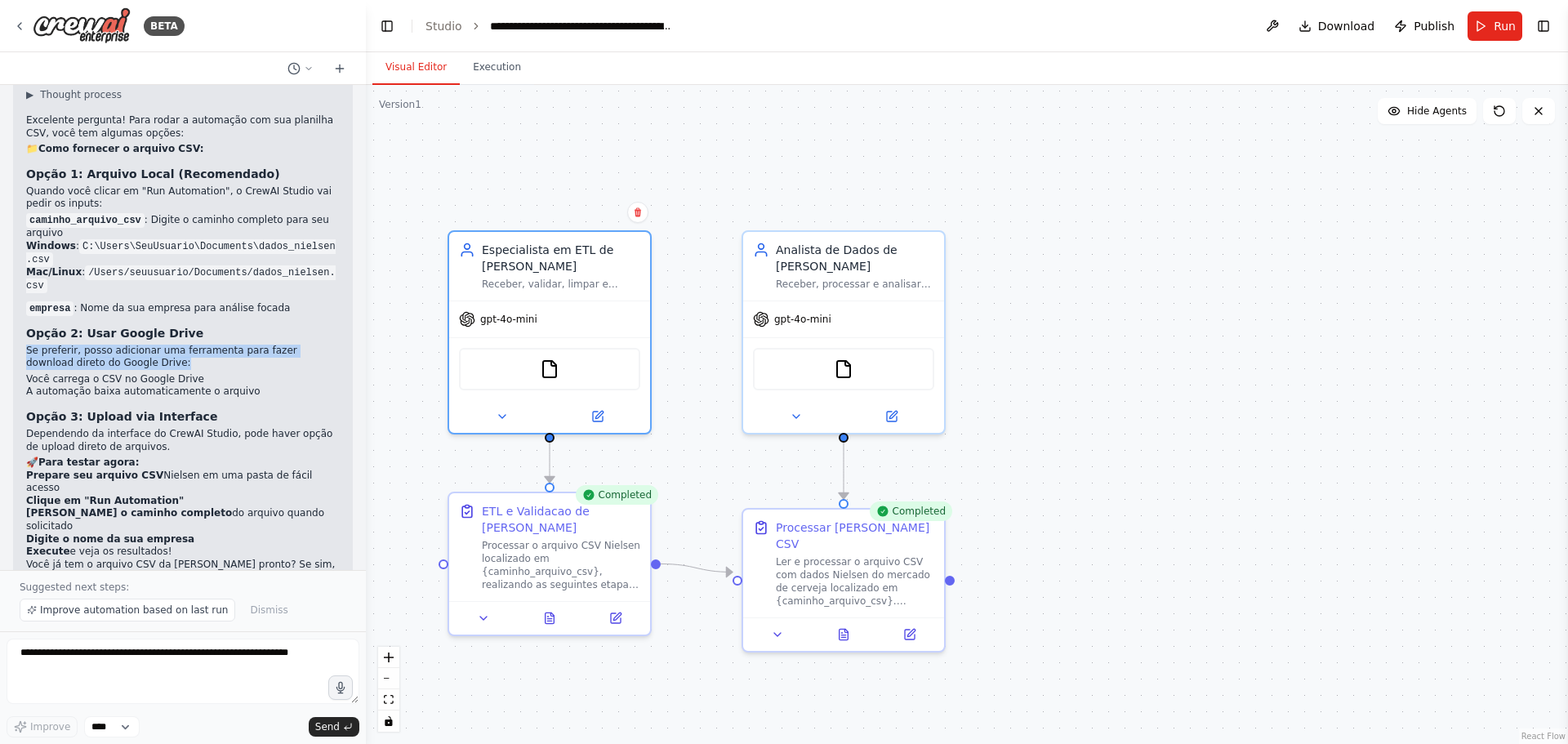
drag, startPoint x: 28, startPoint y: 317, endPoint x: 148, endPoint y: 319, distance: 120.0
click at [148, 345] on p "Se preferir, posso adicionar uma ferramenta para fazer download direto do Googl…" at bounding box center [183, 357] width 314 height 25
drag, startPoint x: 166, startPoint y: 302, endPoint x: 255, endPoint y: 325, distance: 91.9
click at [255, 323] on div "Excelente pergunta! Para rodar a automação com sua planilha CSV, você tem algum…" at bounding box center [183, 364] width 314 height 498
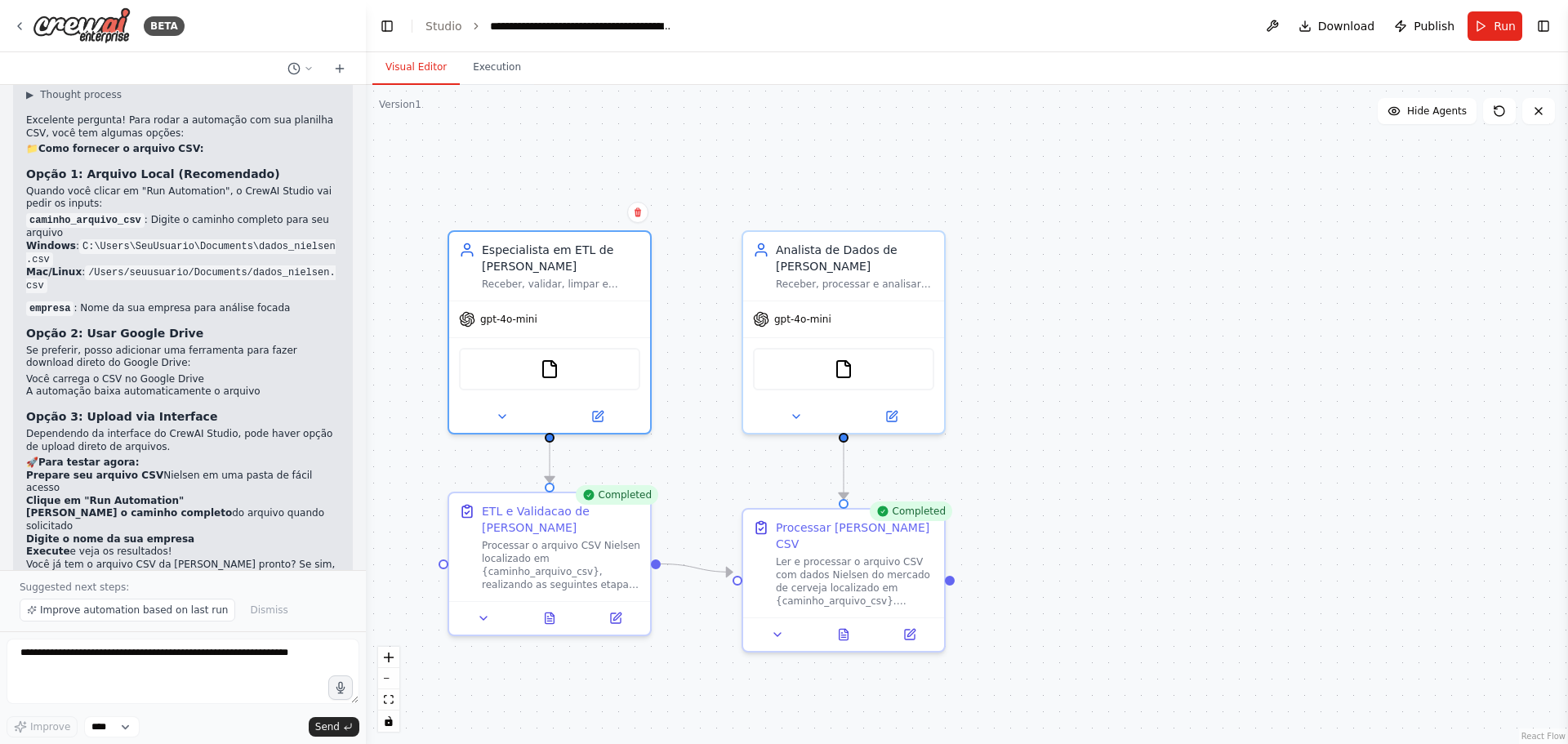
click at [140, 373] on li "Você carrega o CSV no Google Drive" at bounding box center [183, 379] width 314 height 13
drag, startPoint x: 29, startPoint y: 345, endPoint x: 156, endPoint y: 340, distance: 127.1
click at [156, 373] on li "Você carrega o CSV no Google Drive" at bounding box center [183, 379] width 314 height 13
drag, startPoint x: 76, startPoint y: 353, endPoint x: 109, endPoint y: 357, distance: 33.2
click at [92, 386] on li "A automação baixa automaticamente o arquivo" at bounding box center [183, 392] width 314 height 13
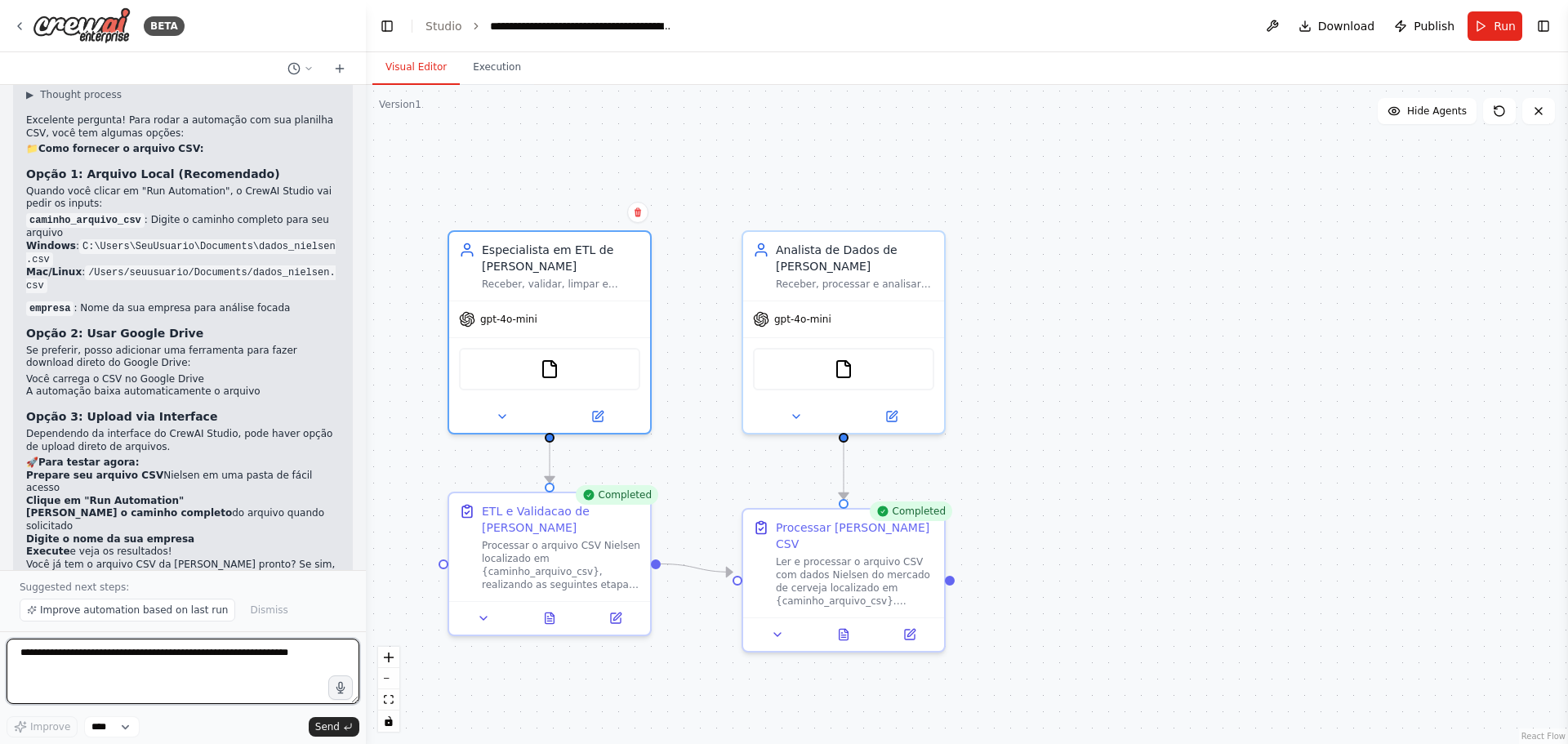
click at [159, 669] on textarea at bounding box center [183, 671] width 353 height 65
type textarea "**********"
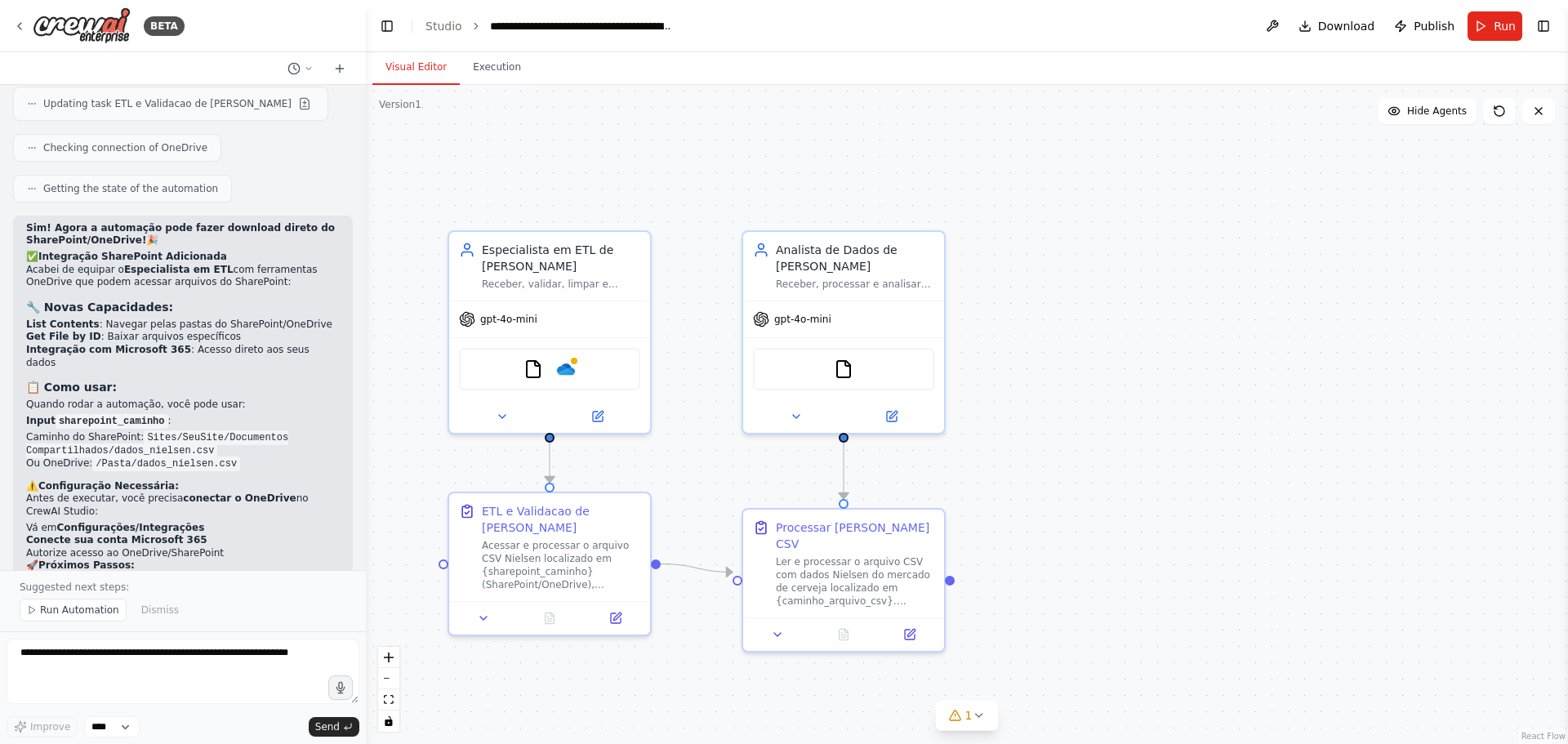
scroll to position [3414, 0]
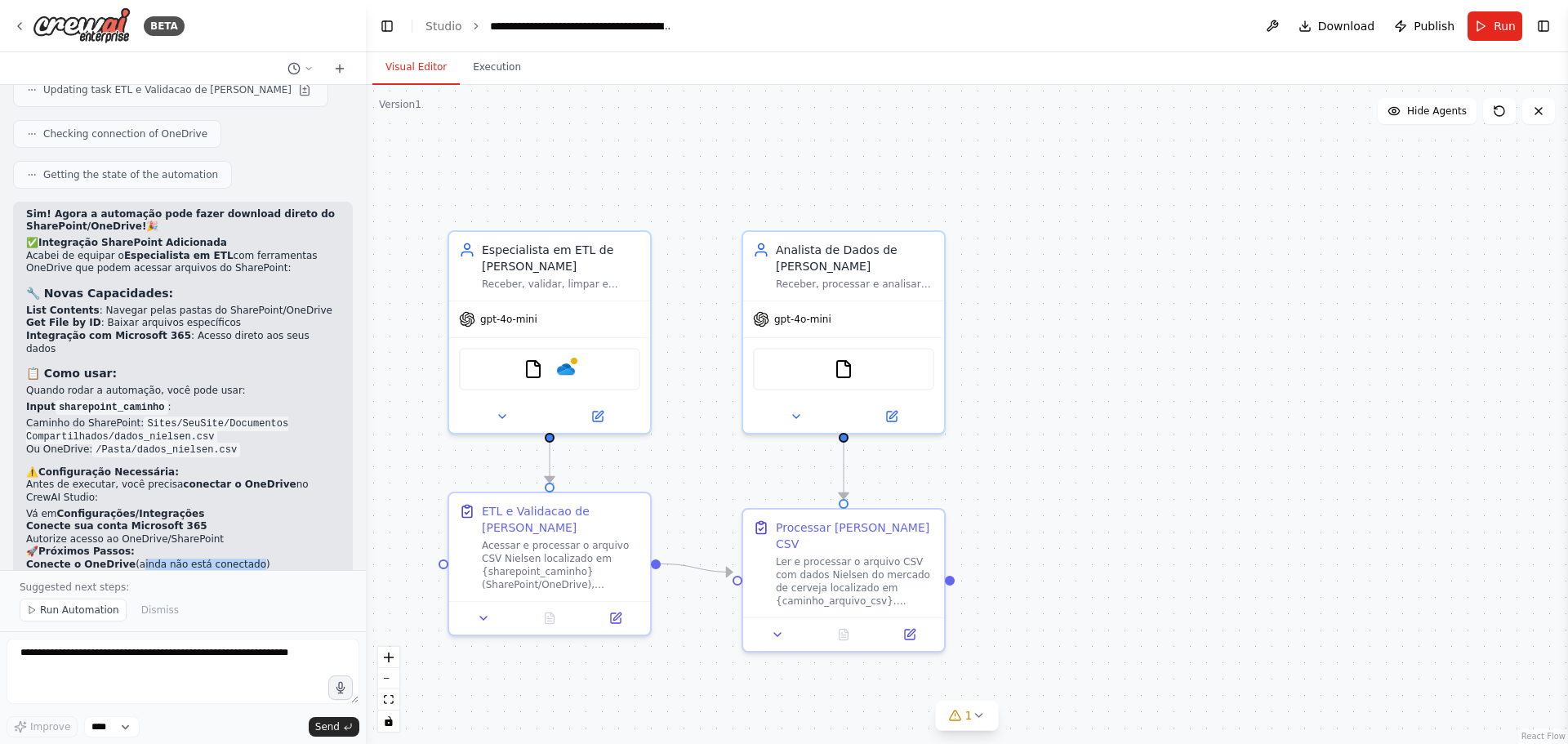
drag, startPoint x: 126, startPoint y: 471, endPoint x: 234, endPoint y: 469, distance: 108.0
click at [236, 558] on li "Conecte o OneDrive (ainda não está conectado)" at bounding box center [183, 565] width 314 height 13
drag, startPoint x: 146, startPoint y: 485, endPoint x: 216, endPoint y: 483, distance: 70.0
click at [215, 571] on li "Execute a automação com o caminho SharePoint" at bounding box center [183, 578] width 314 height 13
click at [137, 571] on li "Execute a automação com o caminho SharePoint" at bounding box center [183, 578] width 314 height 13
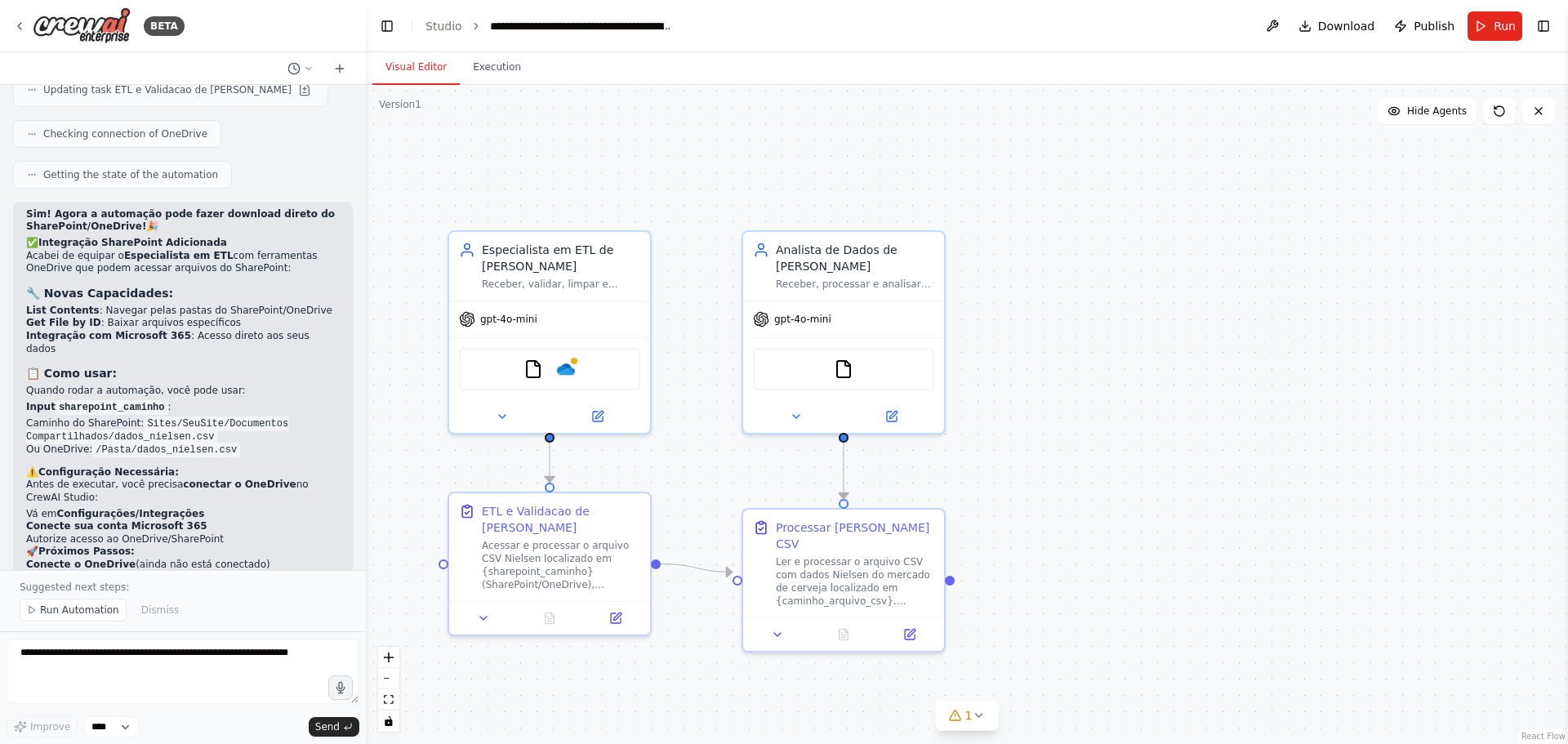
drag, startPoint x: 131, startPoint y: 492, endPoint x: 166, endPoint y: 485, distance: 35.7
click at [166, 571] on li "Execute a automação com o caminho SharePoint" at bounding box center [183, 578] width 314 height 13
click at [207, 646] on textarea at bounding box center [183, 671] width 353 height 65
click at [567, 363] on img at bounding box center [567, 367] width 20 height 20
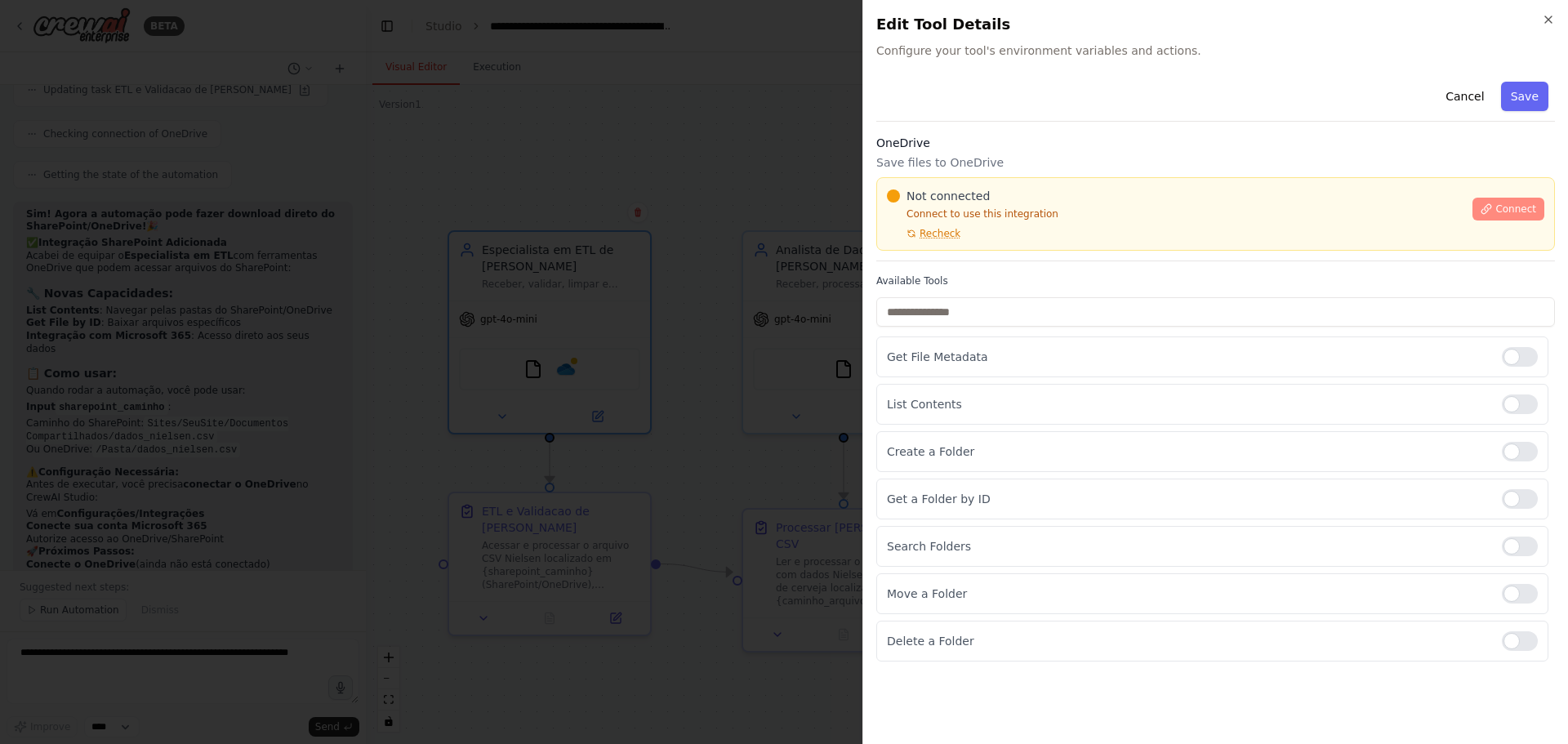
click at [1506, 216] on button "Connect" at bounding box center [1508, 208] width 72 height 23
click at [1492, 208] on icon at bounding box center [1487, 209] width 9 height 9
click at [974, 242] on div "Not connected Connect to use this integration Recheck Connect" at bounding box center [1216, 214] width 678 height 74
click at [940, 235] on span "Recheck" at bounding box center [940, 234] width 41 height 13
click at [954, 236] on span "Recheck" at bounding box center [940, 234] width 41 height 13
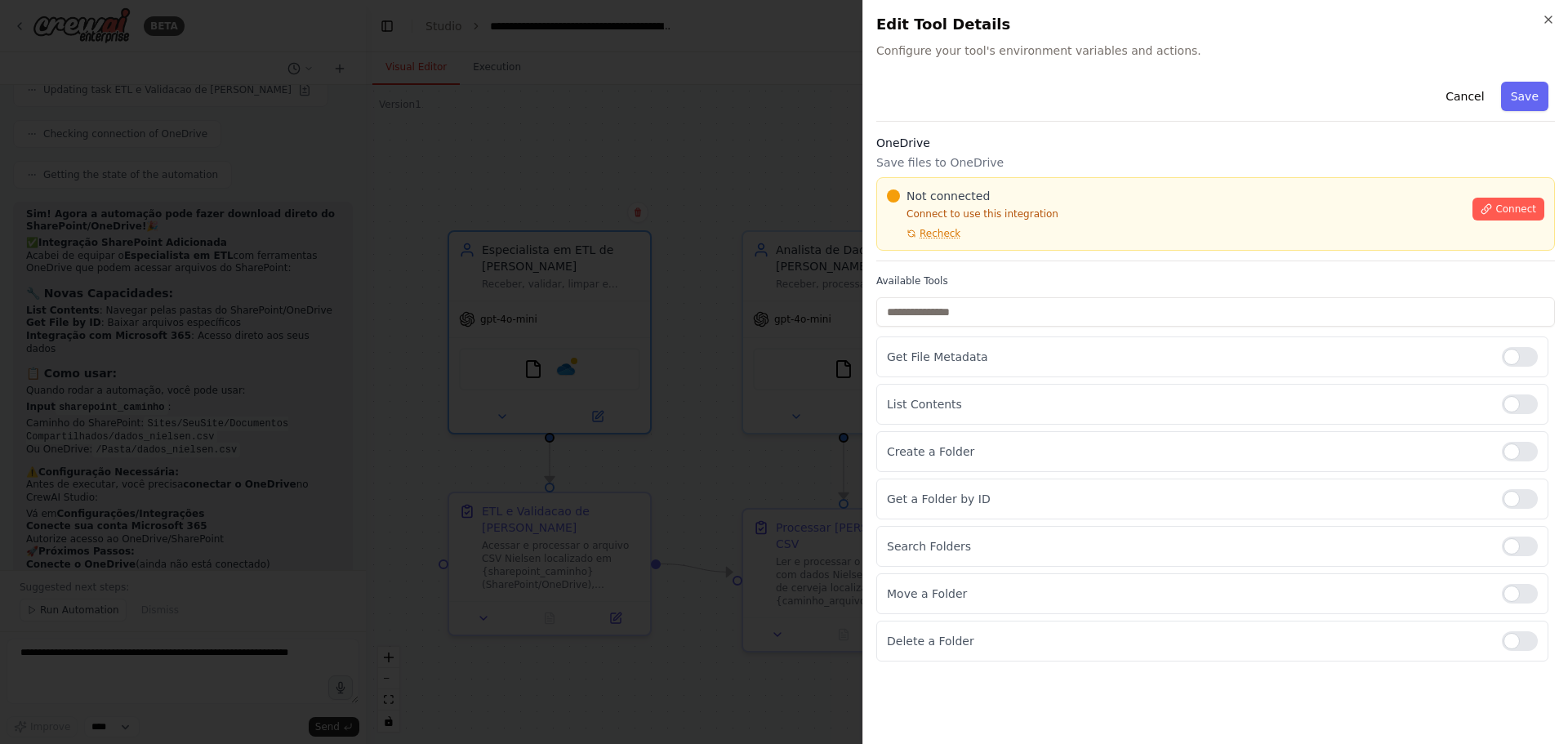
click at [636, 307] on div at bounding box center [784, 372] width 1568 height 744
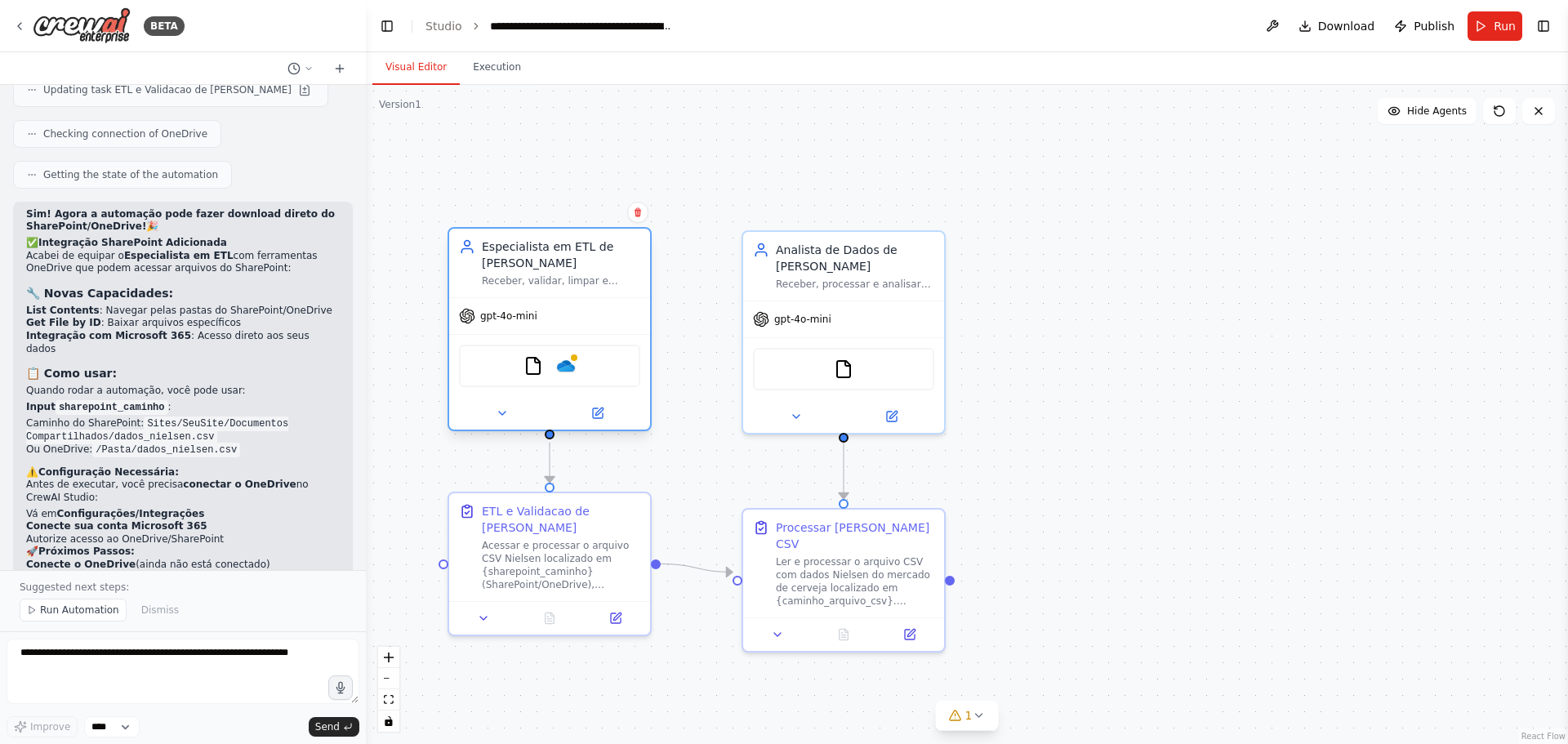
click at [576, 367] on div "FileReadTool OneDrive" at bounding box center [549, 366] width 181 height 43
click at [563, 368] on img at bounding box center [567, 367] width 20 height 20
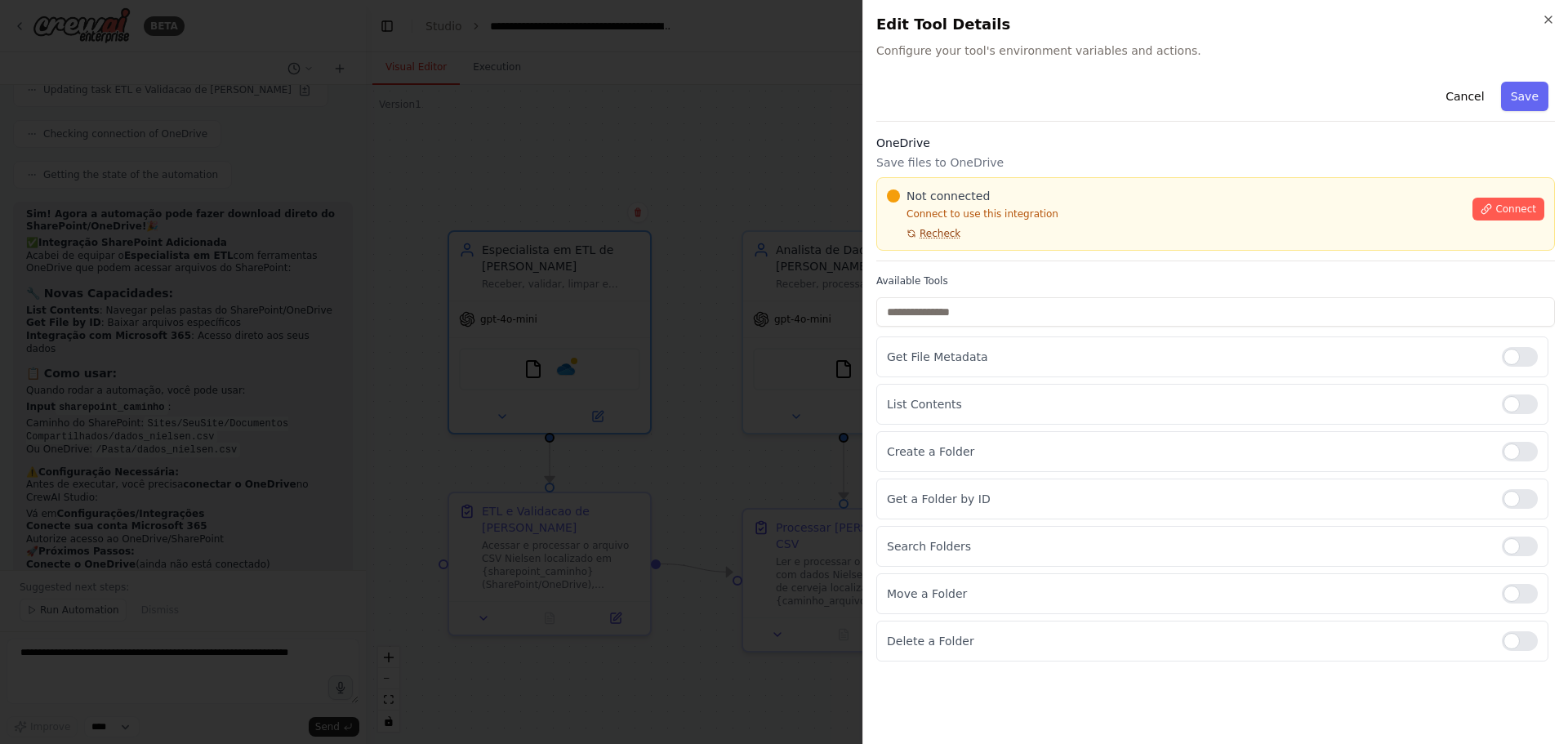
click at [944, 230] on span "Recheck" at bounding box center [940, 234] width 41 height 13
click at [1493, 211] on icon at bounding box center [1486, 209] width 12 height 12
click at [980, 236] on div "Not connected Connect to use this integration Recheck" at bounding box center [1174, 214] width 576 height 52
click at [648, 311] on div at bounding box center [784, 372] width 1568 height 744
